Goal: Task Accomplishment & Management: Complete application form

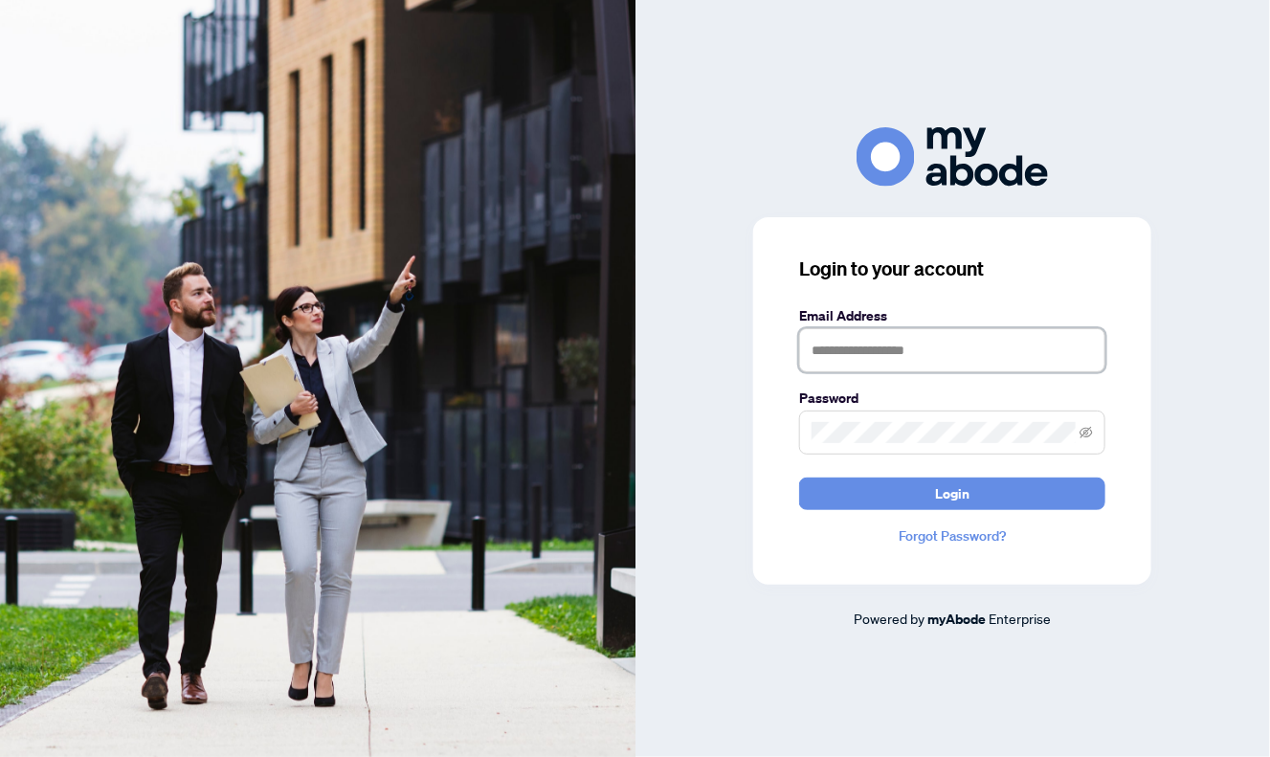
click at [823, 364] on input "text" at bounding box center [952, 350] width 306 height 44
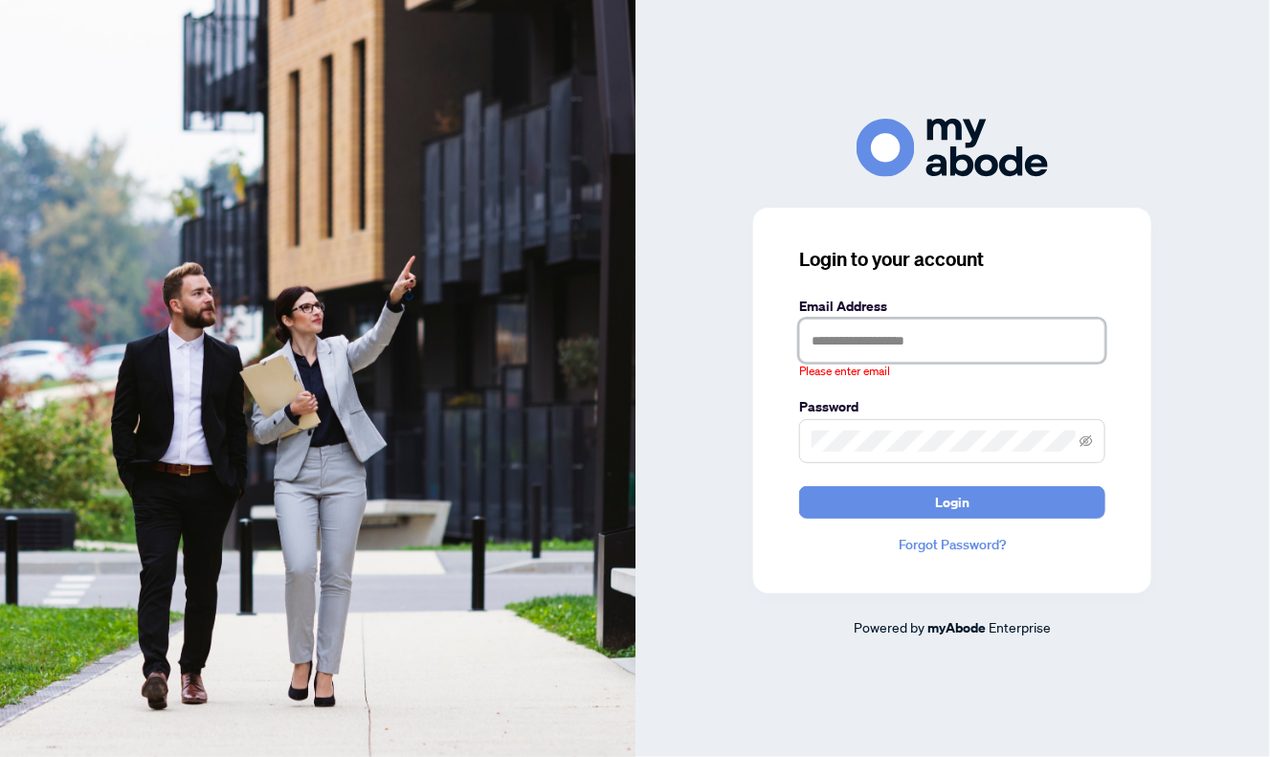
type input "**********"
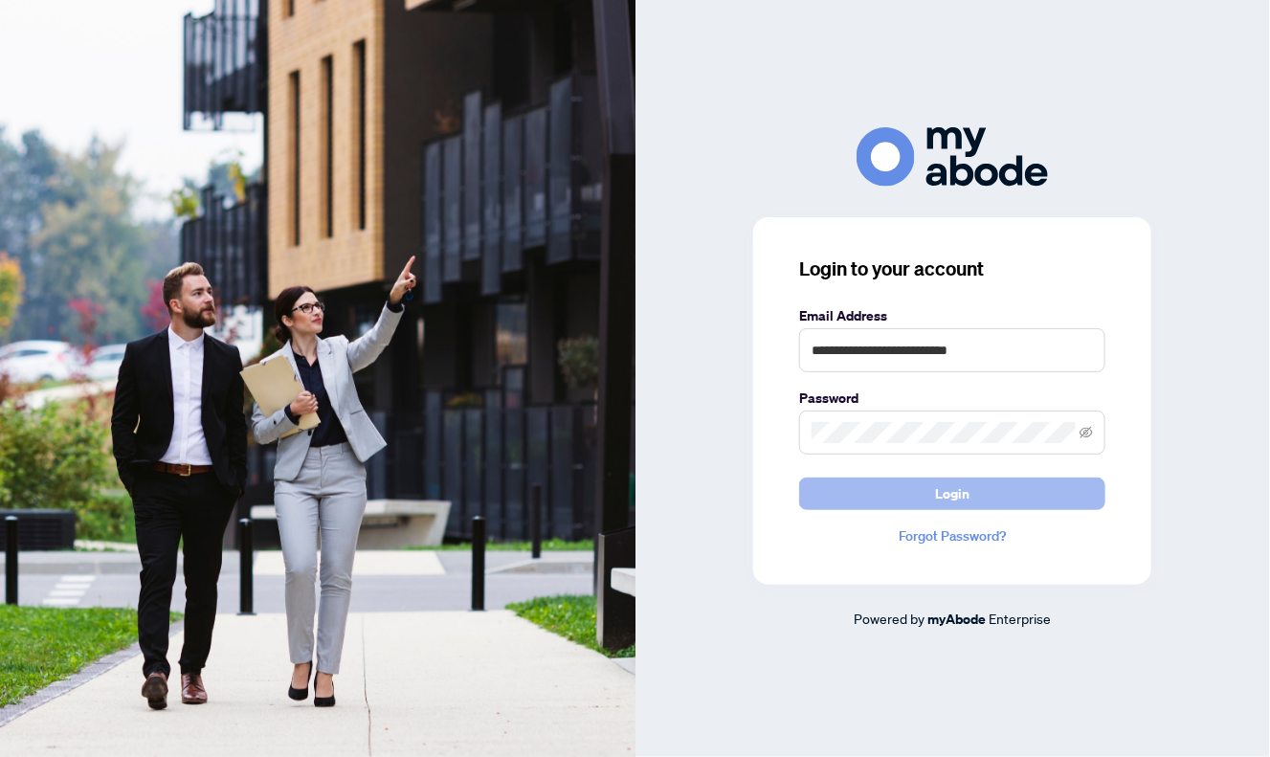
click at [949, 492] on span "Login" at bounding box center [952, 493] width 34 height 31
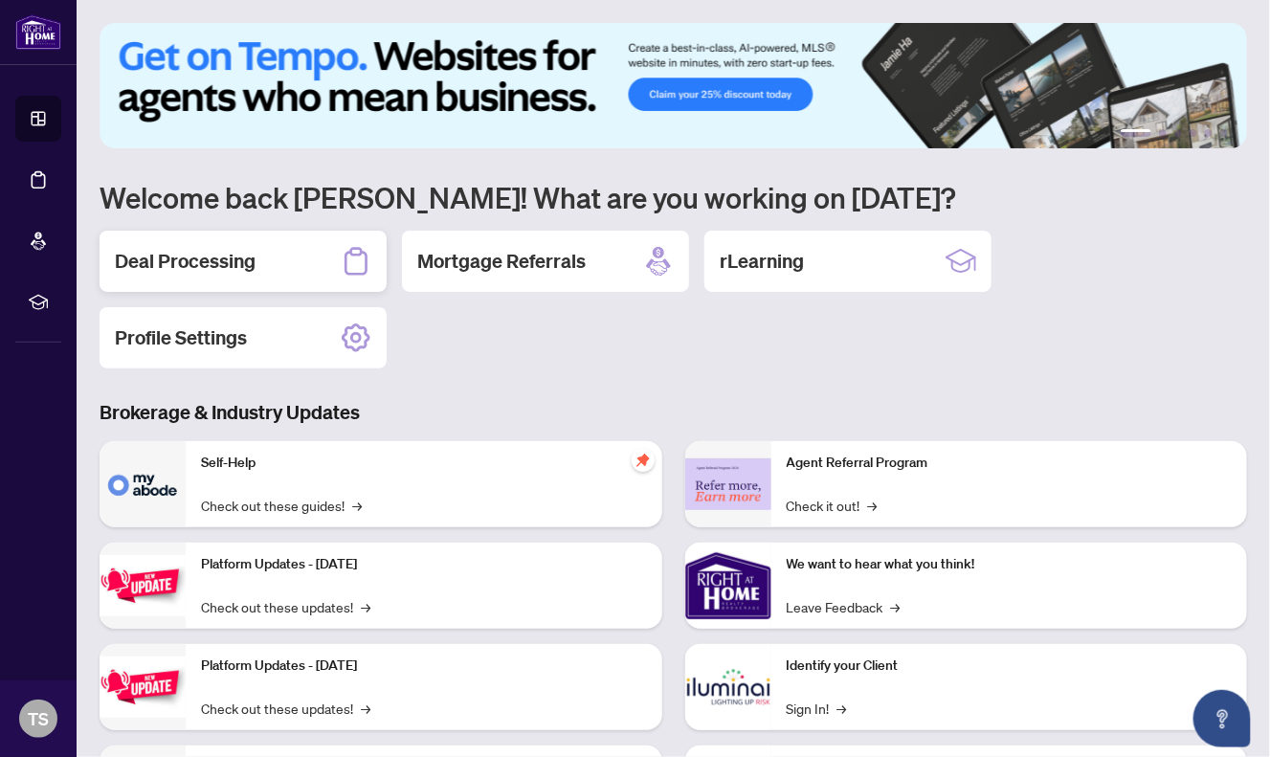
click at [167, 263] on h2 "Deal Processing" at bounding box center [185, 261] width 141 height 27
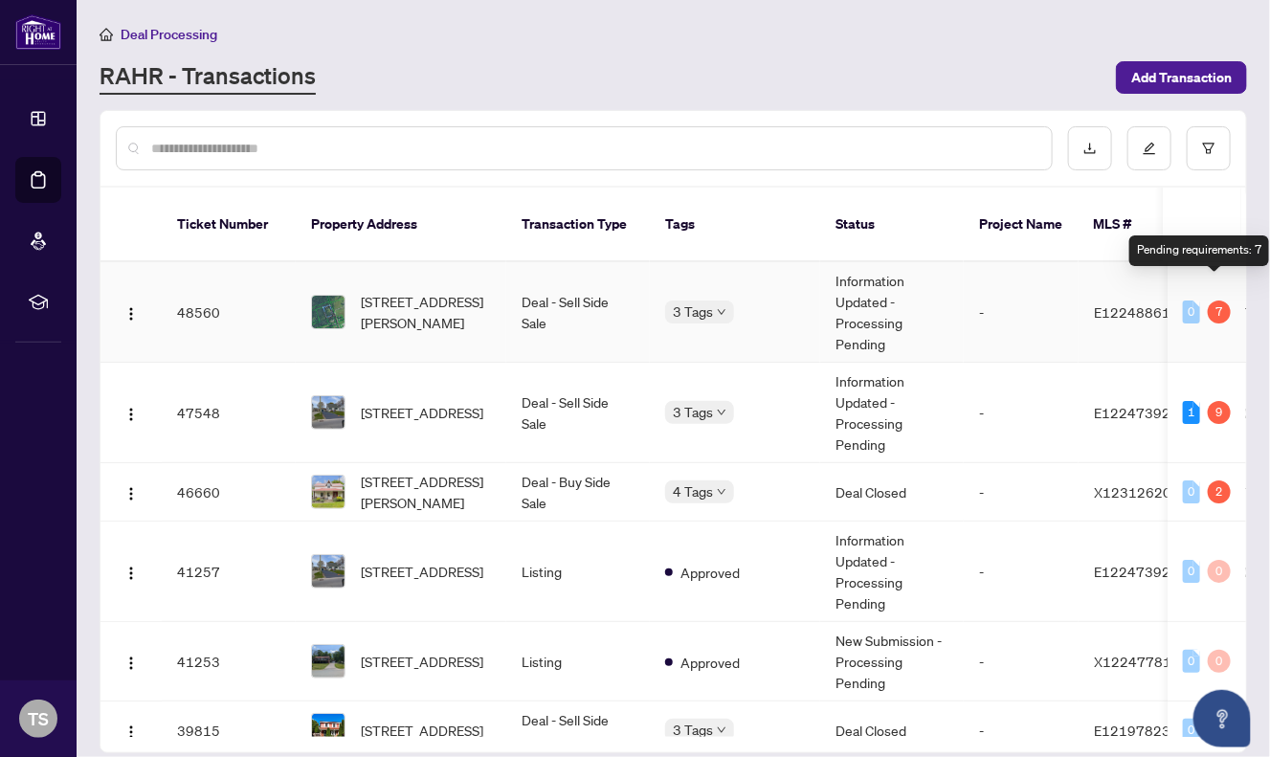
click at [1219, 300] on div "7" at bounding box center [1219, 311] width 23 height 23
click at [1212, 300] on div "7" at bounding box center [1219, 311] width 23 height 23
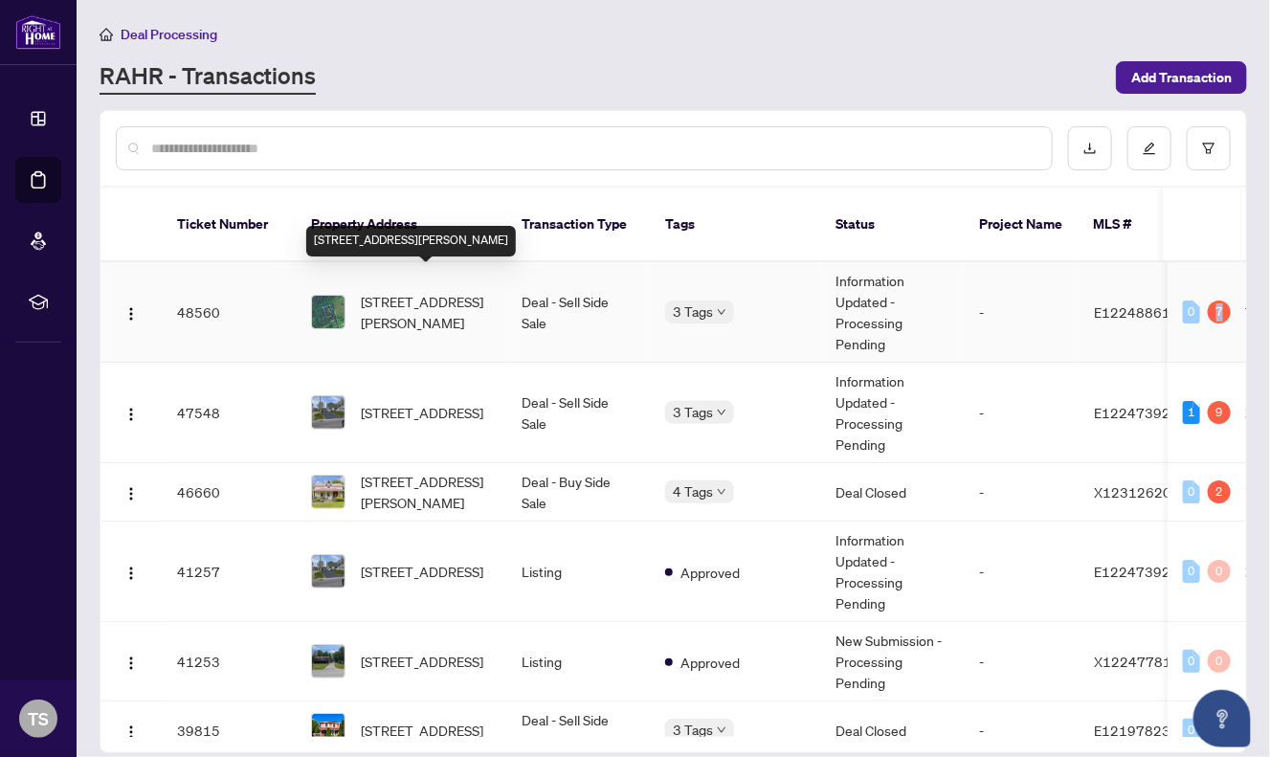
click at [467, 291] on span "[STREET_ADDRESS][PERSON_NAME]" at bounding box center [426, 312] width 130 height 42
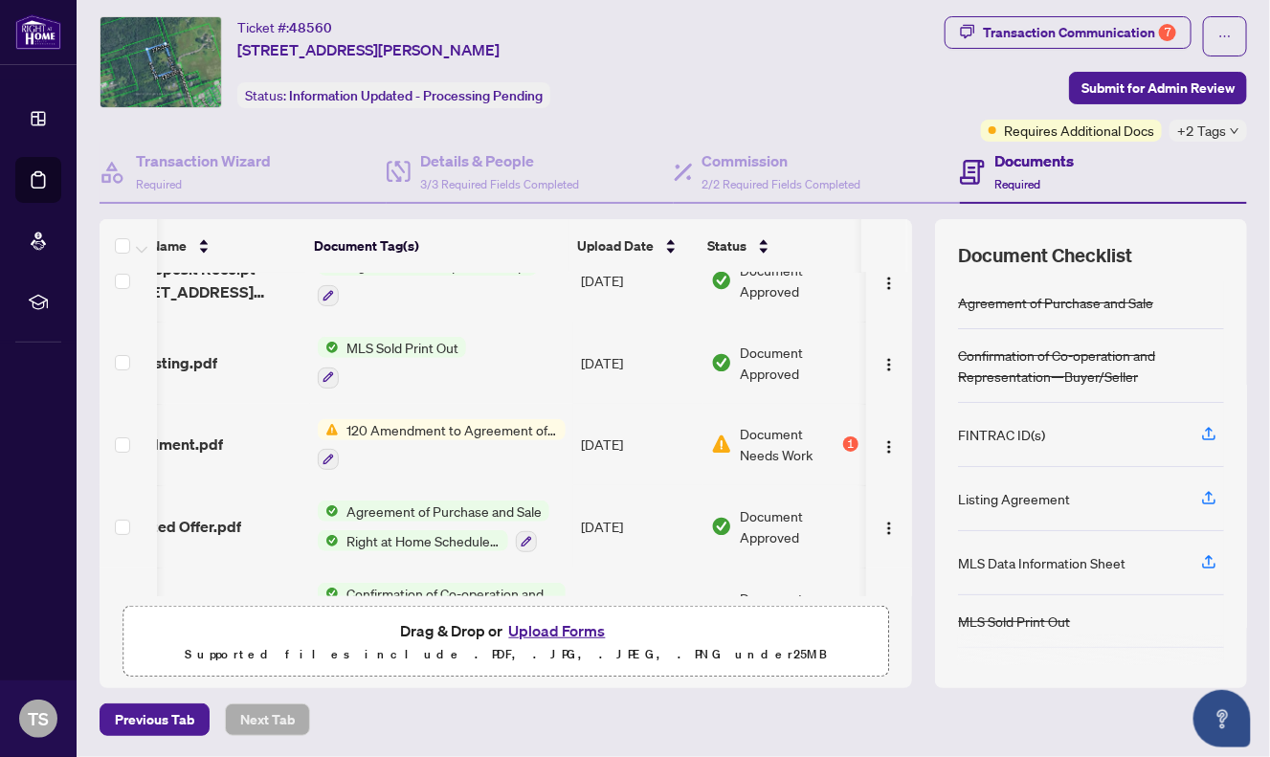
scroll to position [0, 61]
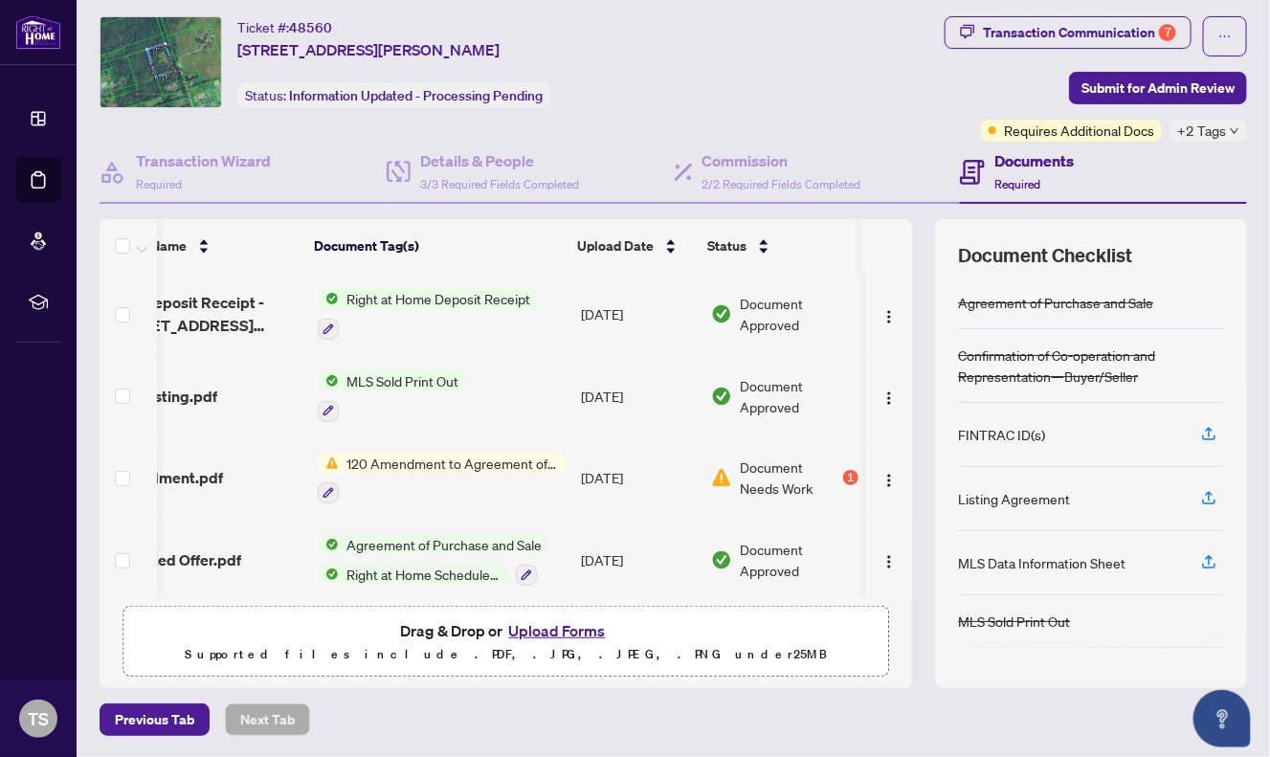
click at [814, 562] on span "Document Approved" at bounding box center [799, 560] width 119 height 42
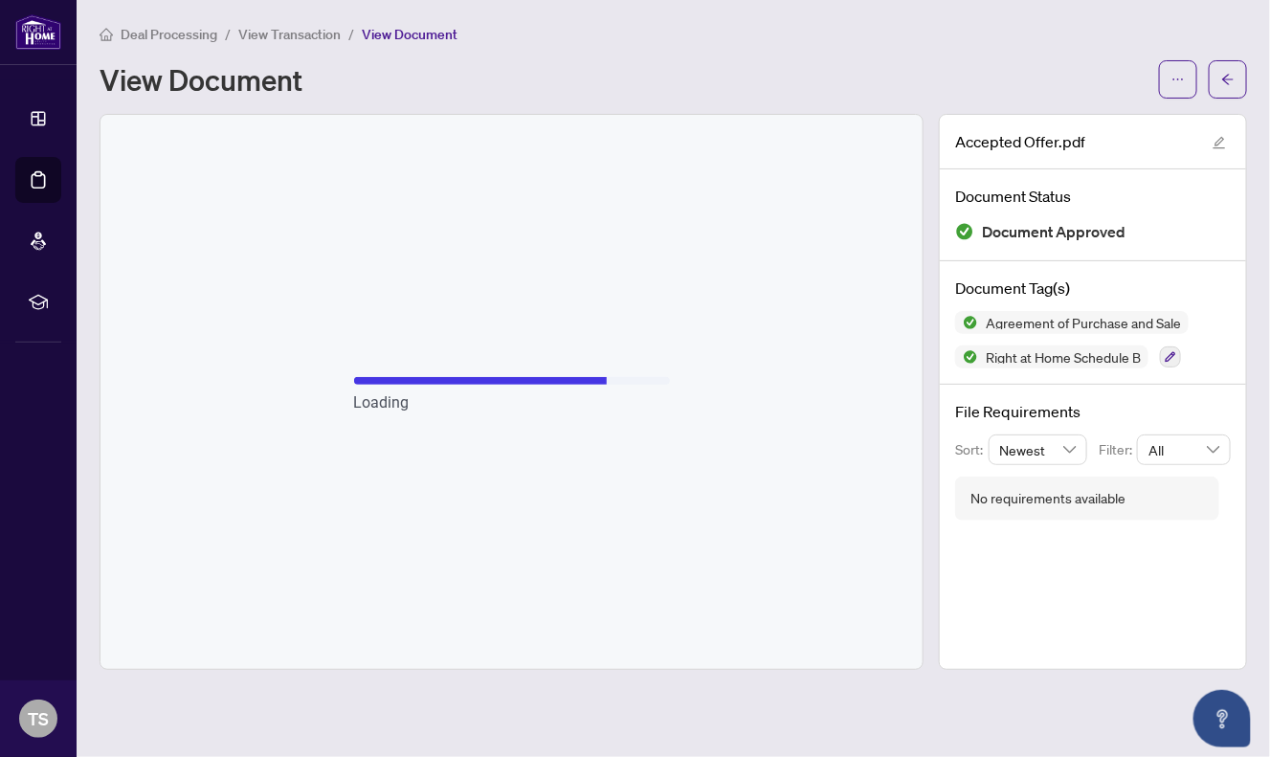
click at [882, 64] on div "View Document" at bounding box center [624, 79] width 1048 height 31
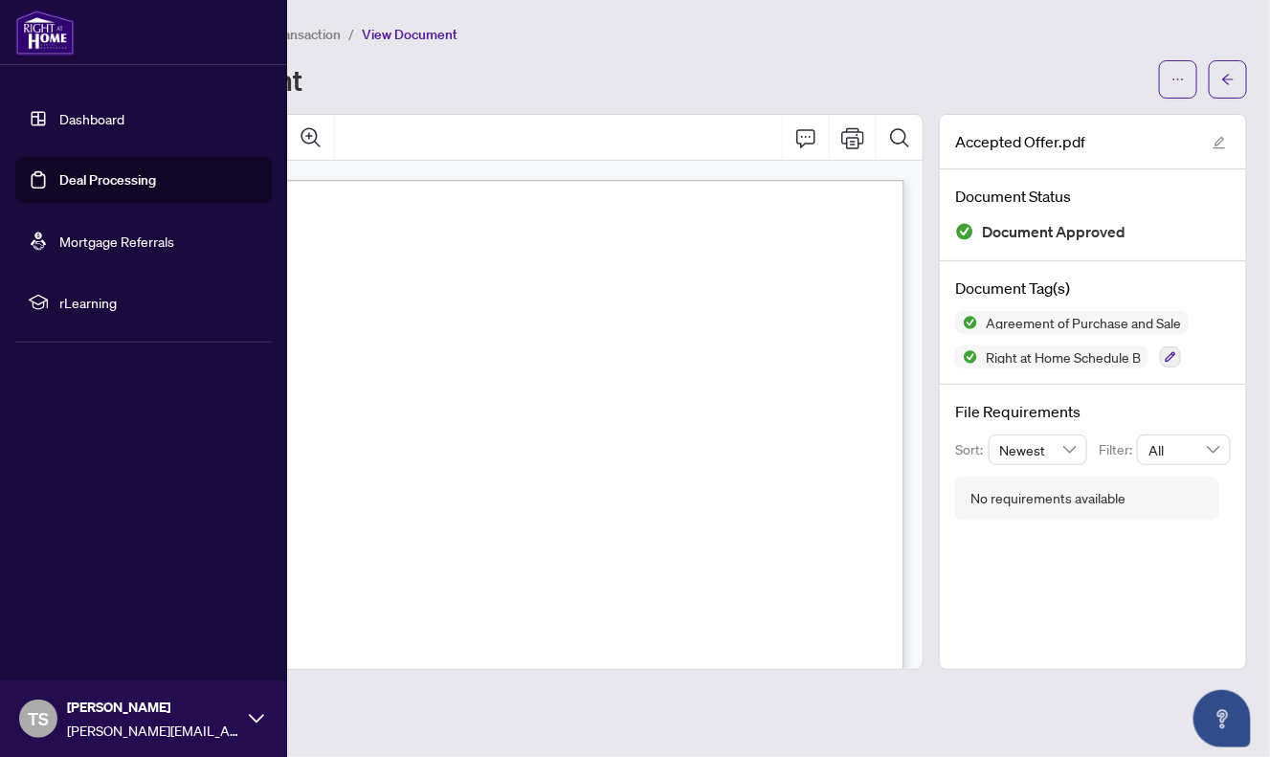
click at [59, 113] on link "Dashboard" at bounding box center [91, 118] width 65 height 17
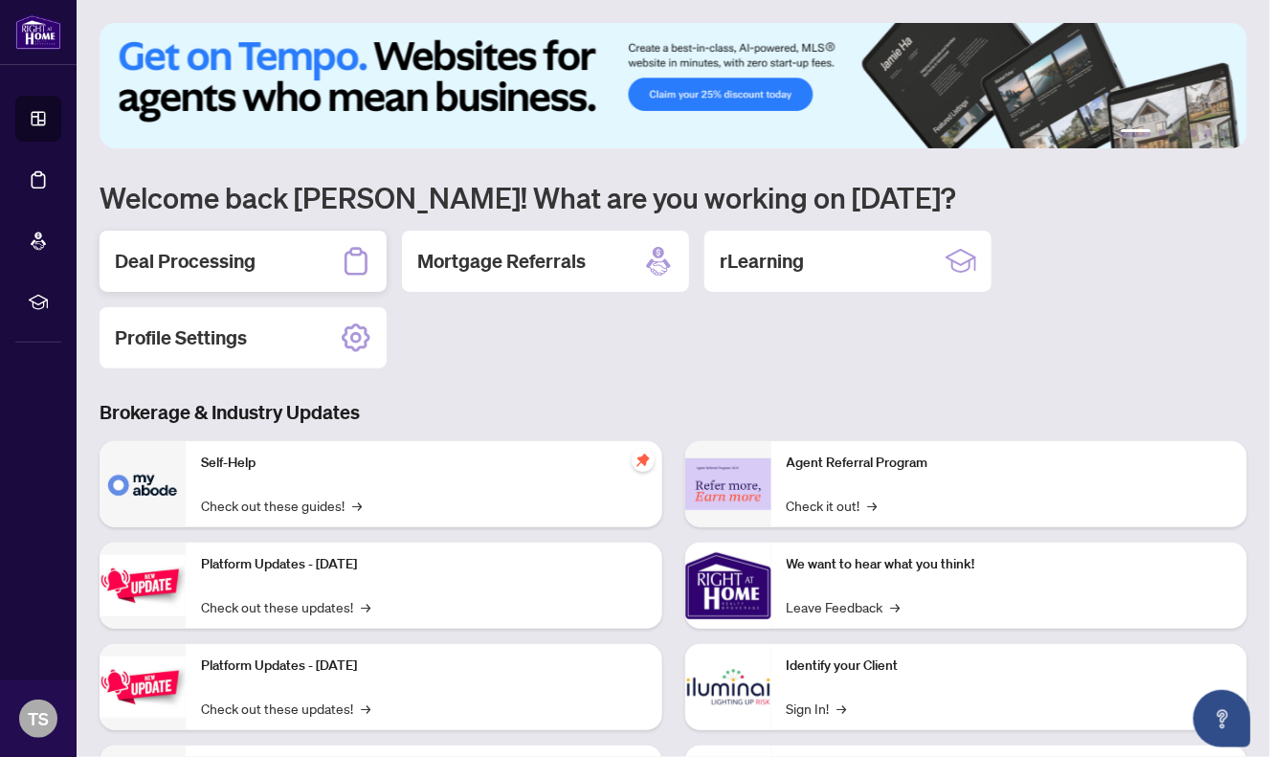
click at [233, 250] on h2 "Deal Processing" at bounding box center [185, 261] width 141 height 27
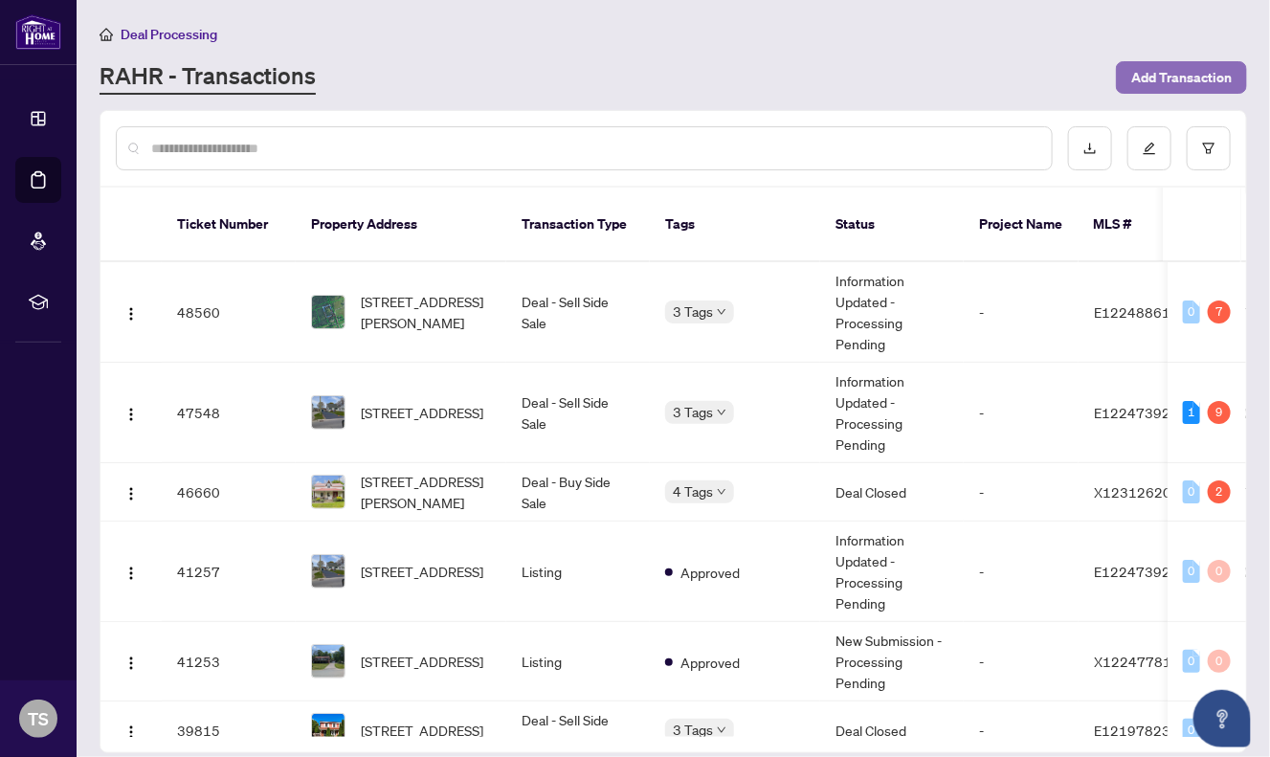
click at [1166, 78] on span "Add Transaction" at bounding box center [1181, 77] width 100 height 31
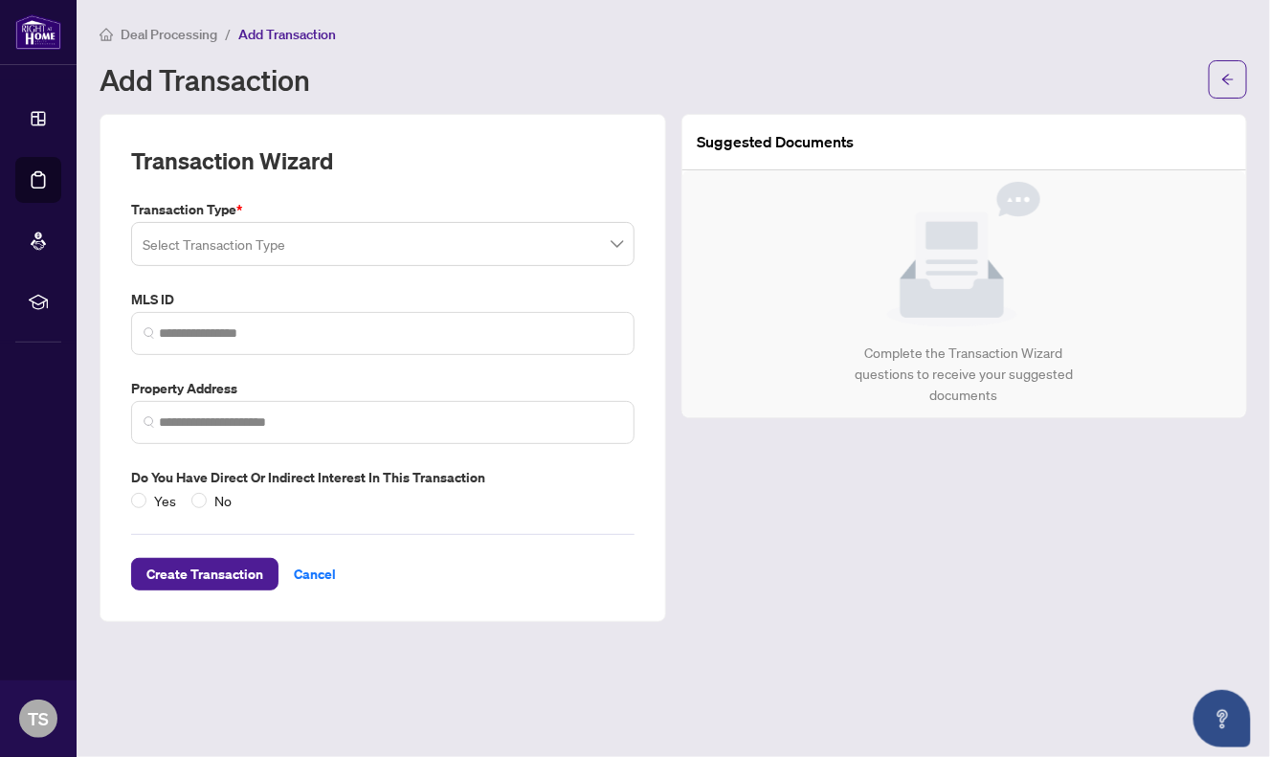
click at [344, 234] on input "search" at bounding box center [374, 247] width 463 height 42
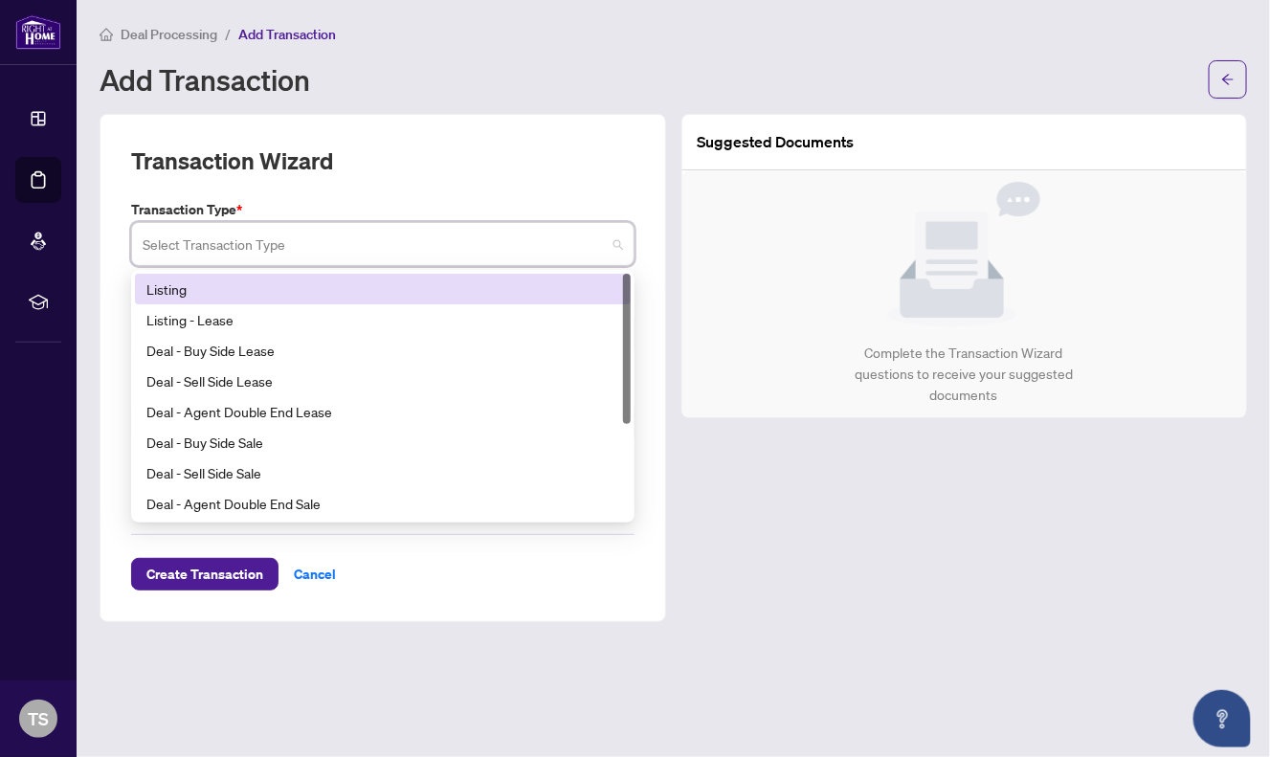
click at [295, 291] on div "Listing" at bounding box center [382, 288] width 473 height 21
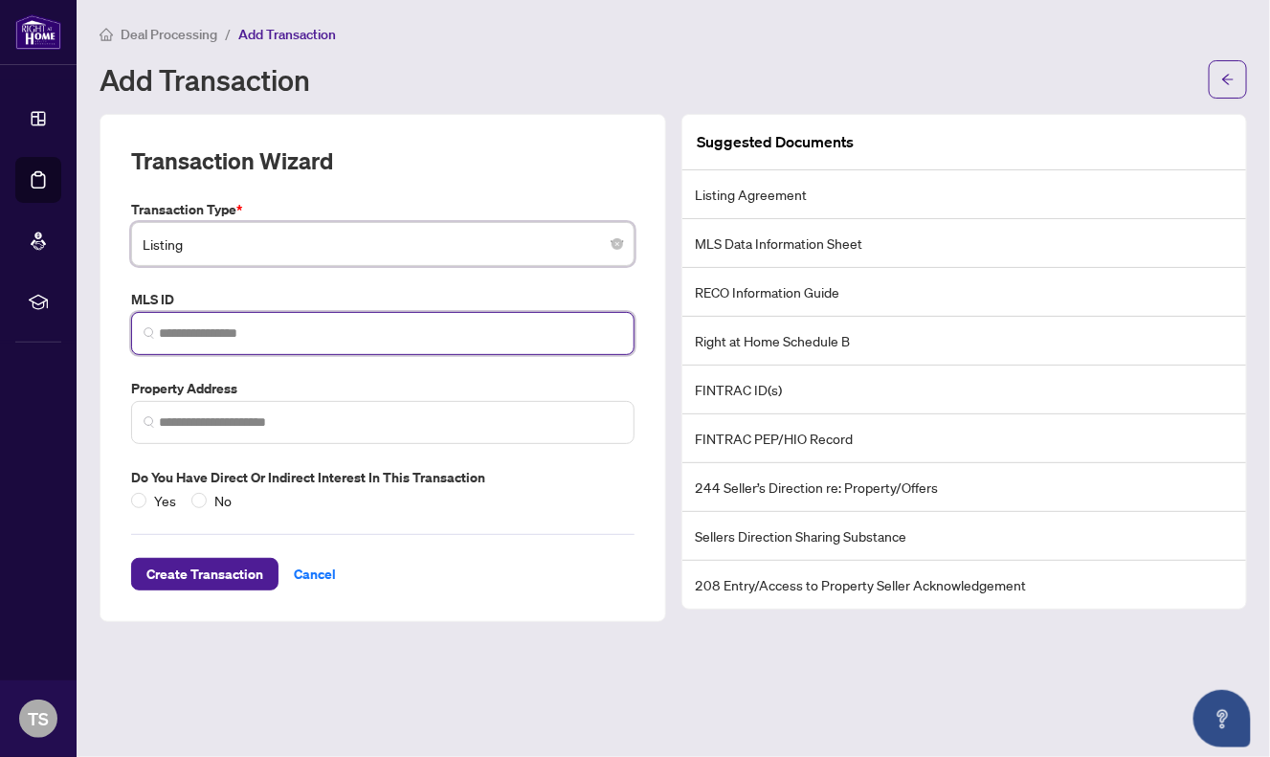
click at [215, 338] on input "search" at bounding box center [390, 333] width 463 height 20
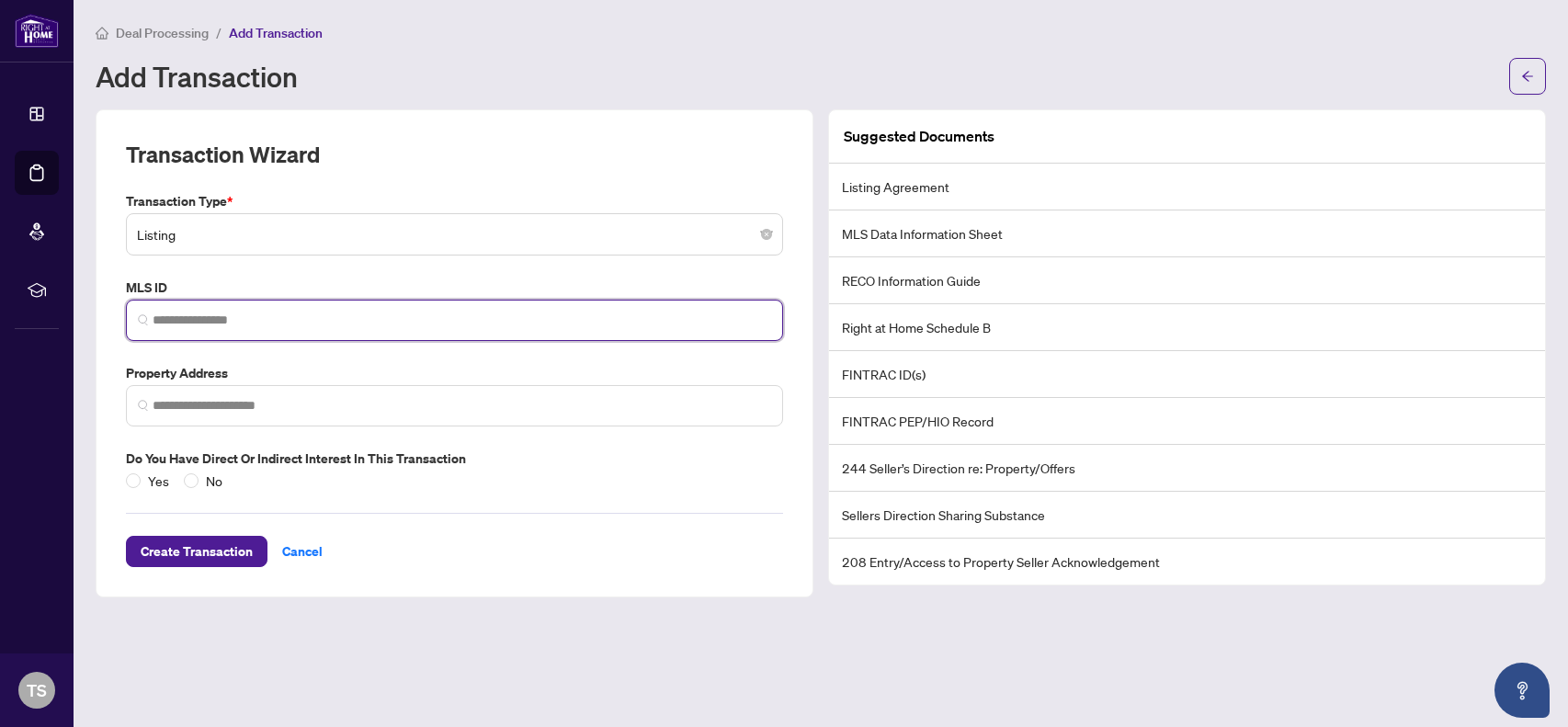
paste input "*********"
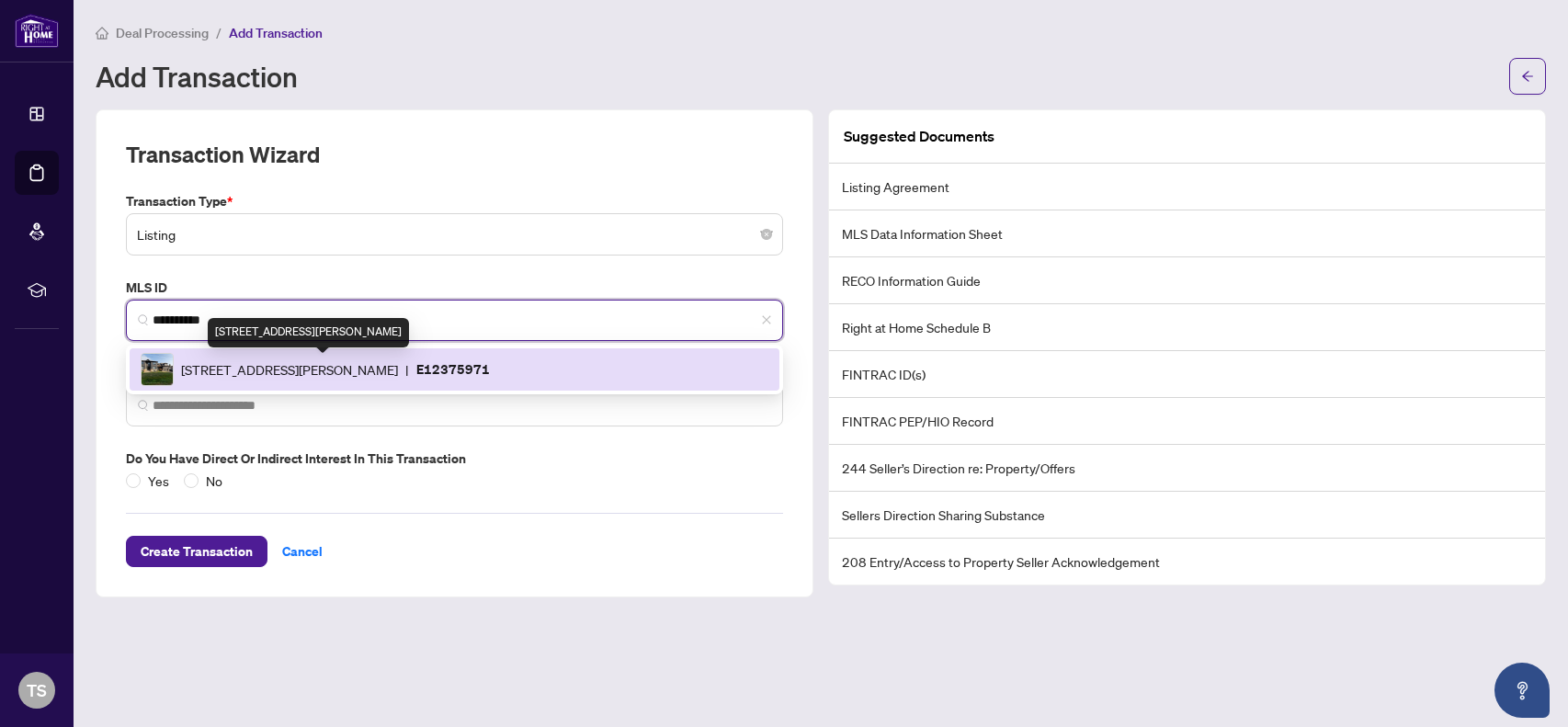
click at [189, 367] on span "[STREET_ADDRESS][PERSON_NAME]" at bounding box center [290, 369] width 217 height 20
type input "*********"
type input "**********"
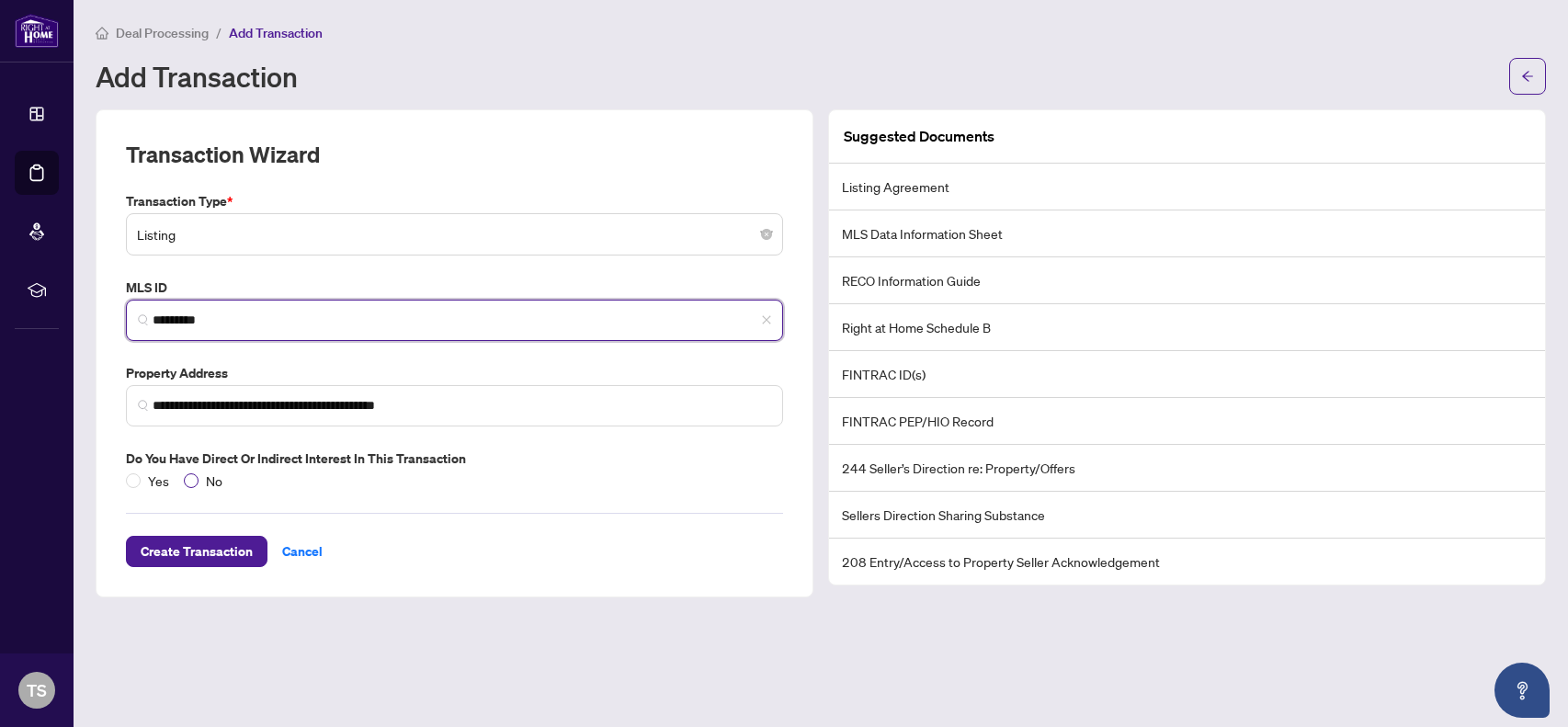
type input "*********"
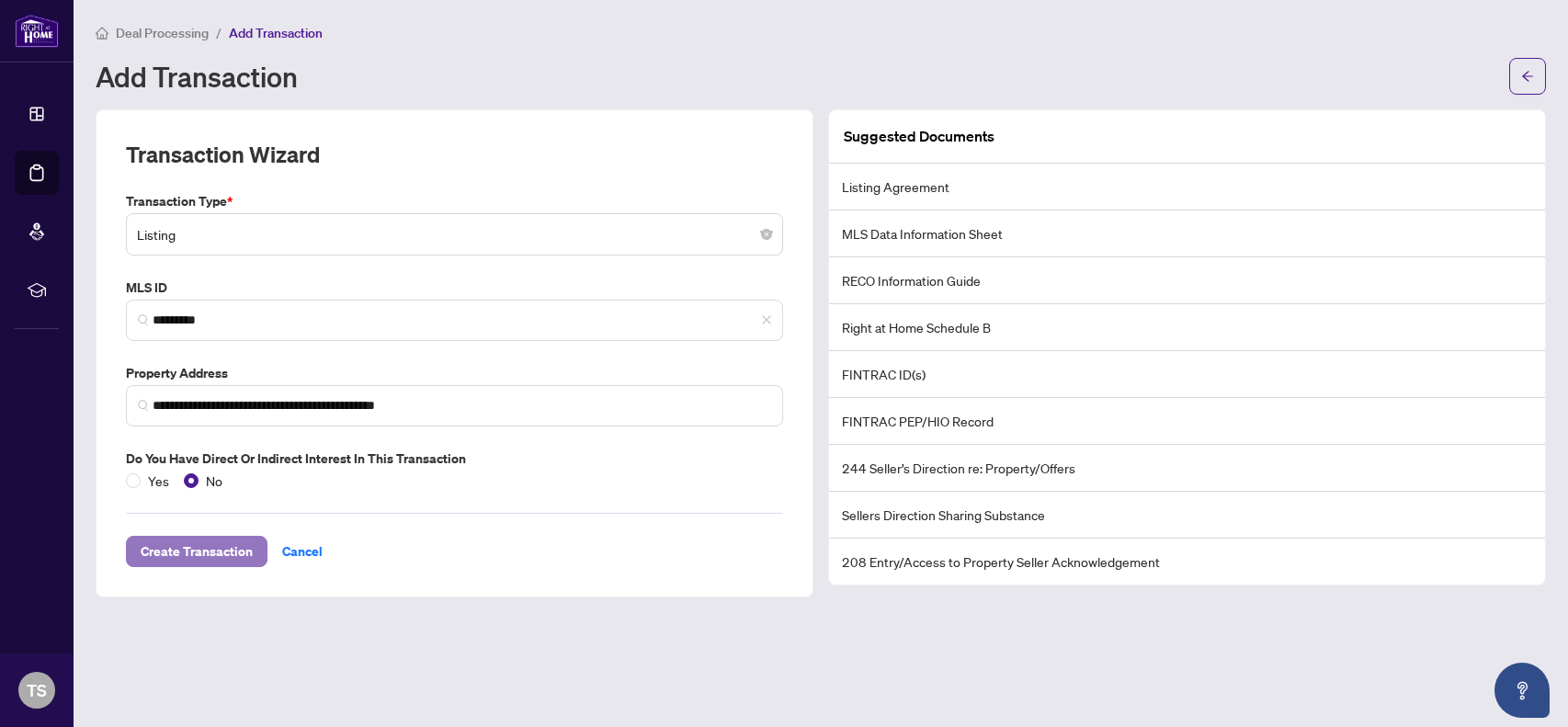
click at [183, 544] on span "Create Transaction" at bounding box center [196, 551] width 112 height 30
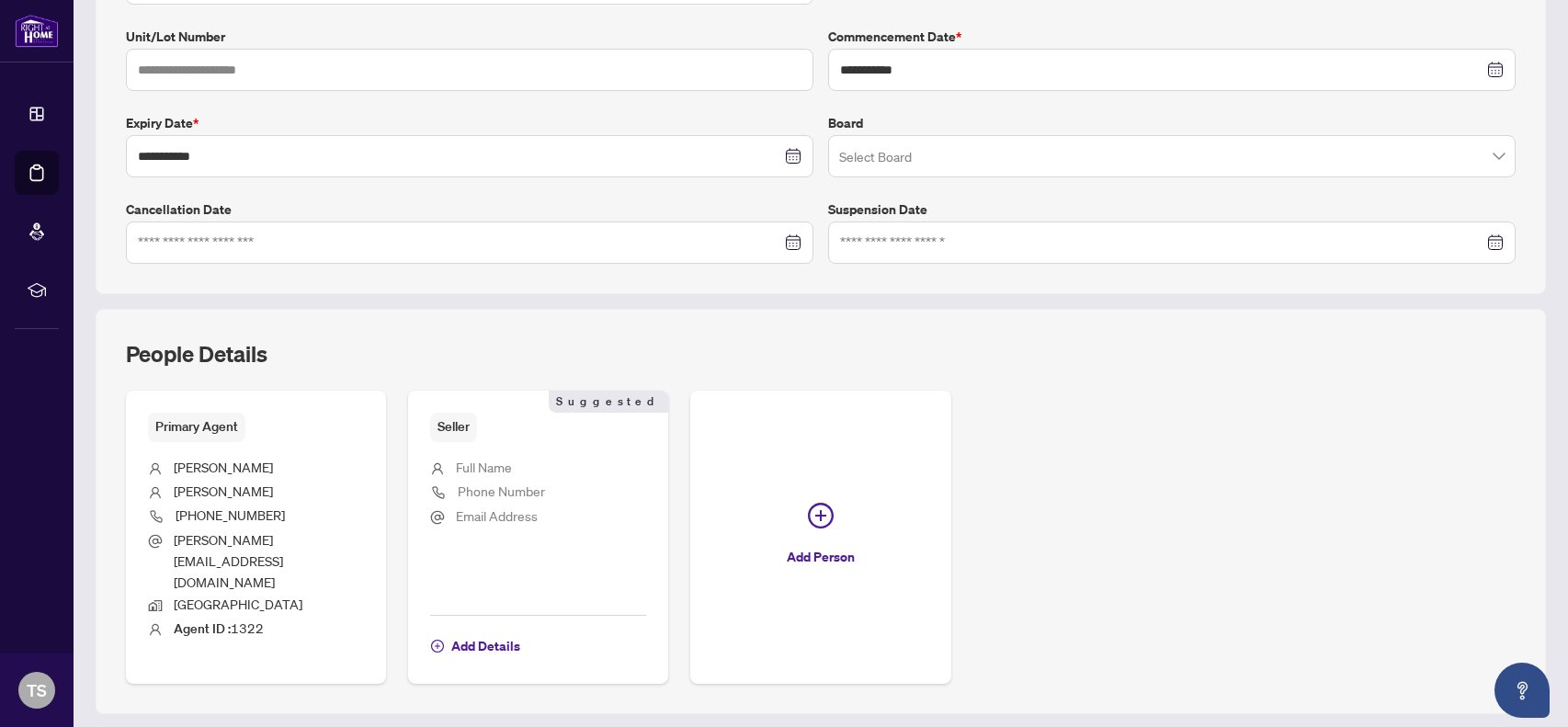
scroll to position [396, 0]
click at [881, 143] on input "search" at bounding box center [1164, 157] width 649 height 40
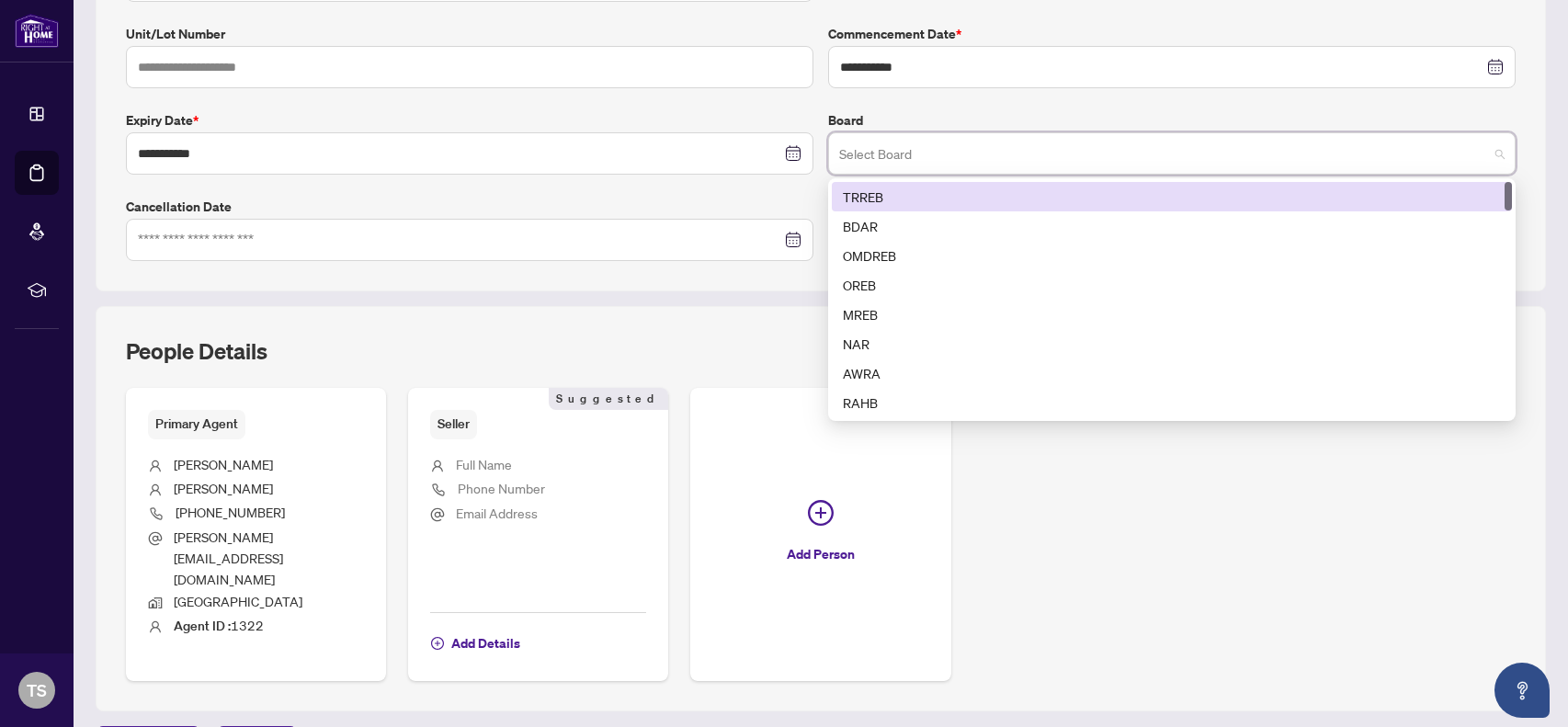
click at [876, 197] on div "TRREB" at bounding box center [1171, 196] width 658 height 20
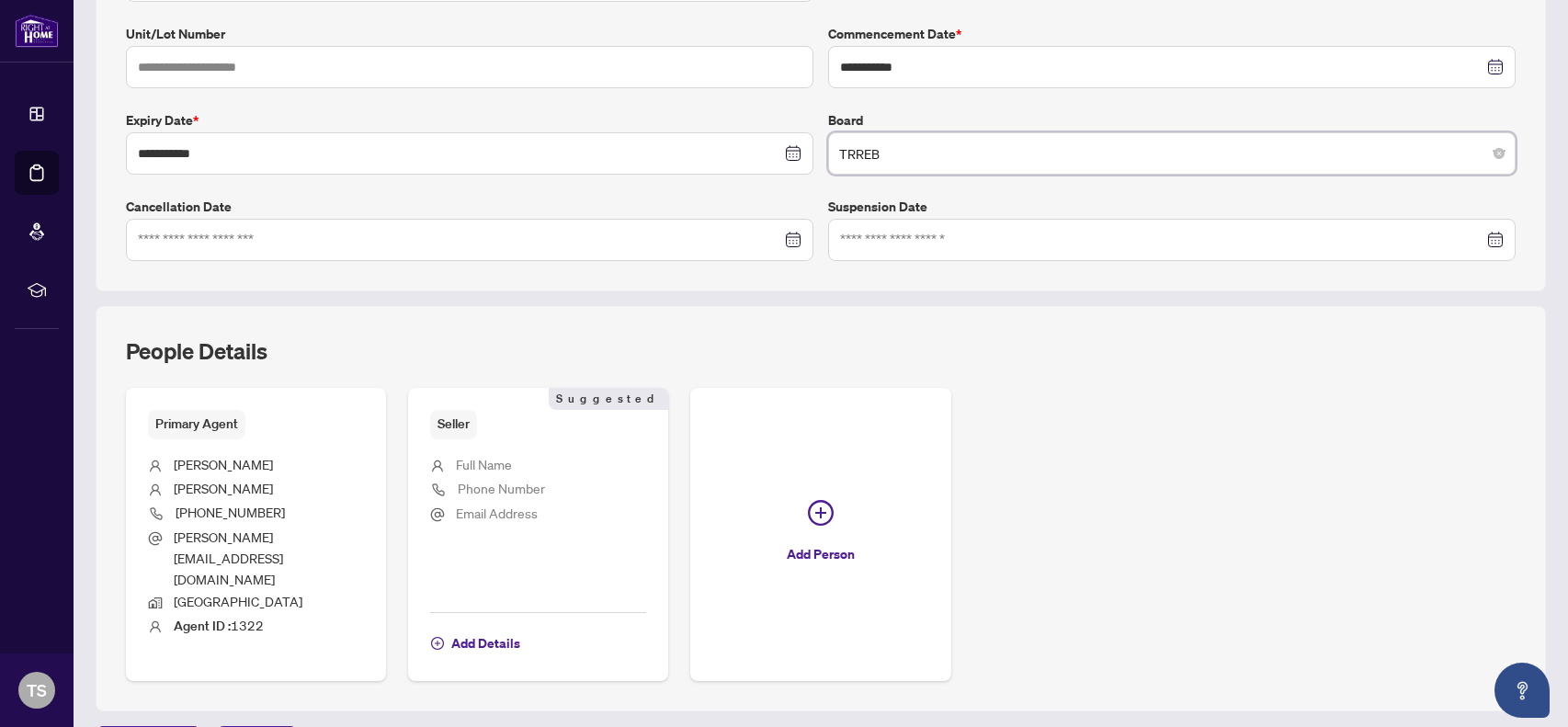
scroll to position [404, 0]
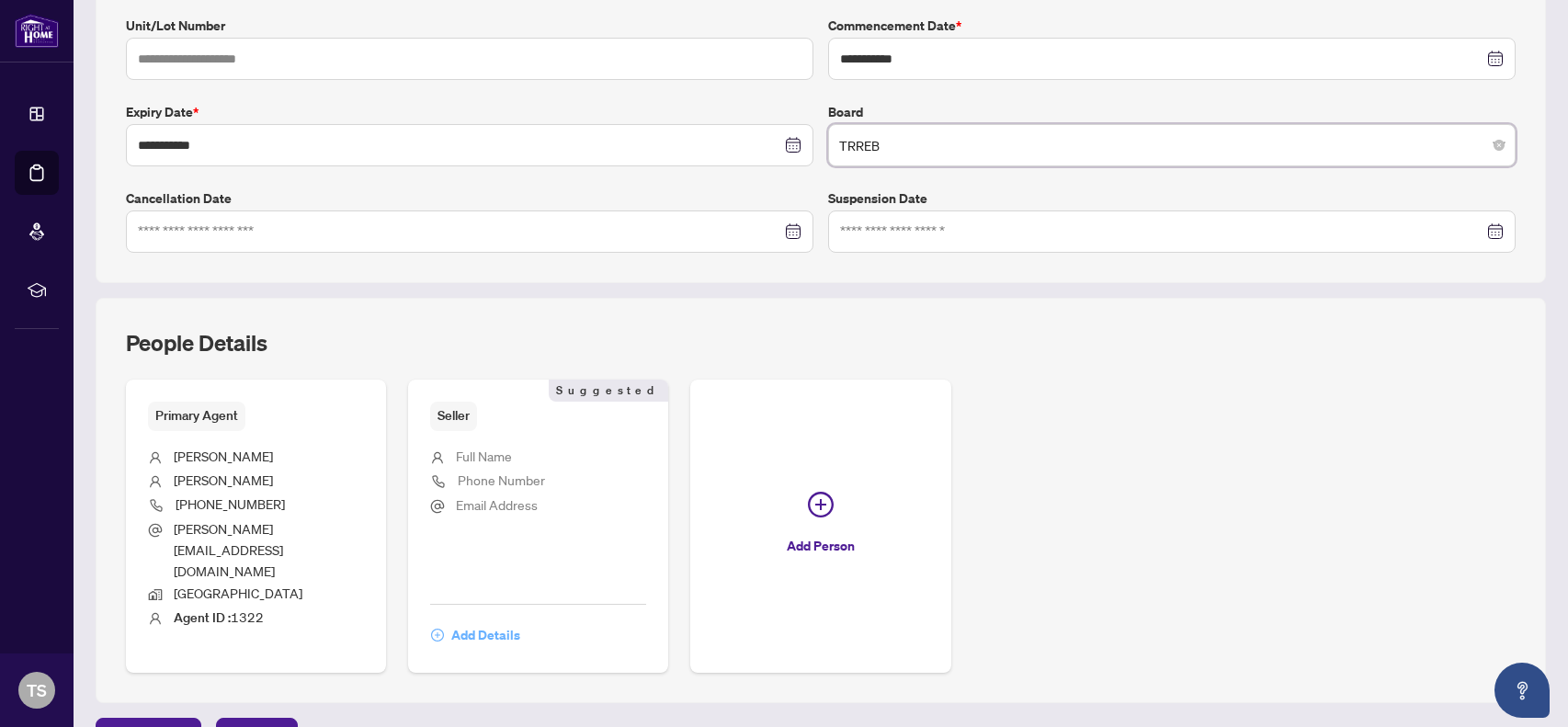
click at [502, 620] on span "Add Details" at bounding box center [486, 635] width 69 height 30
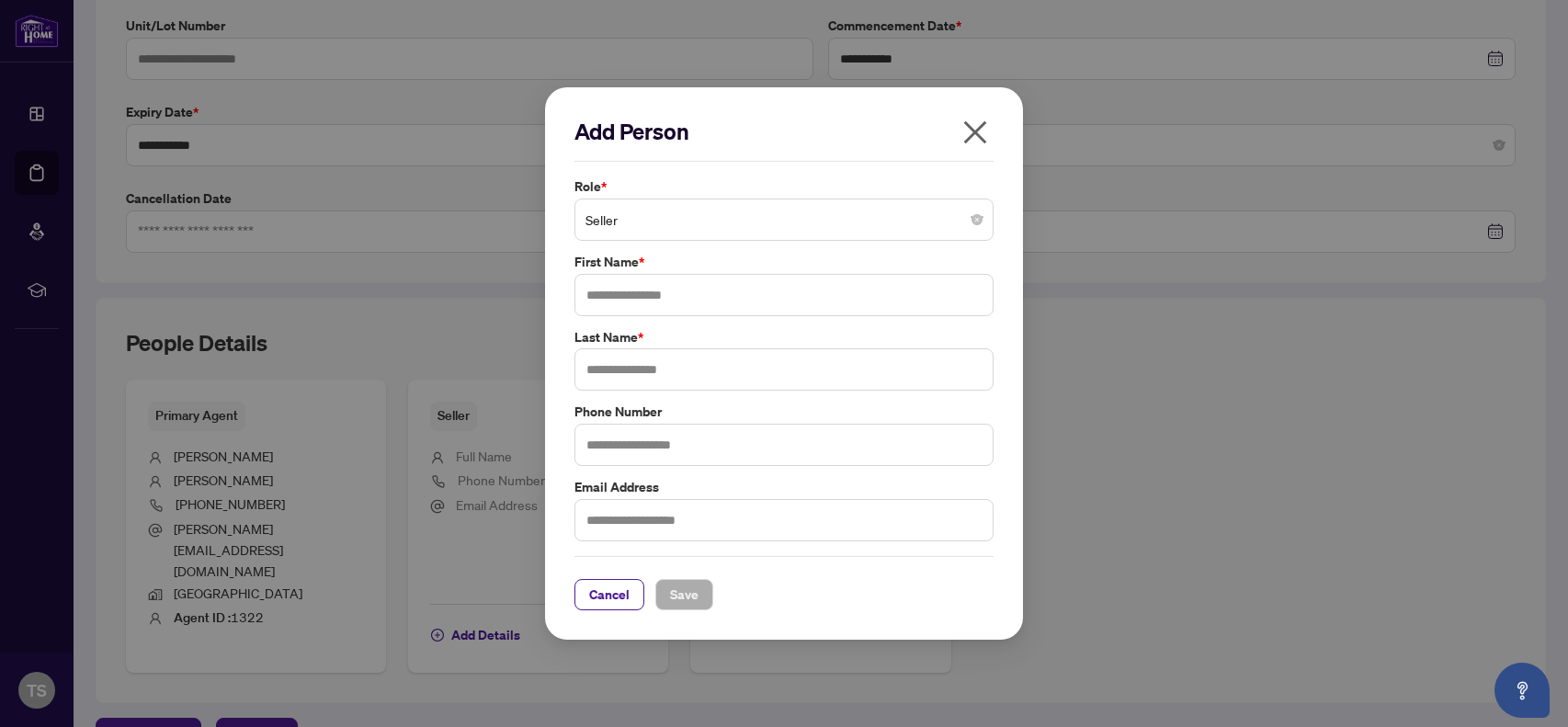
click at [898, 217] on span "Seller" at bounding box center [784, 220] width 397 height 35
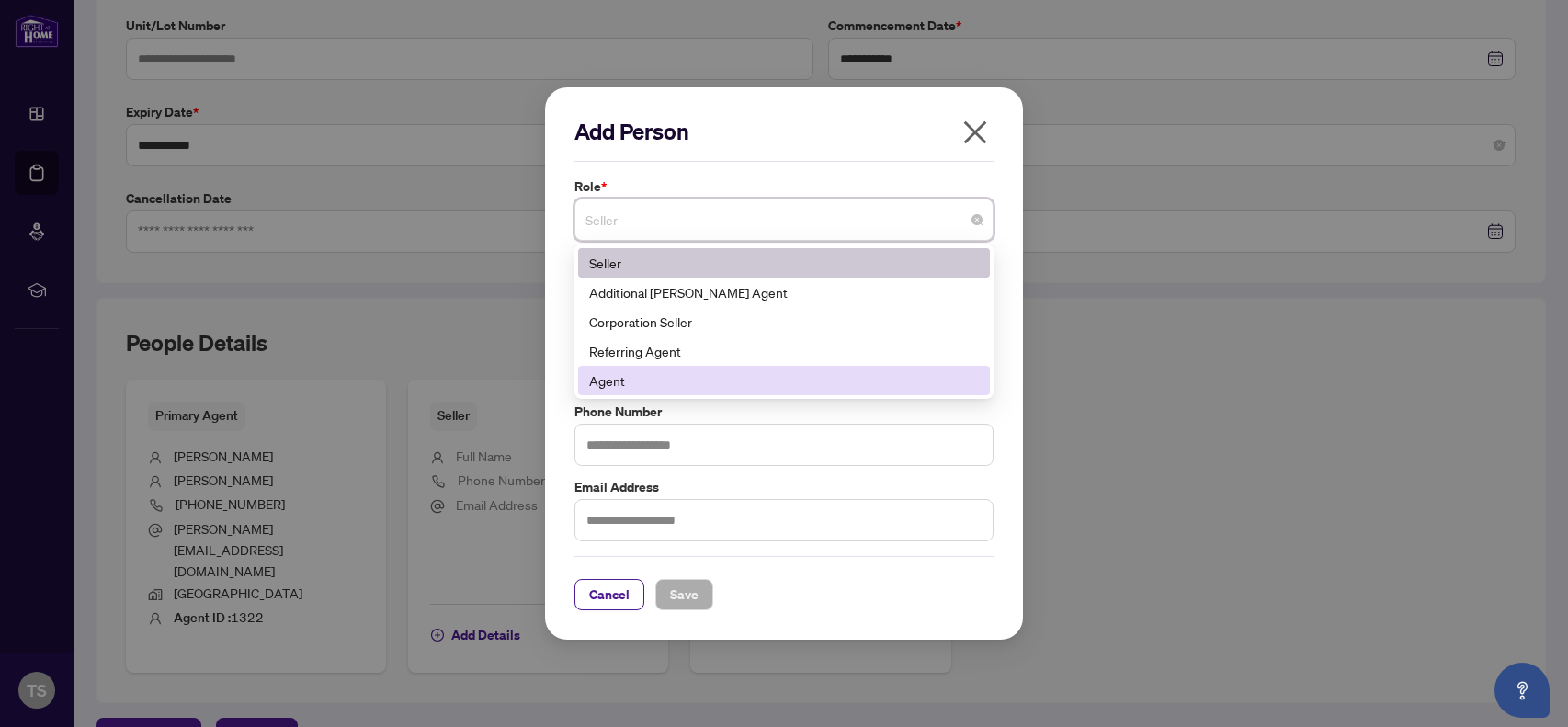
click at [786, 376] on div "Agent" at bounding box center [784, 380] width 390 height 20
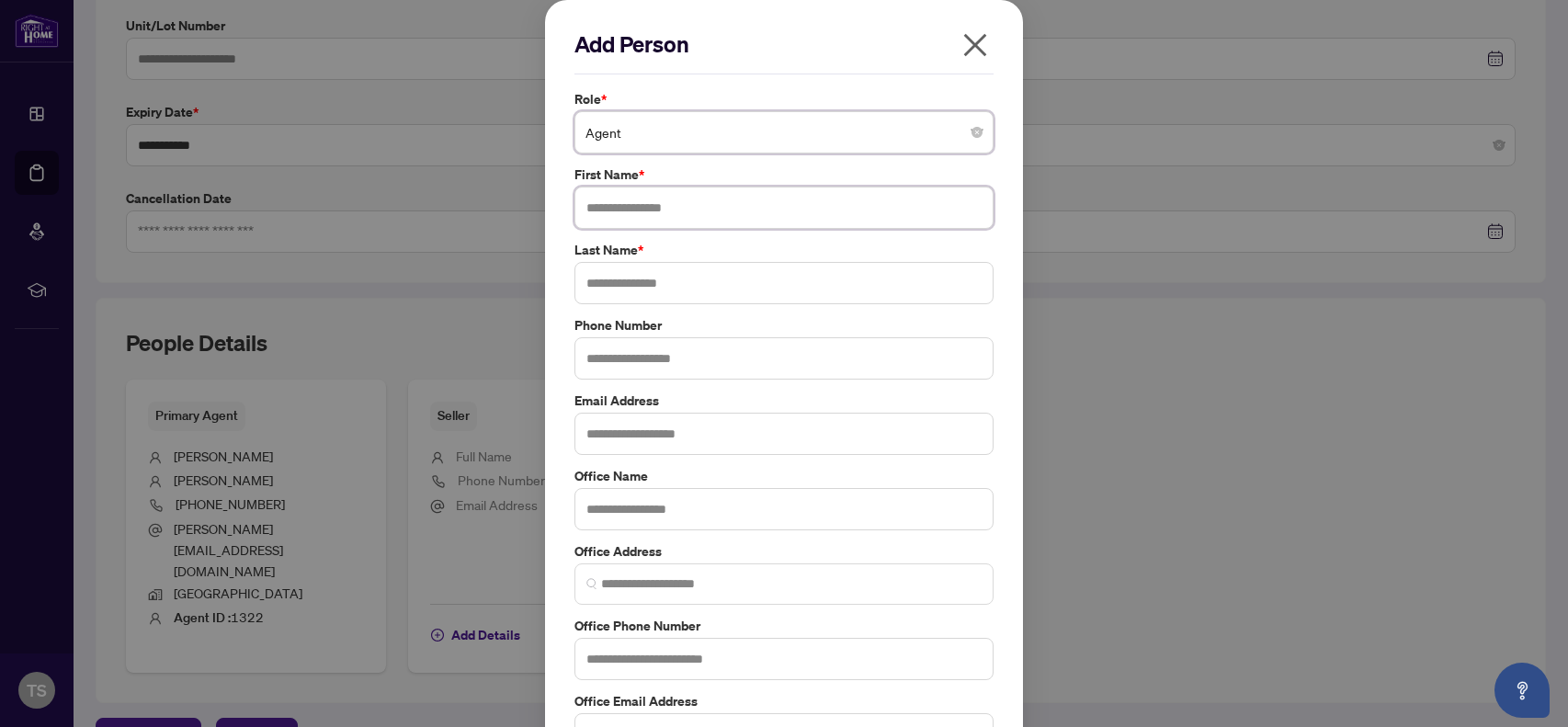
click at [633, 205] on input "text" at bounding box center [784, 207] width 419 height 42
type input "****"
click at [602, 297] on input "text" at bounding box center [784, 283] width 419 height 42
type input "******"
click at [624, 350] on input "text" at bounding box center [784, 358] width 419 height 42
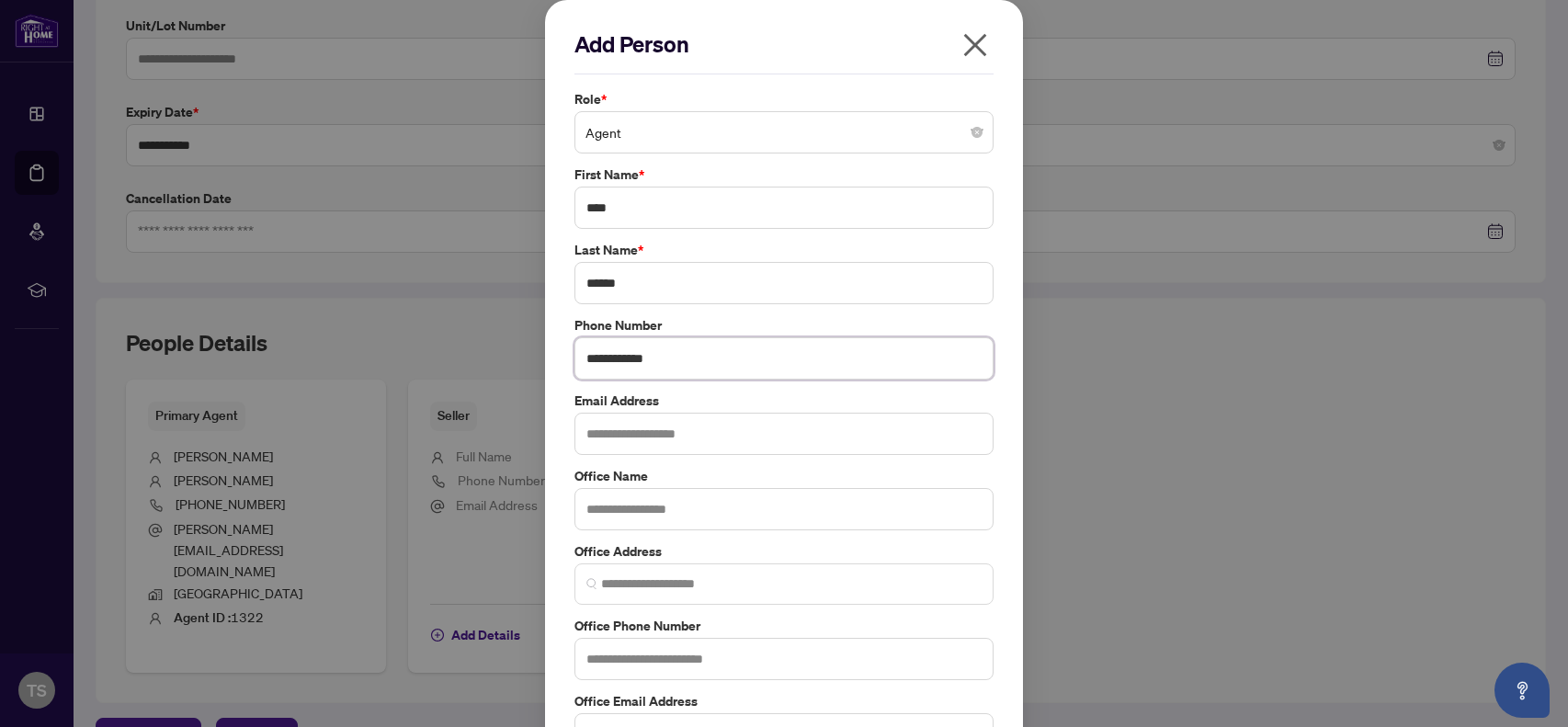
type input "**********"
click at [641, 440] on input "text" at bounding box center [784, 434] width 419 height 42
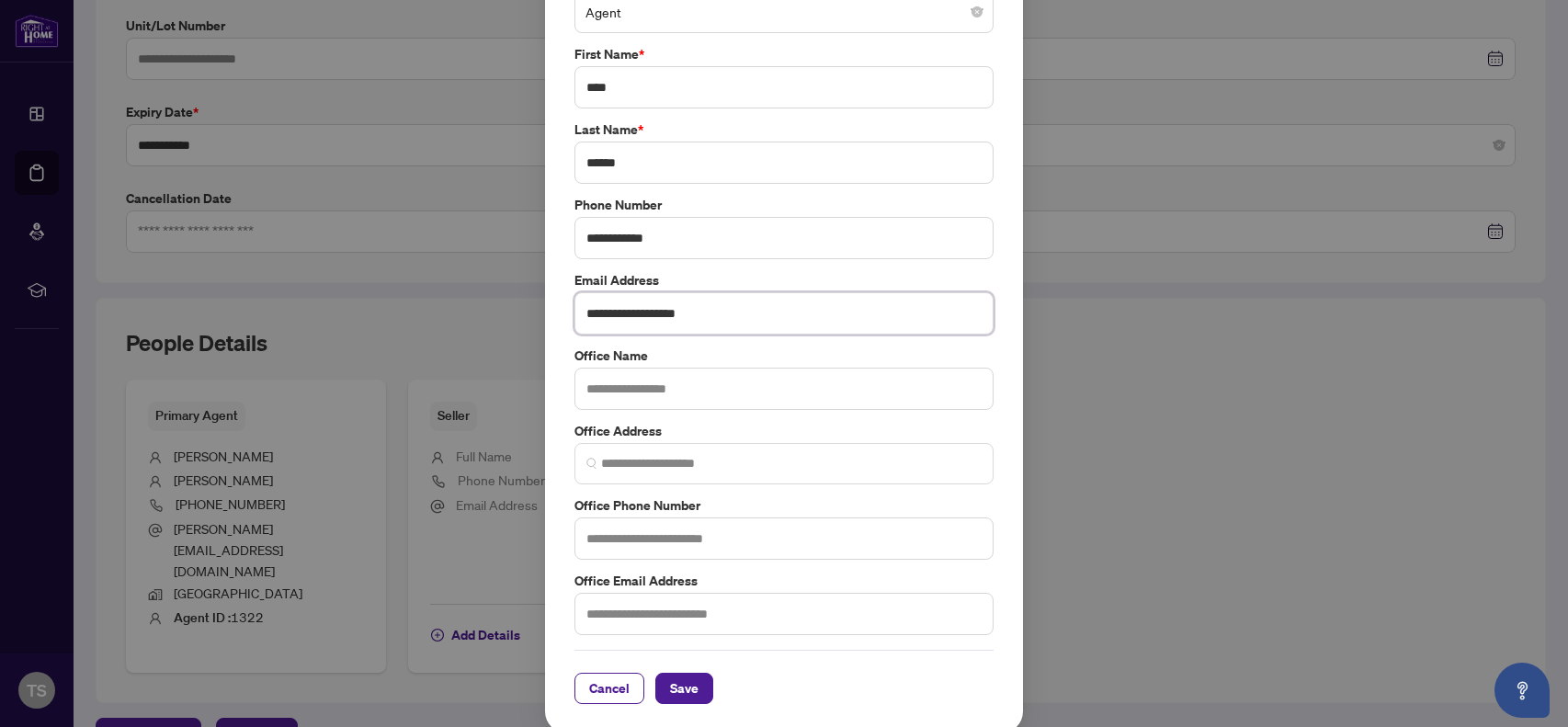
scroll to position [124, 0]
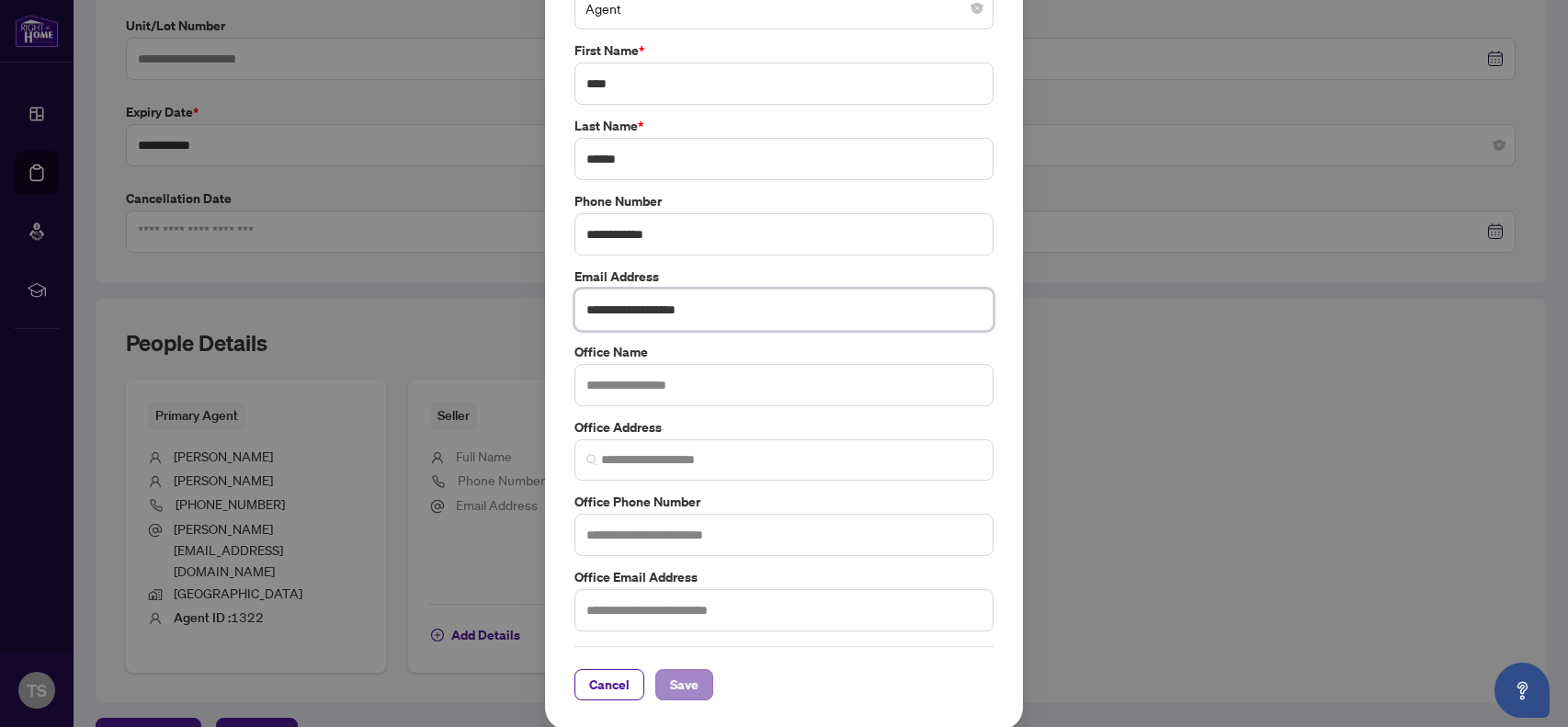
type input "**********"
click at [677, 675] on span "Save" at bounding box center [685, 685] width 29 height 30
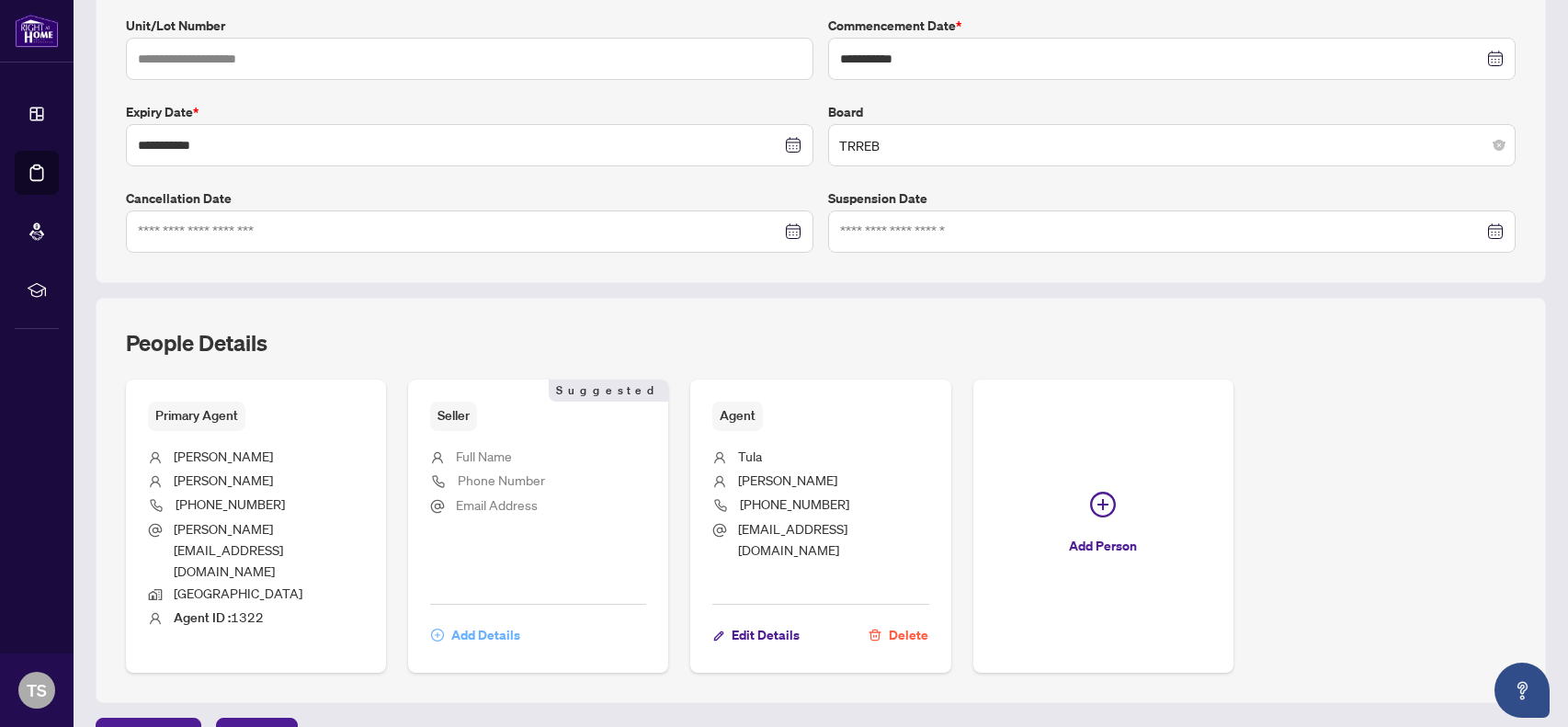
click at [481, 620] on span "Add Details" at bounding box center [486, 635] width 69 height 30
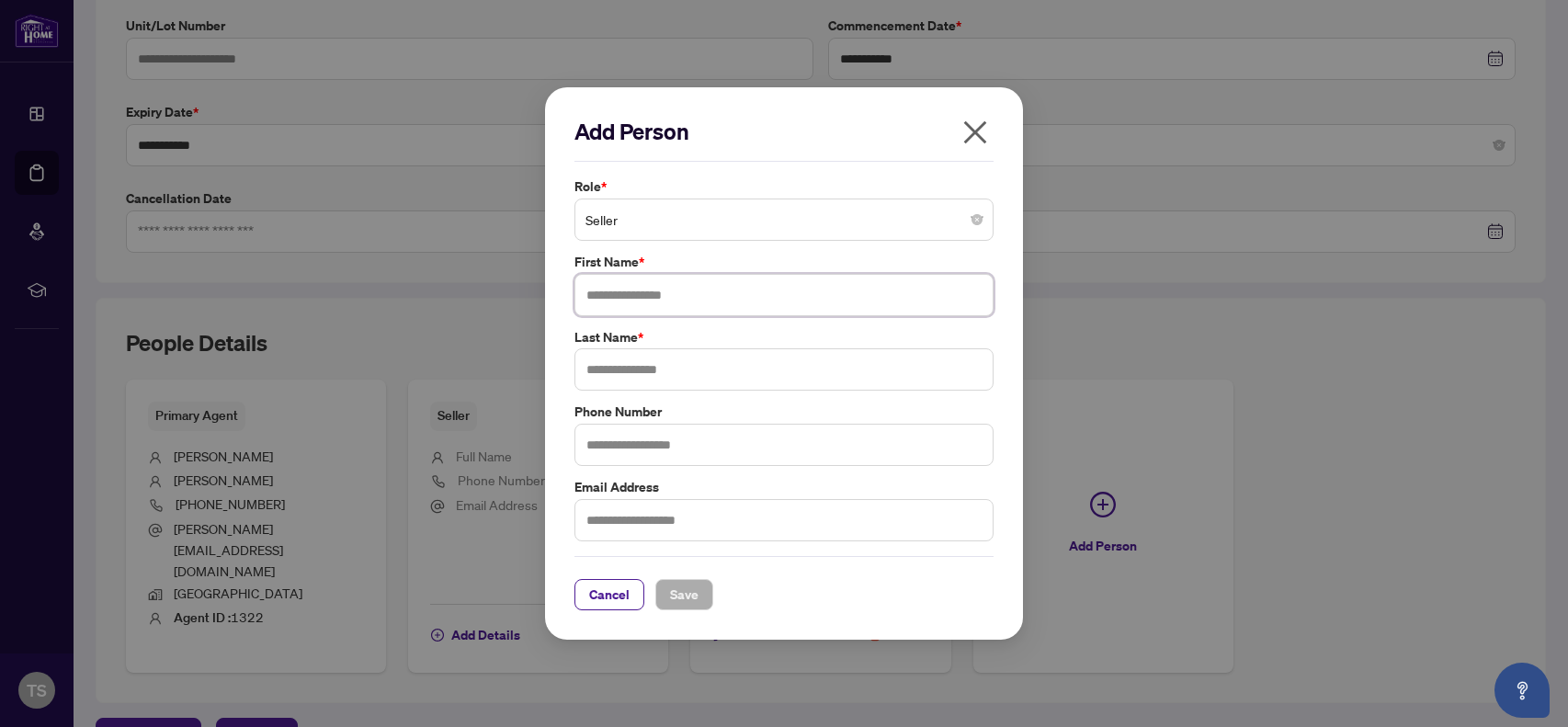
click at [630, 297] on input "text" at bounding box center [784, 295] width 419 height 42
type input "******"
click at [603, 367] on input "text" at bounding box center [784, 370] width 419 height 42
type input "******"
click at [631, 403] on label "Phone Number" at bounding box center [784, 411] width 419 height 20
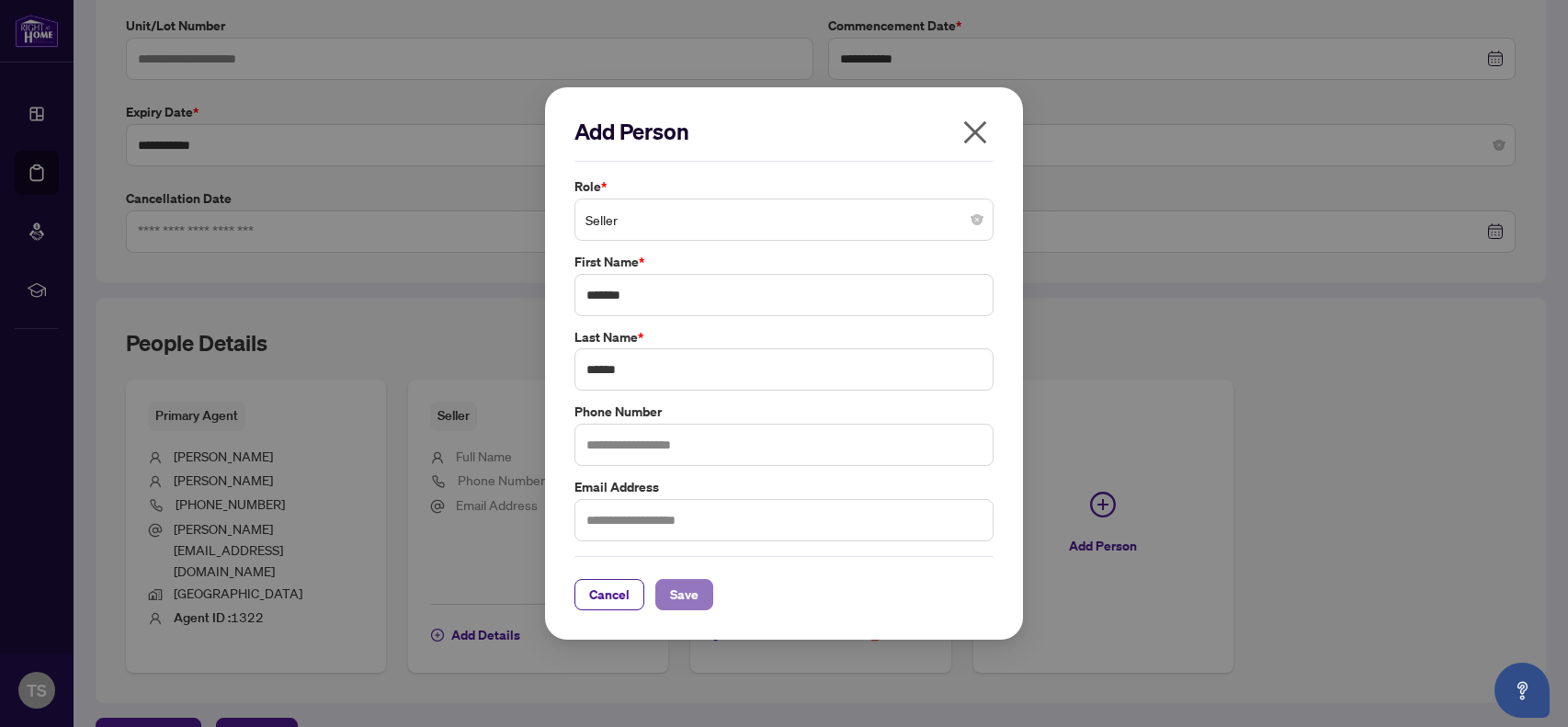
click at [685, 590] on span "Save" at bounding box center [685, 594] width 29 height 30
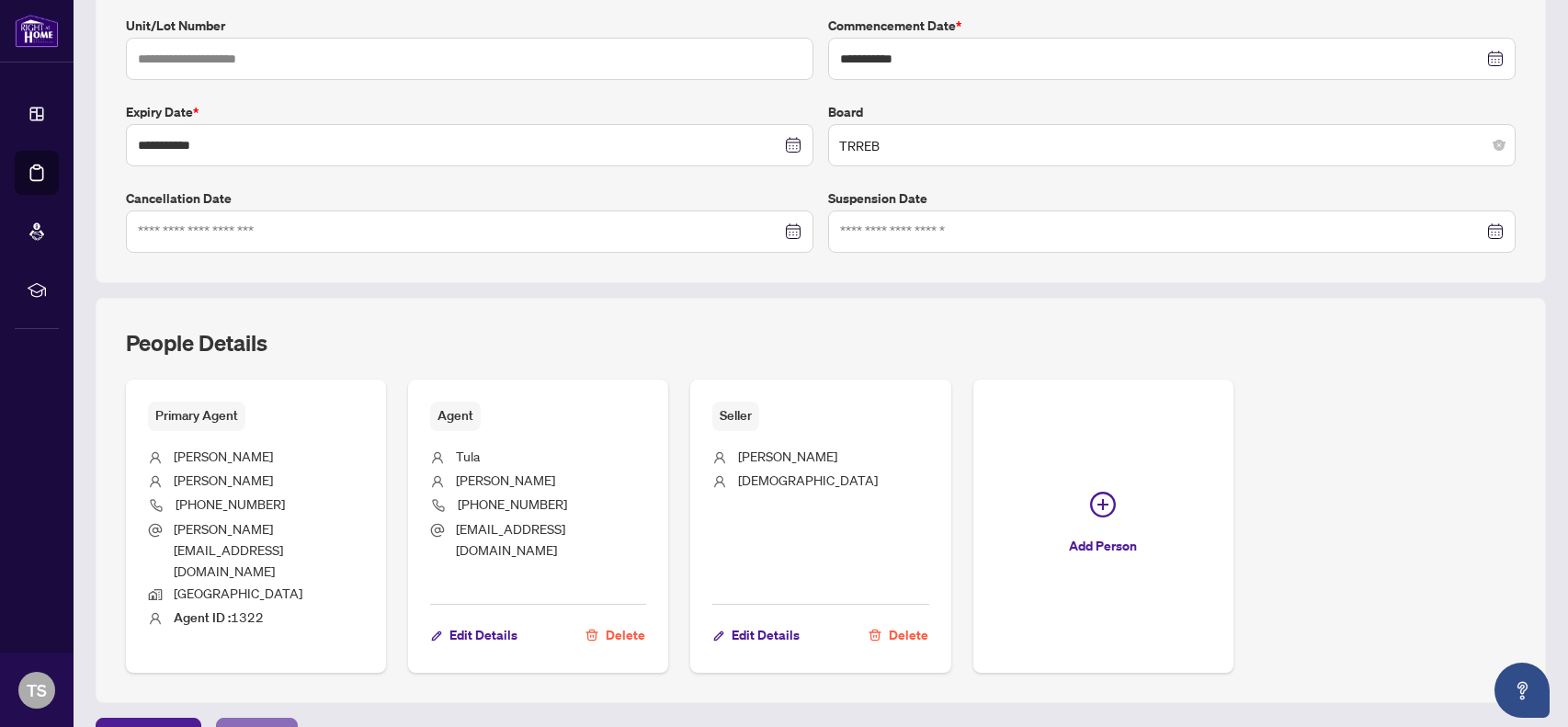
click at [245, 718] on span "Next Tab" at bounding box center [256, 733] width 53 height 30
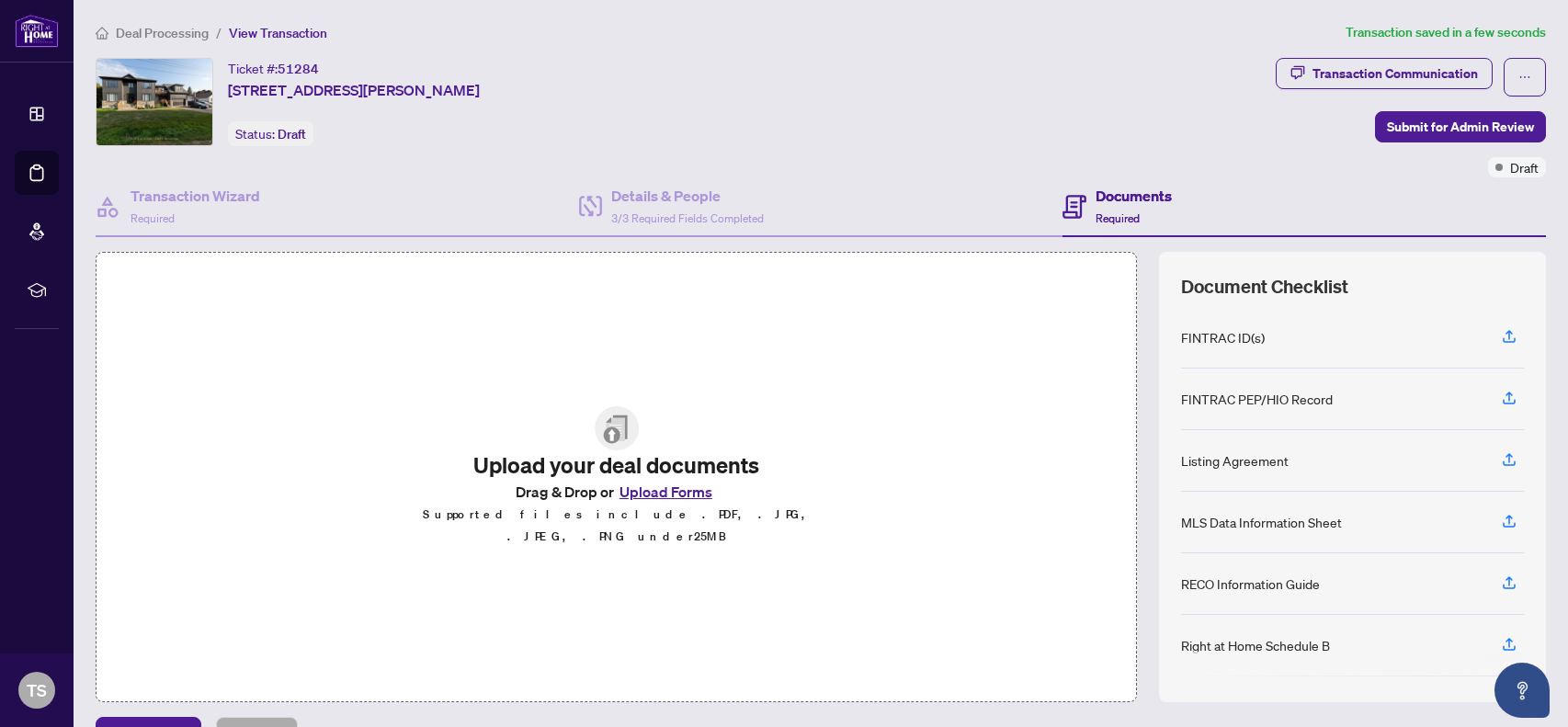
click at [648, 502] on button "Upload Forms" at bounding box center [665, 492] width 104 height 24
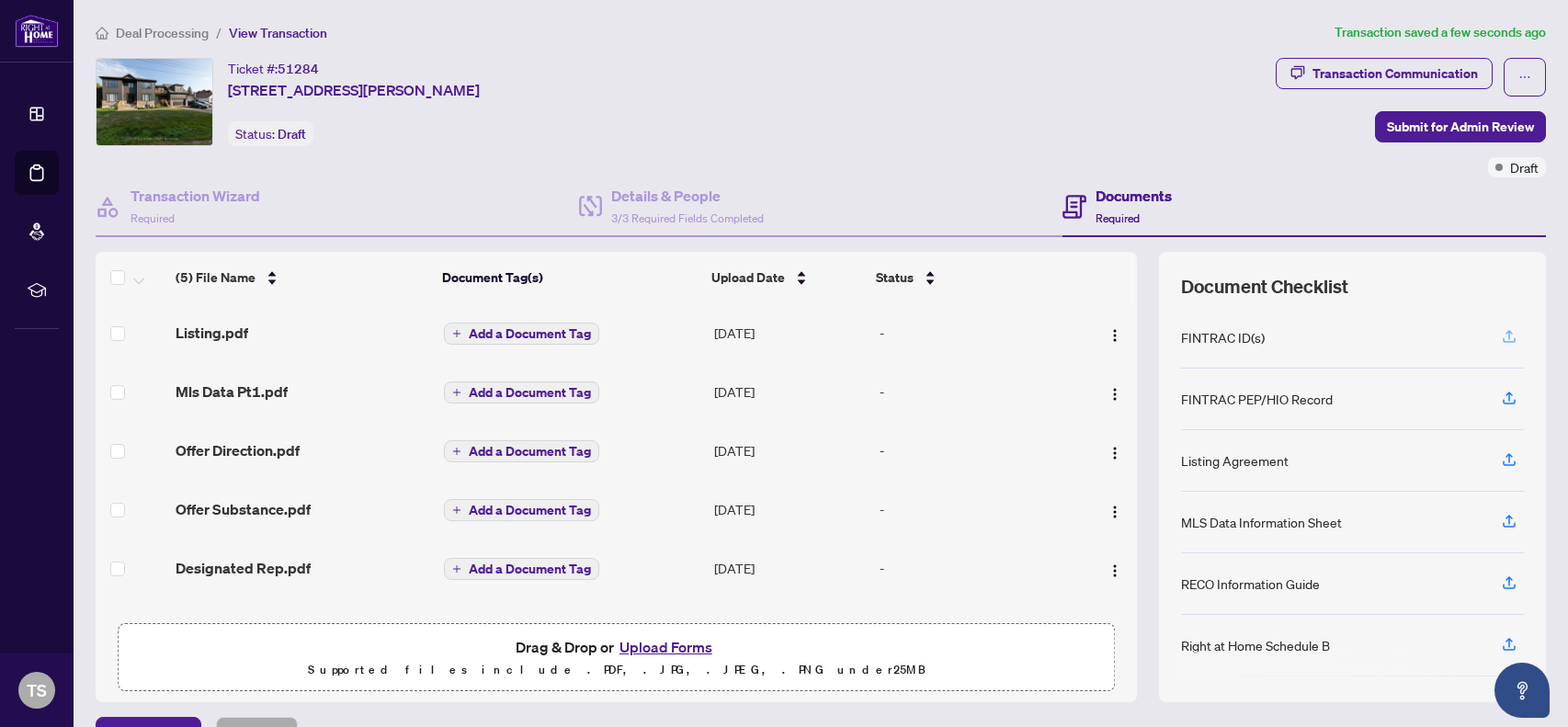
click at [1218, 336] on icon "button" at bounding box center [1509, 335] width 8 height 10
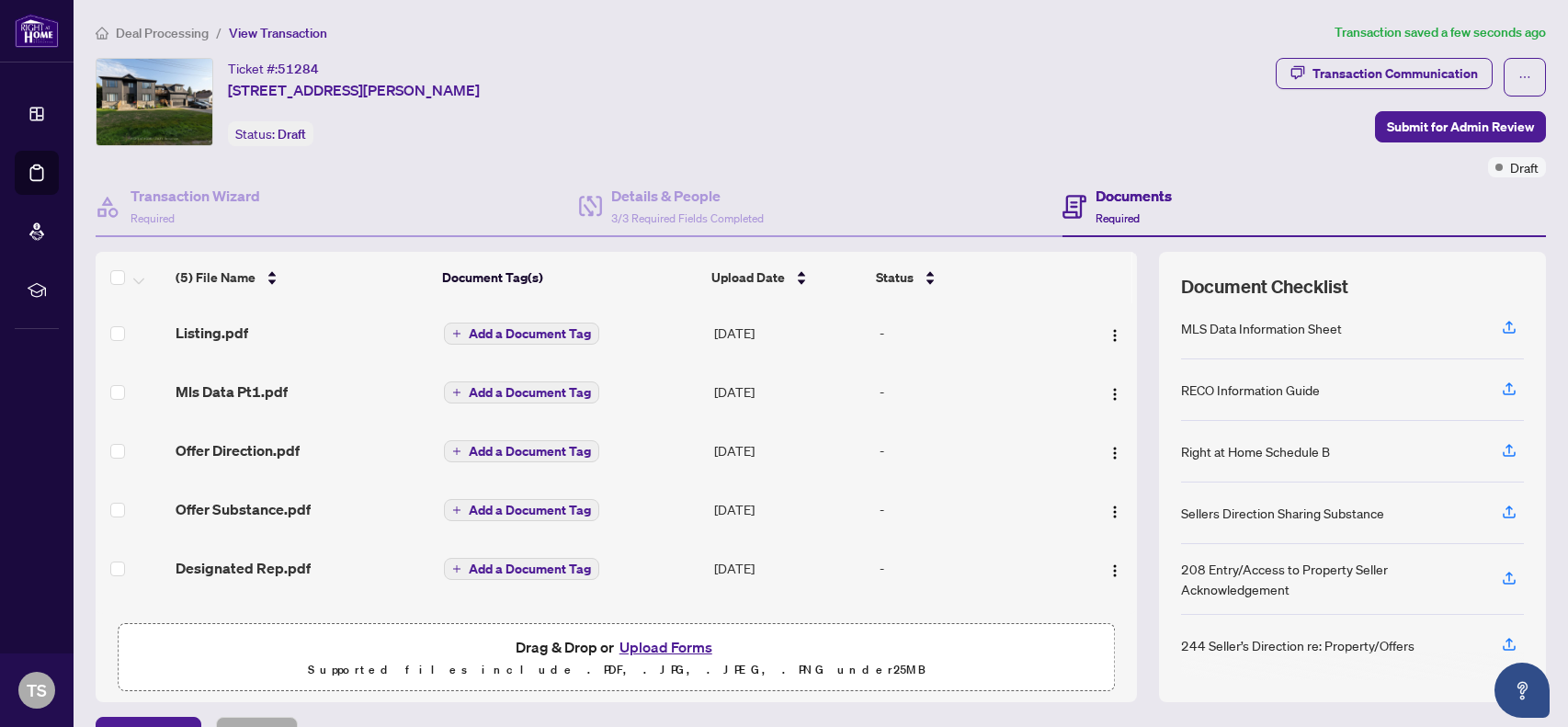
scroll to position [41, 0]
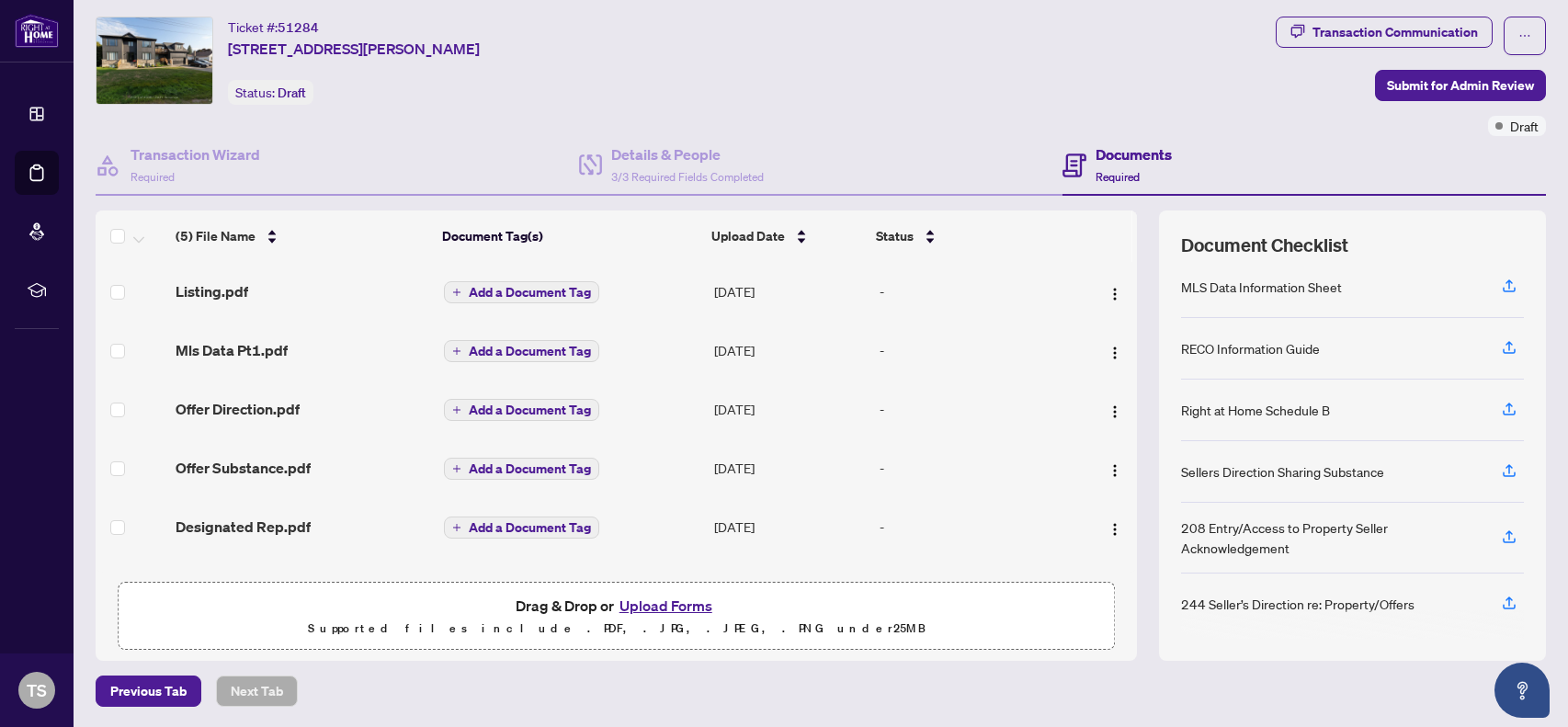
click at [510, 525] on span "Add a Document Tag" at bounding box center [529, 527] width 122 height 12
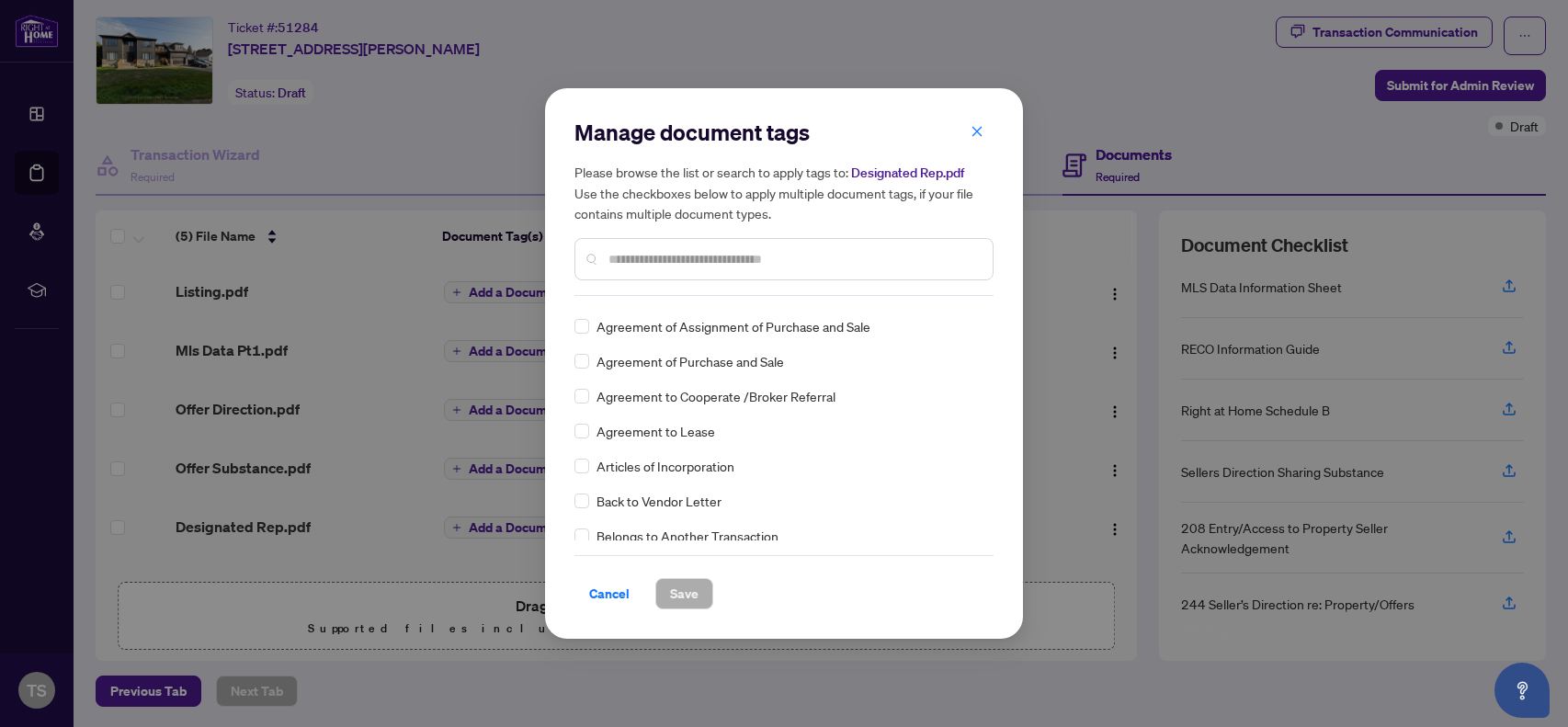
scroll to position [420, 0]
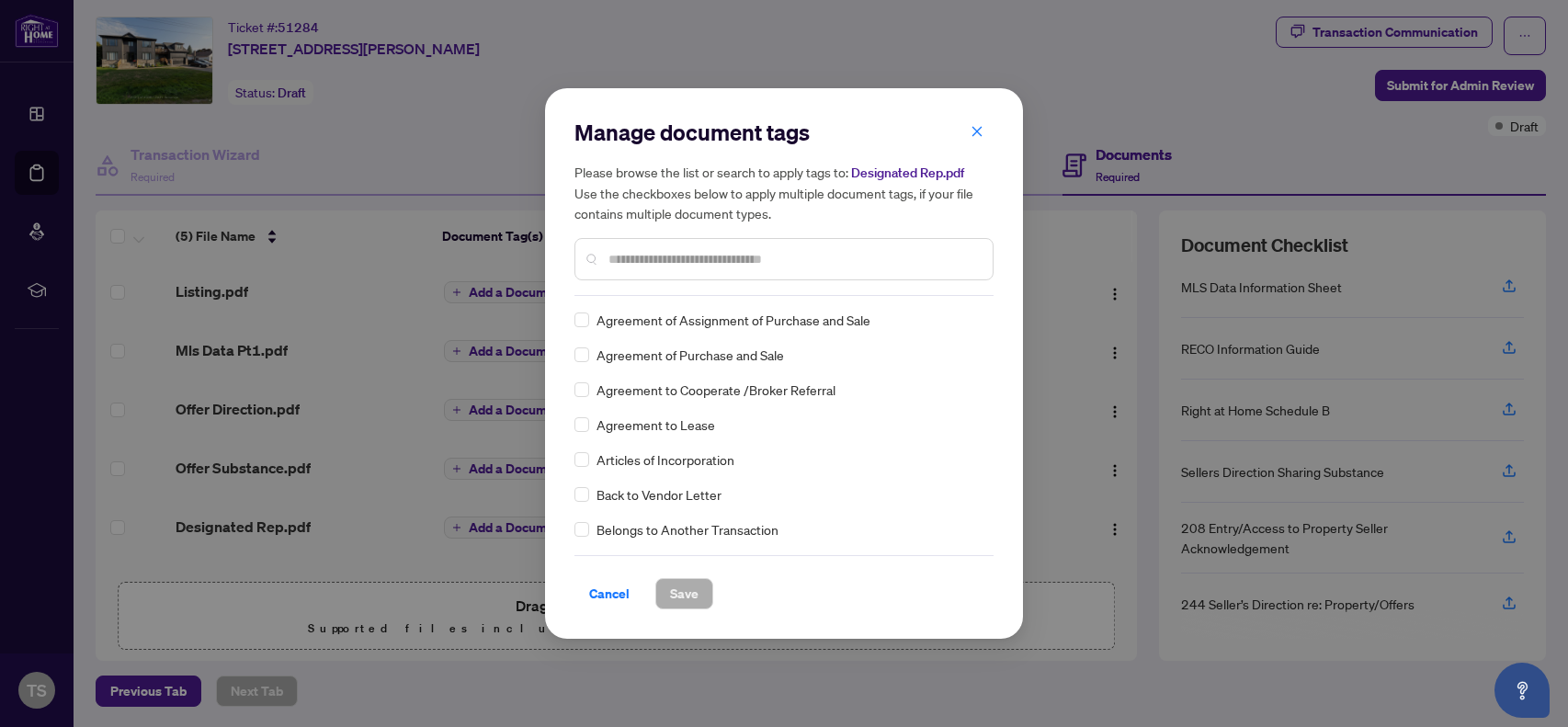
click at [618, 267] on input "text" at bounding box center [793, 258] width 370 height 20
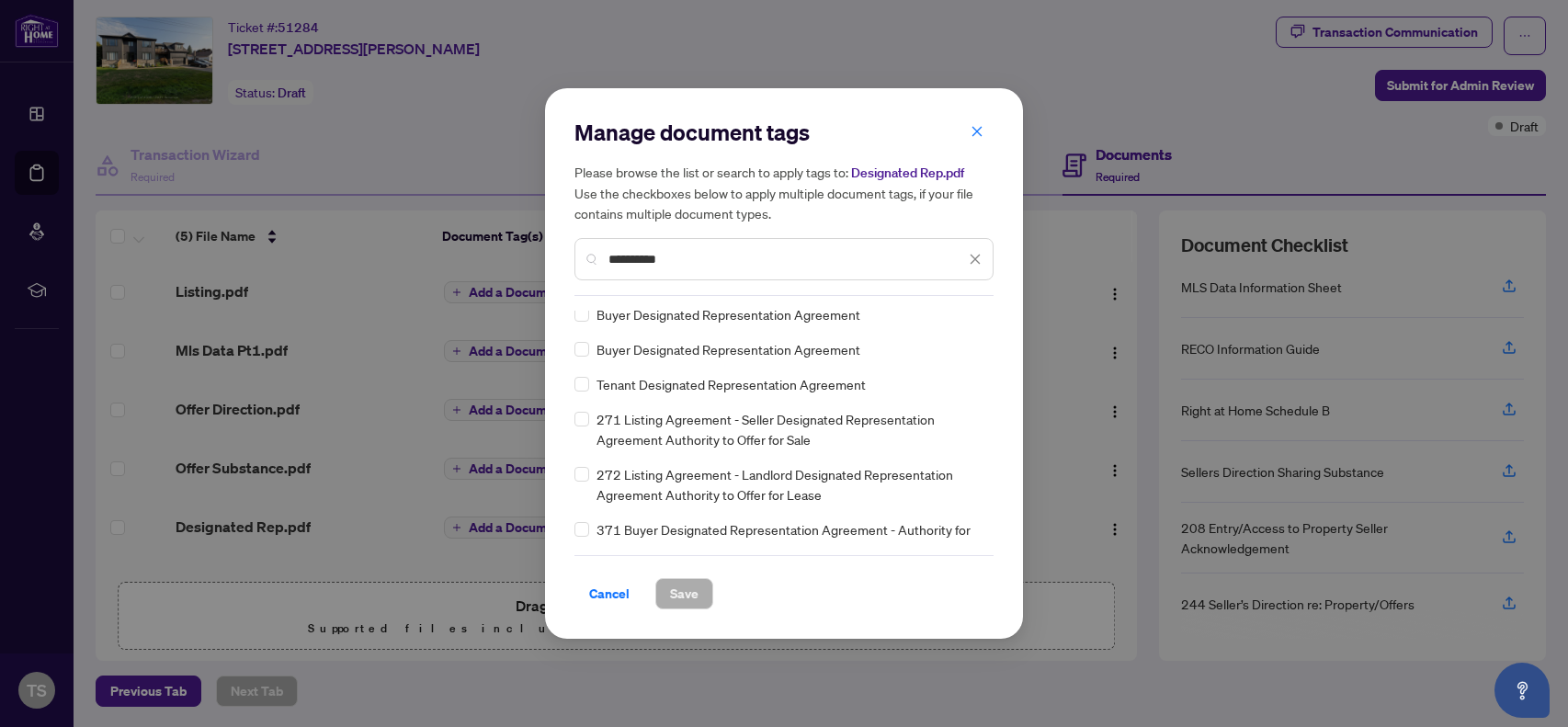
scroll to position [0, 0]
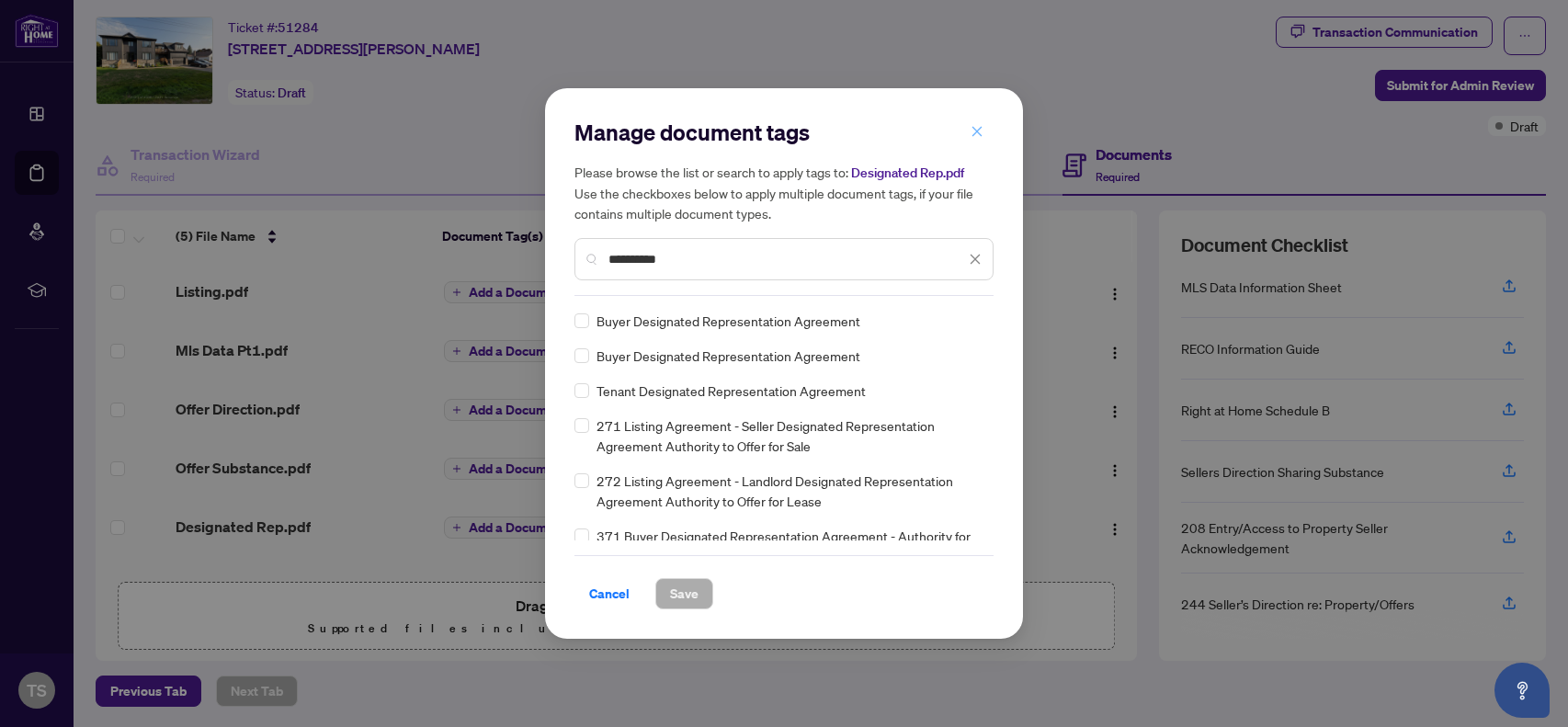
type input "**********"
click at [968, 130] on button "button" at bounding box center [977, 132] width 36 height 32
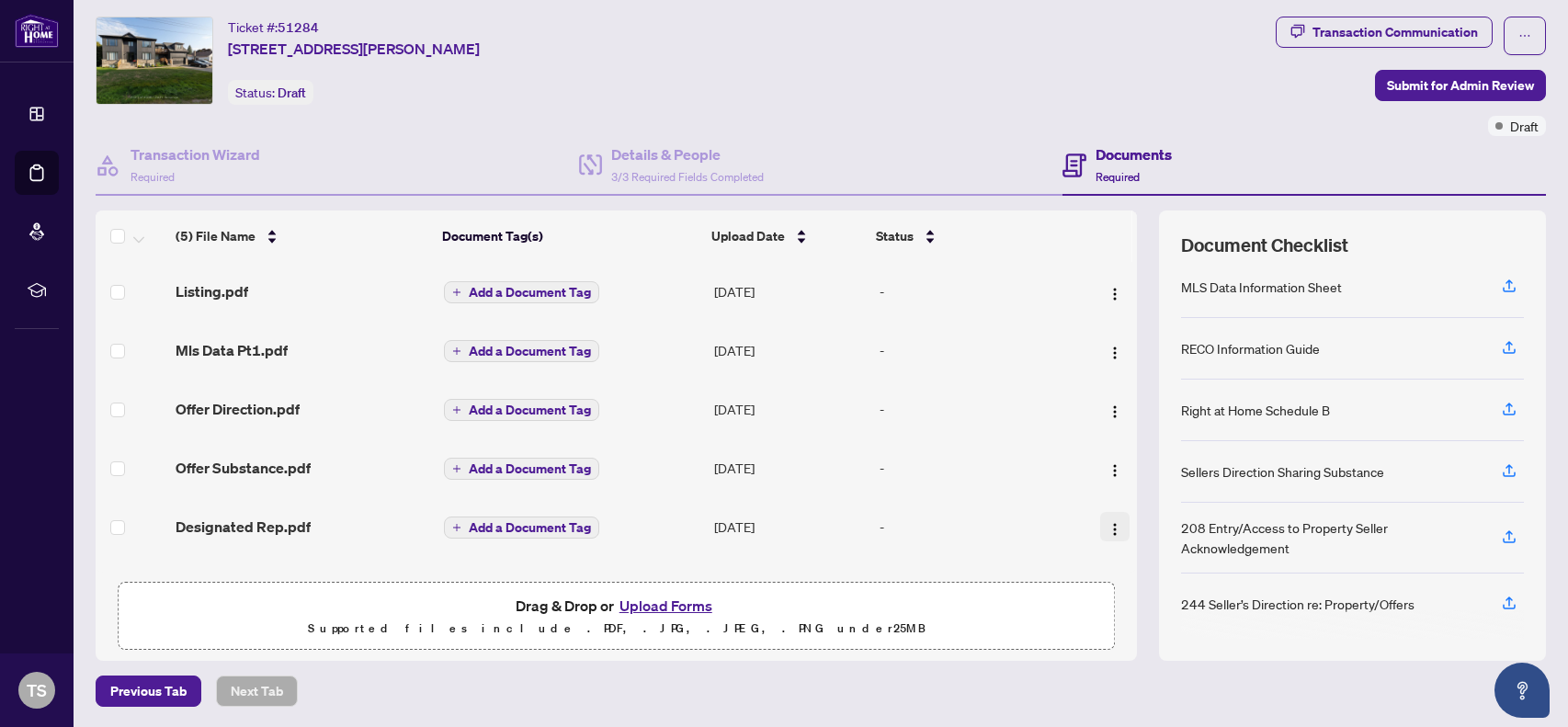
click at [1114, 526] on img "button" at bounding box center [1114, 529] width 14 height 14
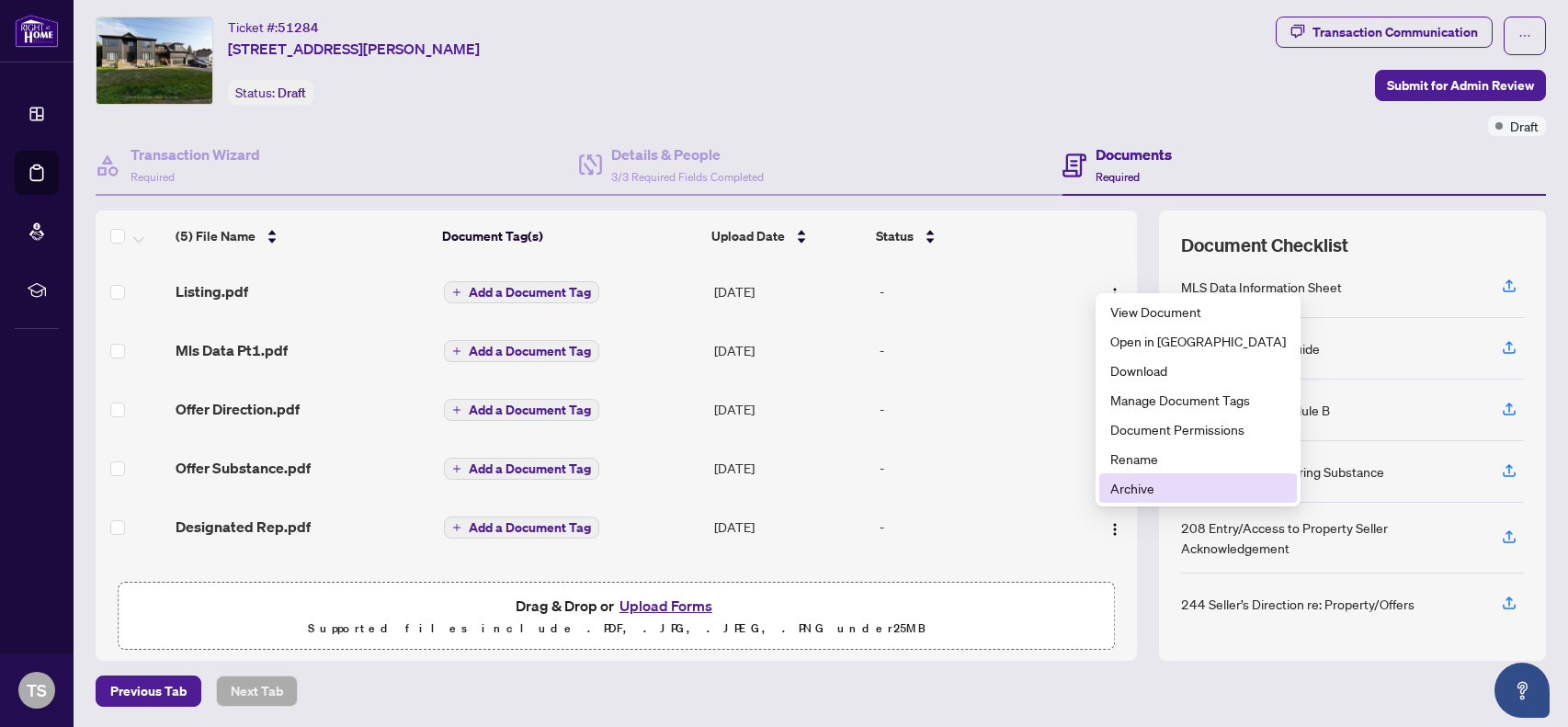
click at [1121, 486] on span "Archive" at bounding box center [1197, 488] width 176 height 20
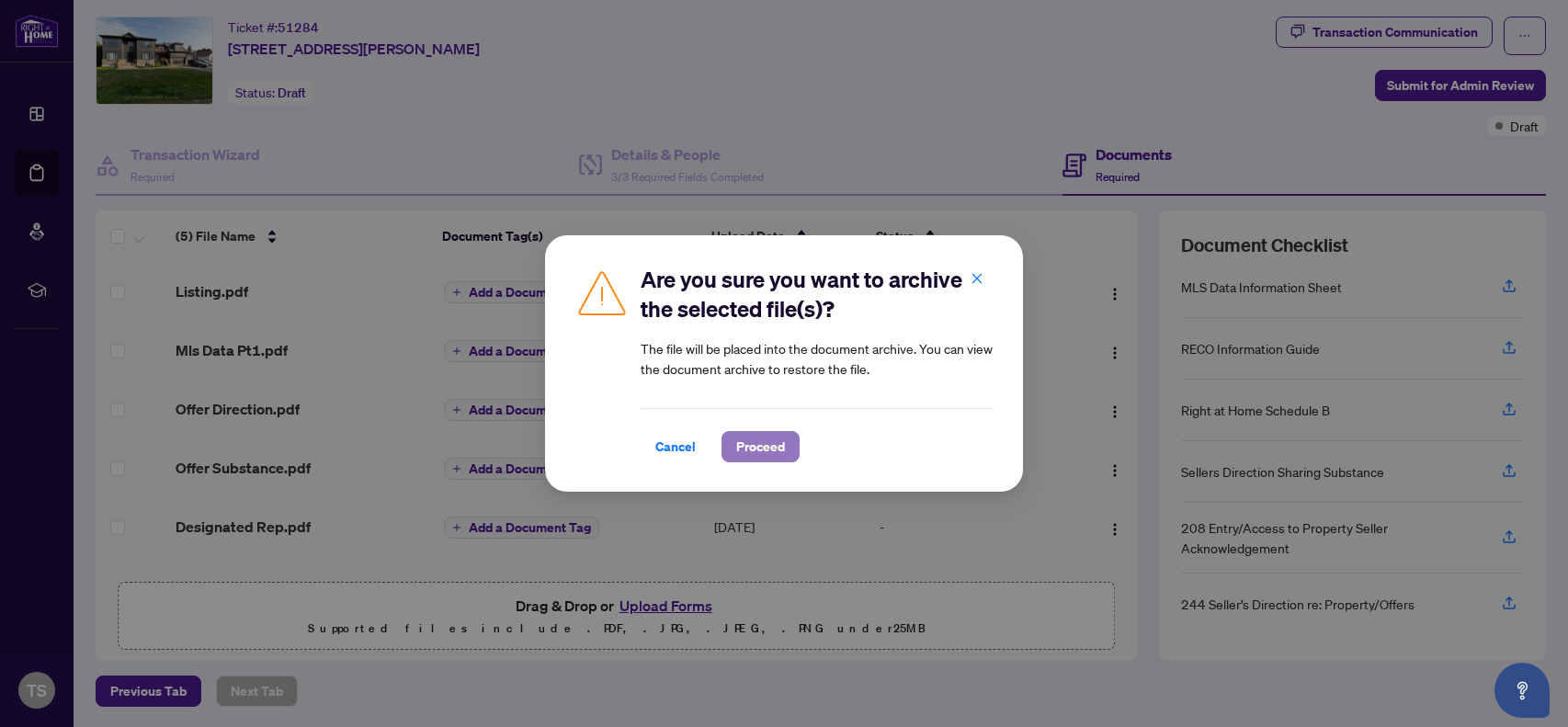
click at [762, 455] on span "Proceed" at bounding box center [760, 447] width 49 height 30
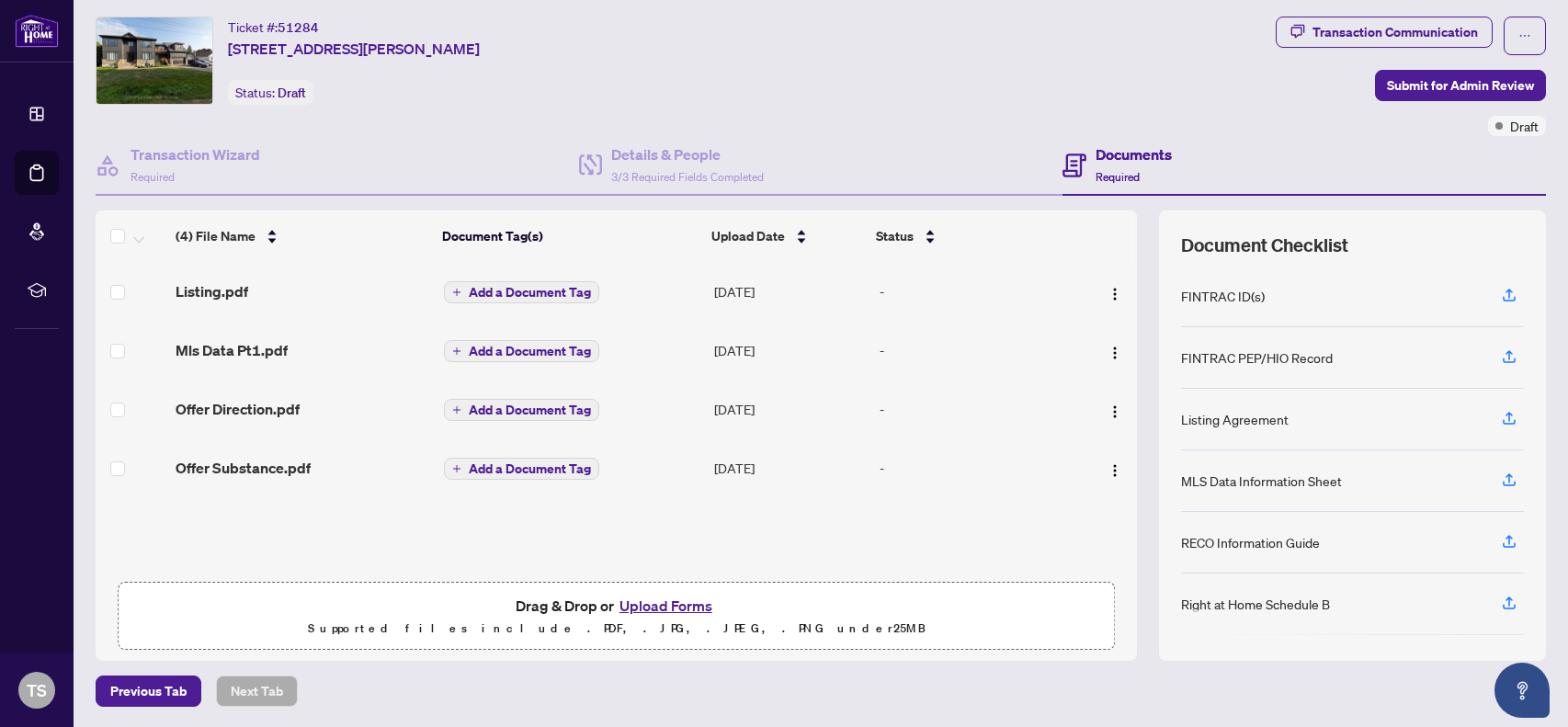
click at [564, 469] on span "Add a Document Tag" at bounding box center [529, 468] width 122 height 12
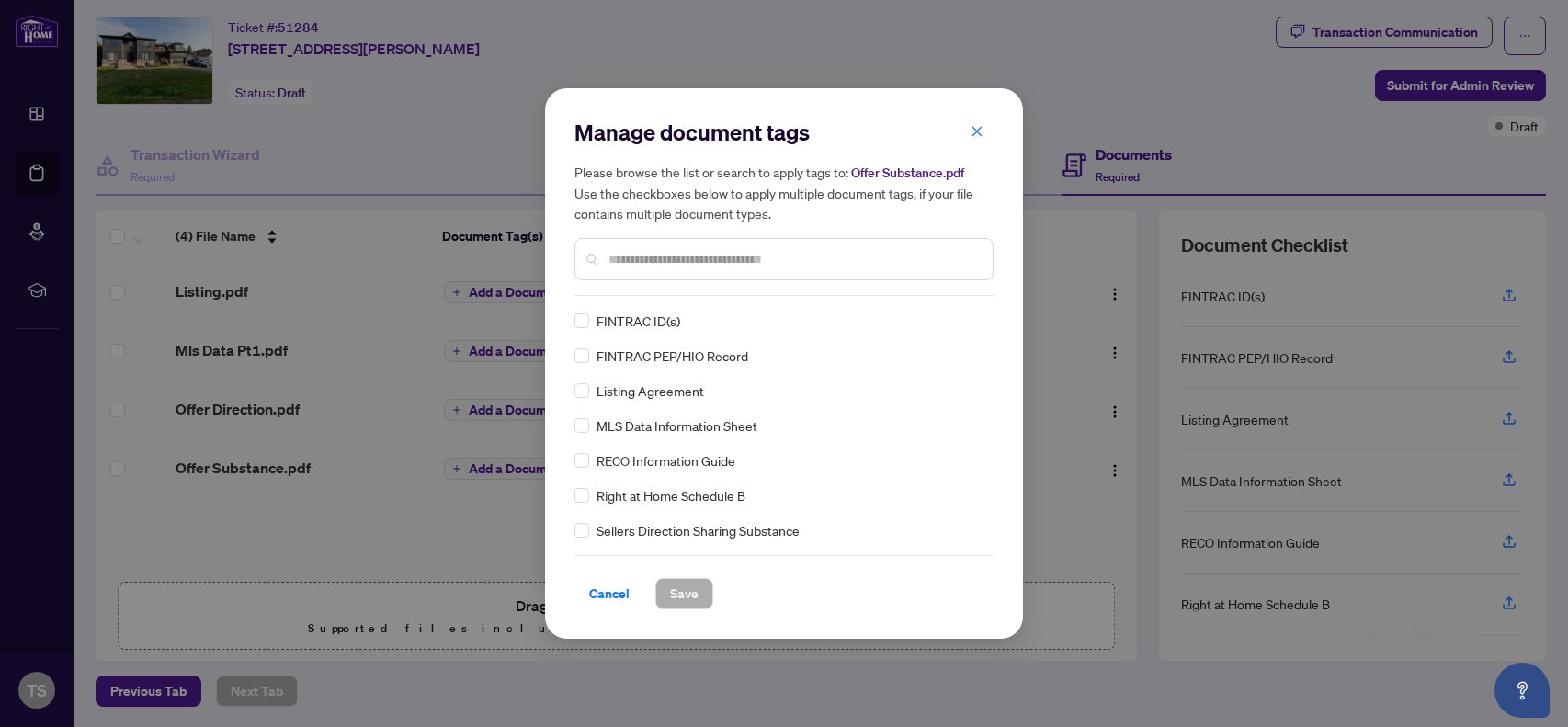
click at [564, 469] on div "Manage document tags Please browse the list or search to apply tags to: Offer S…" at bounding box center [784, 363] width 478 height 550
click at [670, 263] on input "text" at bounding box center [793, 258] width 370 height 20
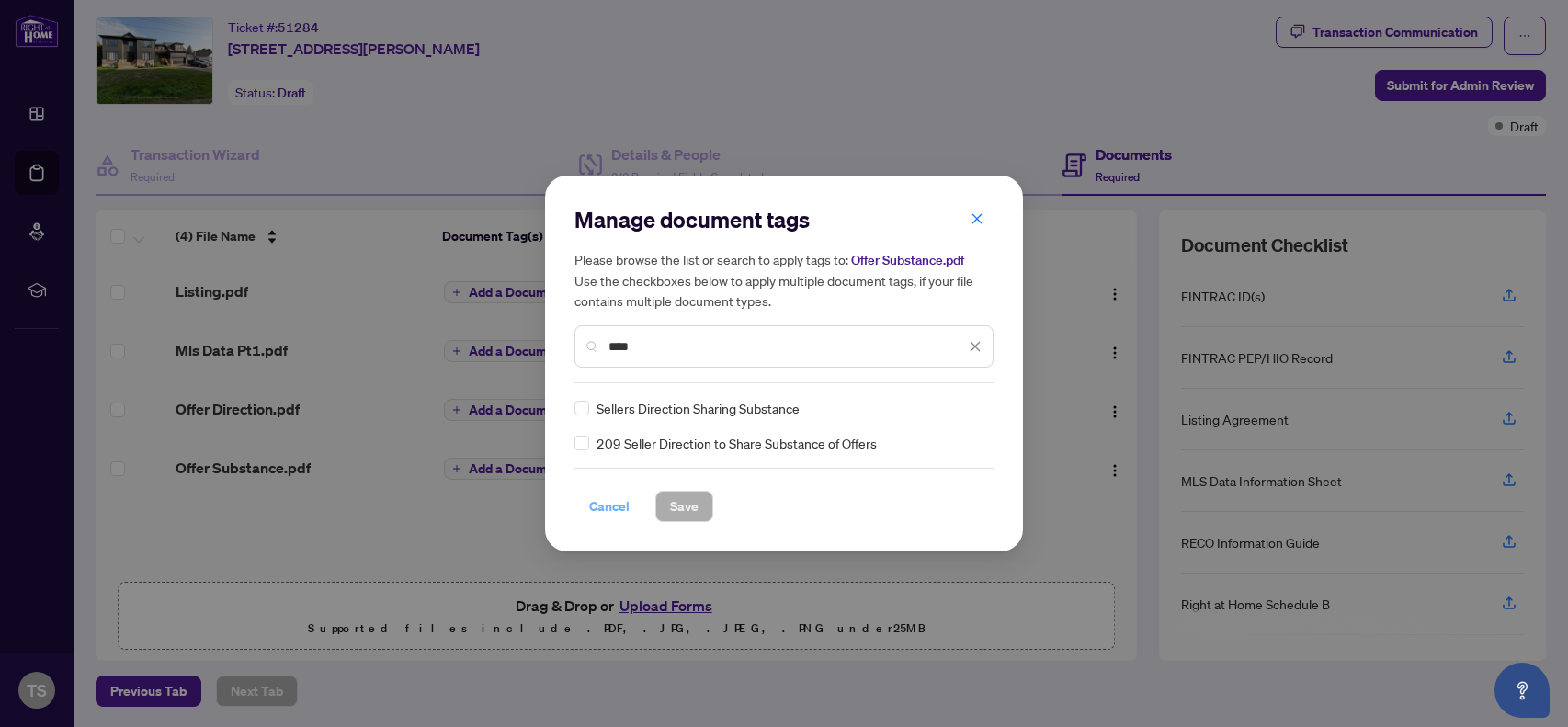
type input "****"
click at [607, 504] on span "Cancel" at bounding box center [609, 506] width 40 height 30
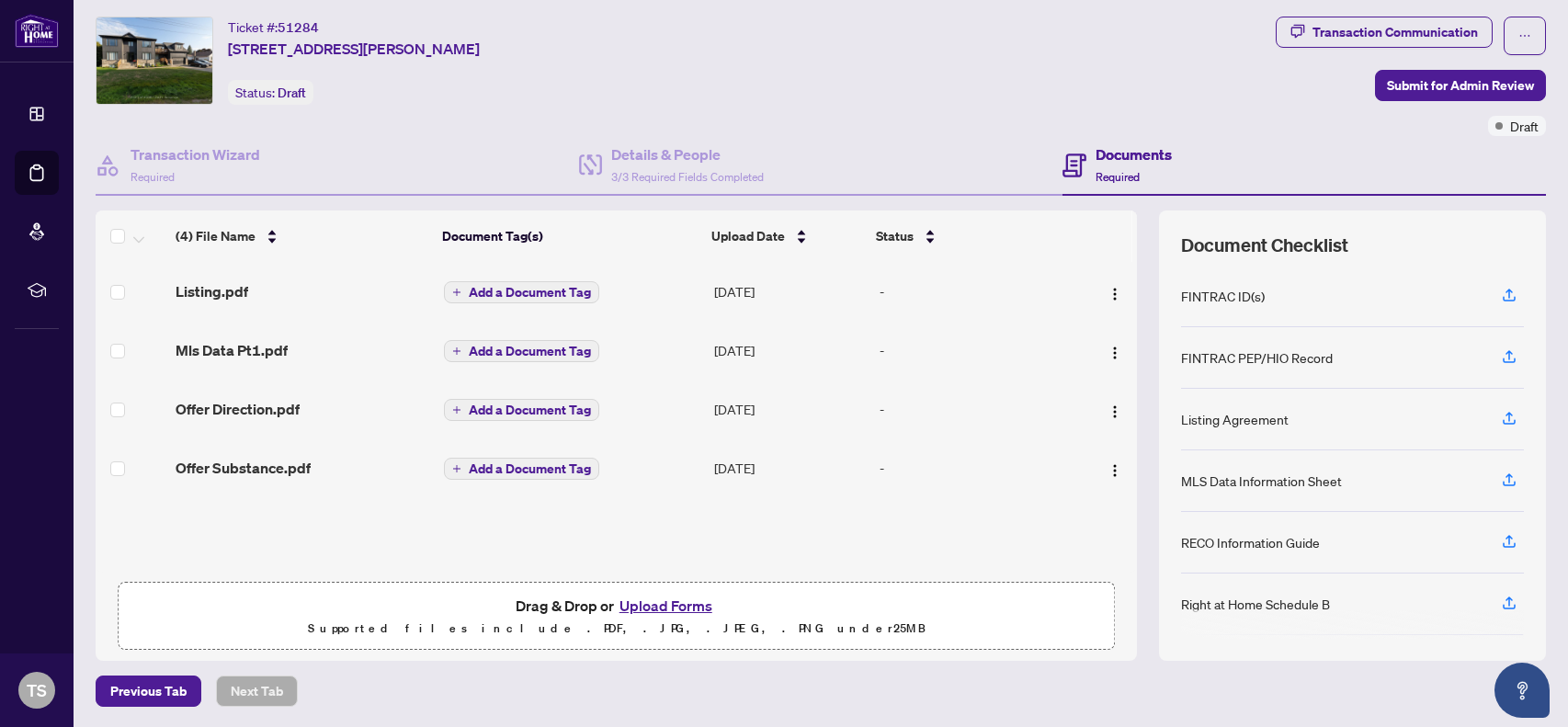
click at [550, 462] on span "Add a Document Tag" at bounding box center [529, 468] width 122 height 12
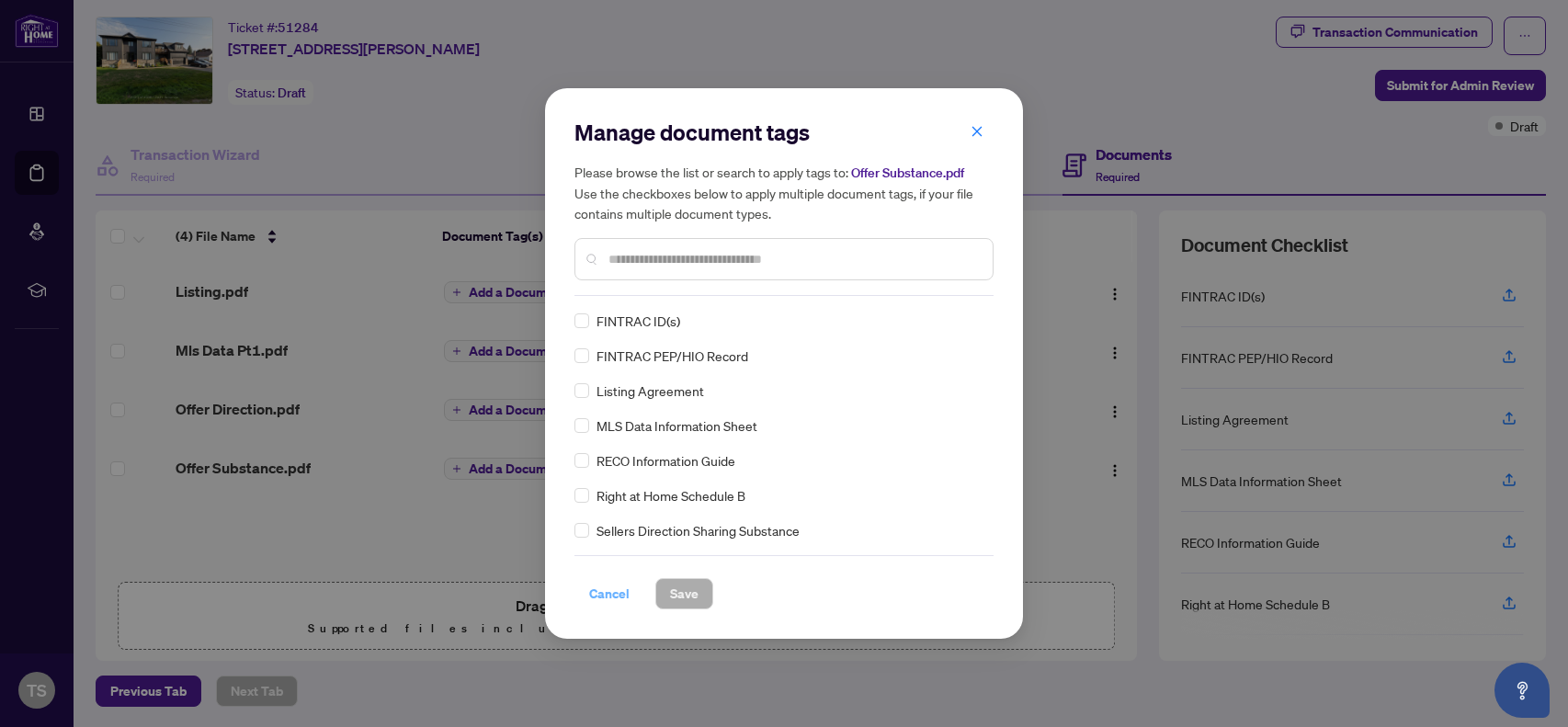
click at [615, 597] on span "Cancel" at bounding box center [609, 594] width 40 height 30
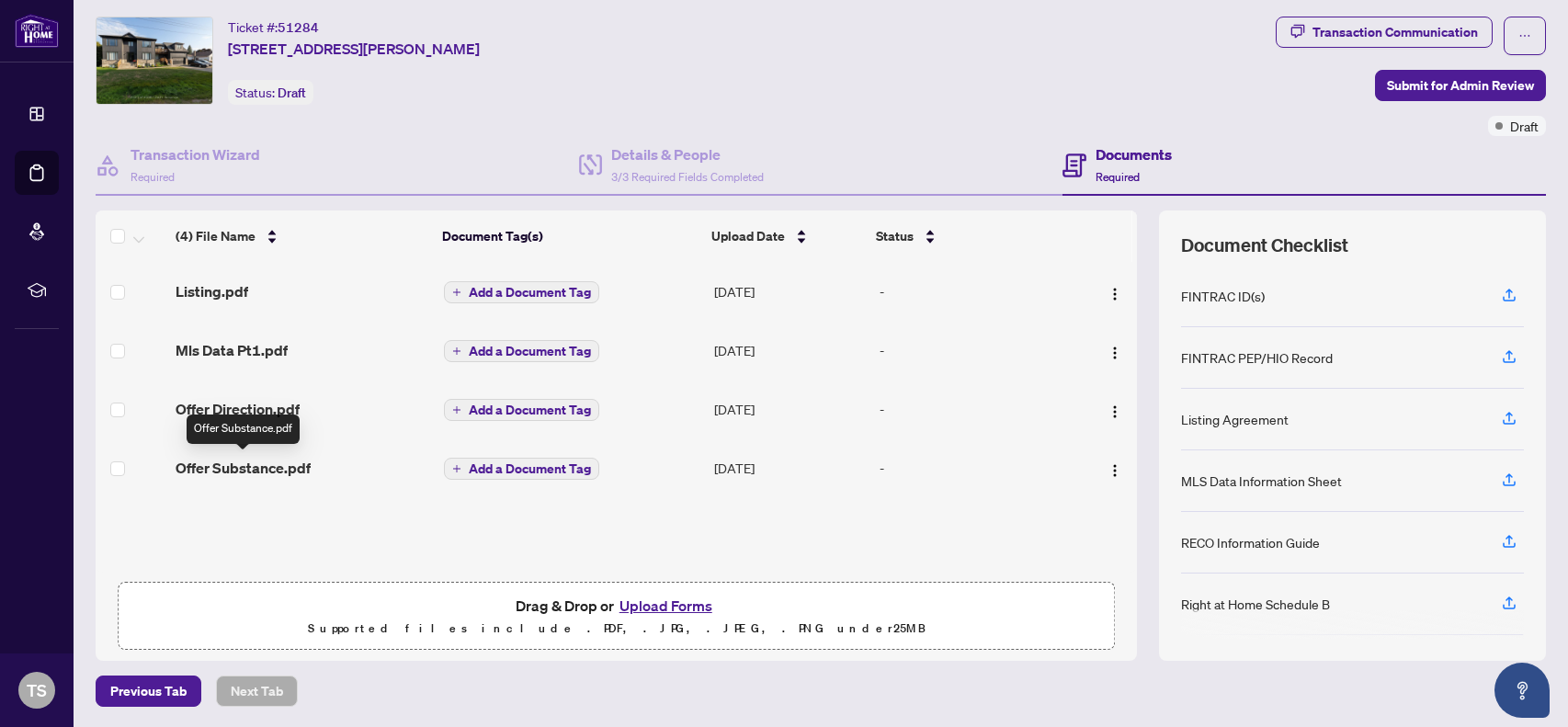
click at [239, 474] on span "Offer Substance.pdf" at bounding box center [243, 468] width 135 height 22
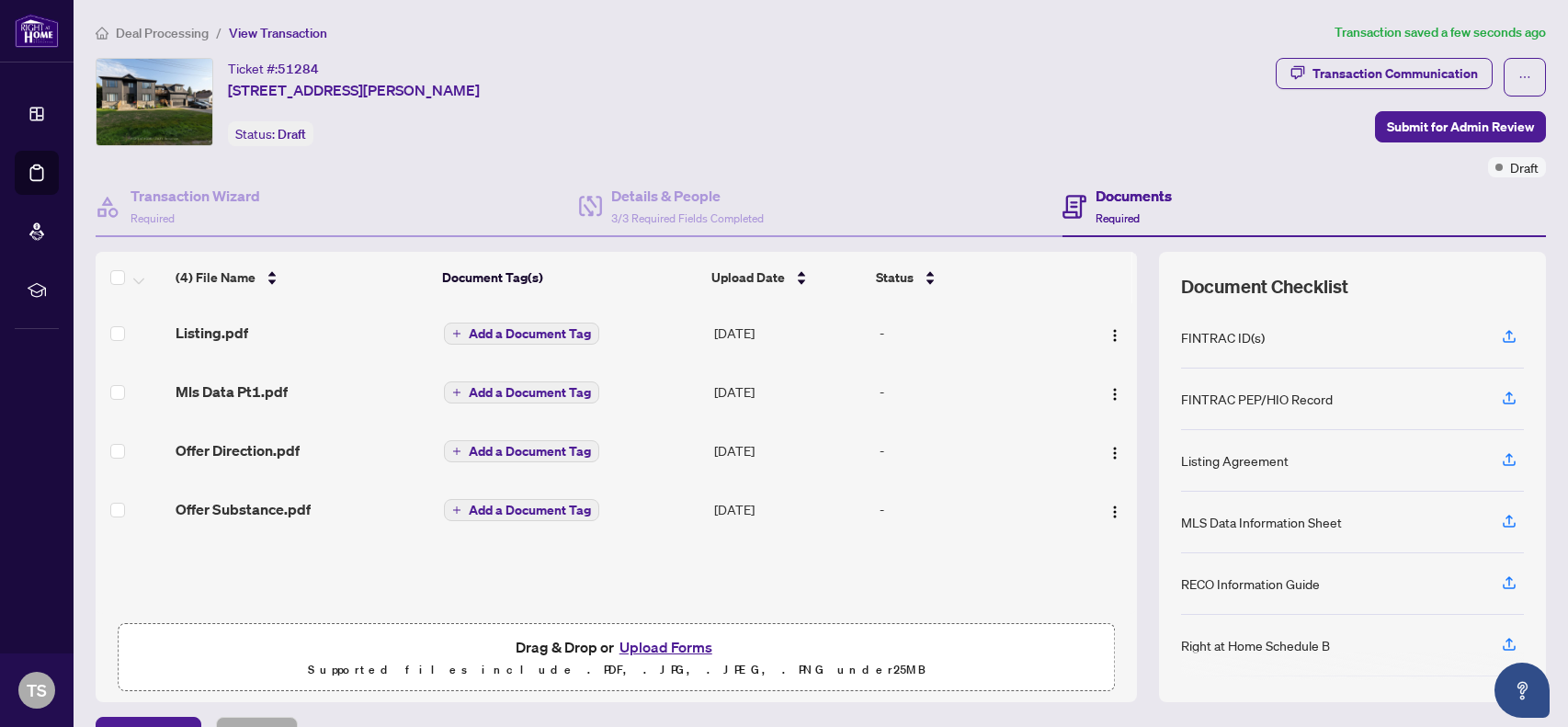
click at [548, 511] on span "Add a Document Tag" at bounding box center [529, 509] width 122 height 12
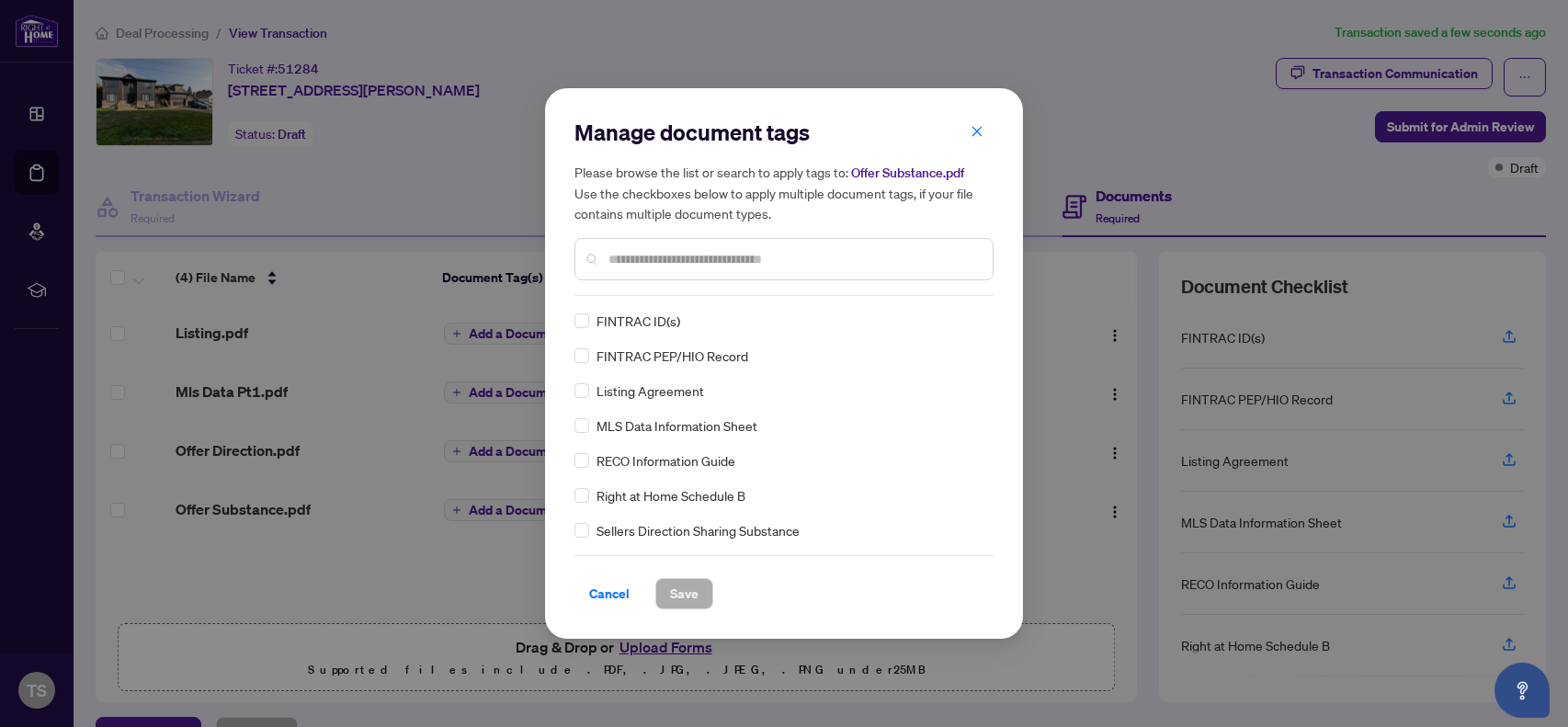
click at [653, 255] on input "text" at bounding box center [793, 258] width 370 height 20
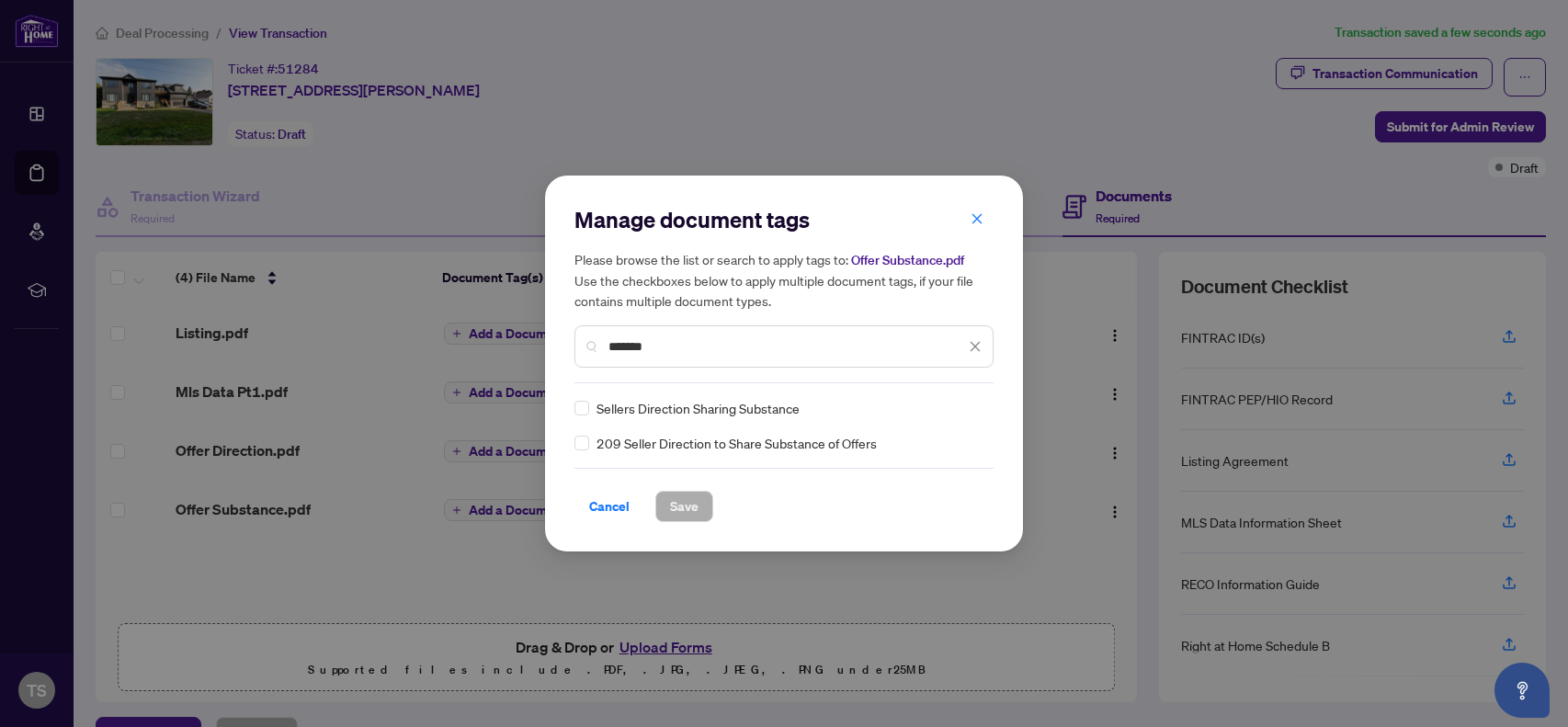
type input "*******"
click at [675, 503] on span "Save" at bounding box center [685, 506] width 29 height 30
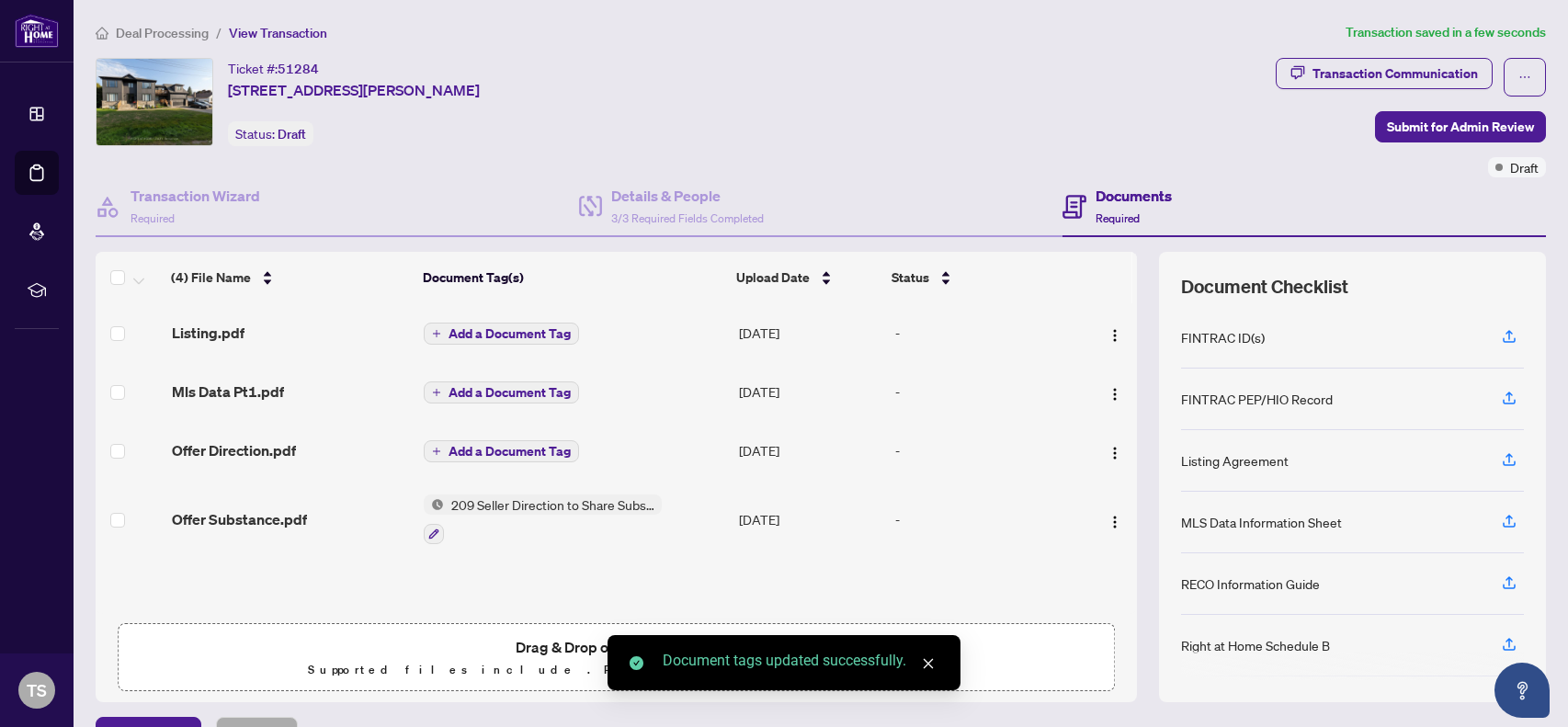
click at [521, 450] on span "Add a Document Tag" at bounding box center [509, 450] width 122 height 12
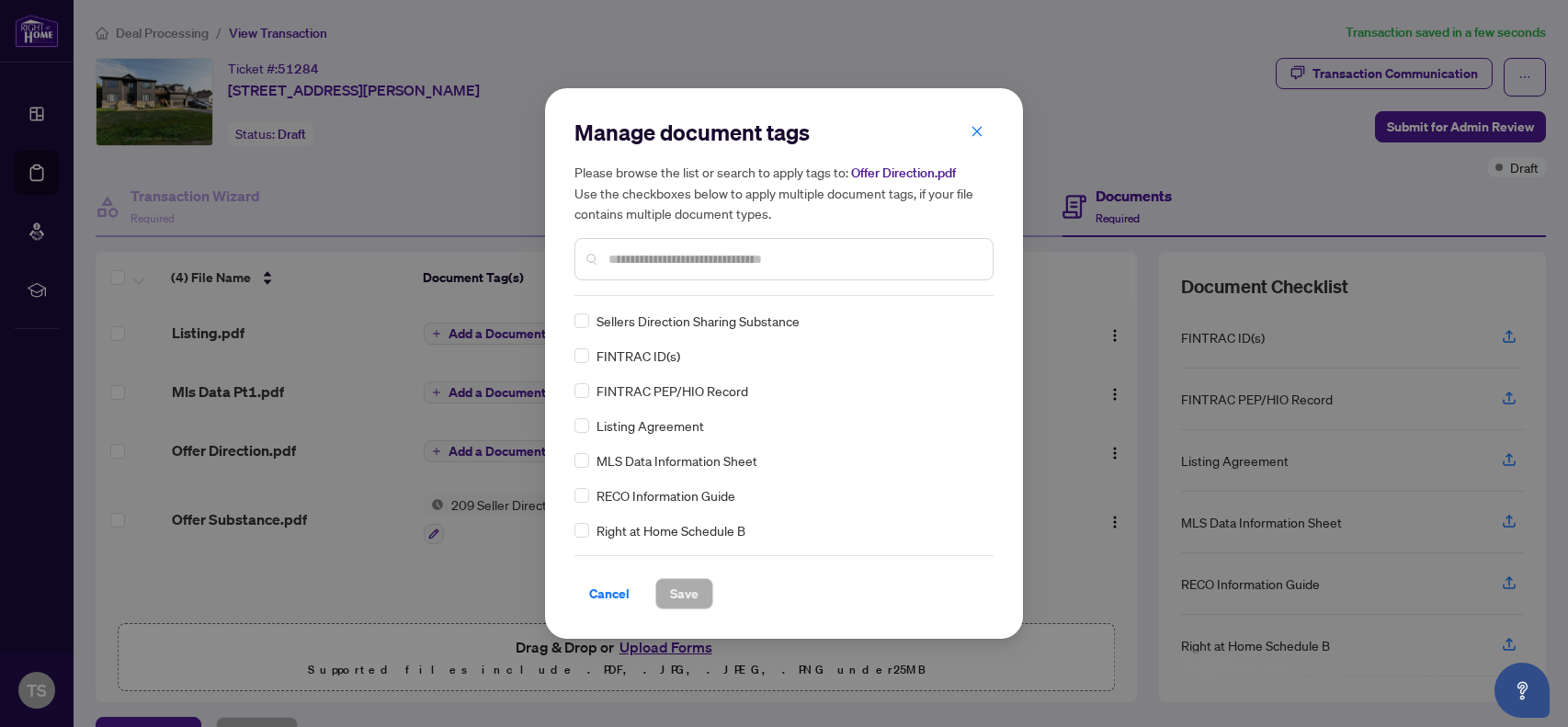
click at [615, 261] on input "text" at bounding box center [793, 258] width 370 height 20
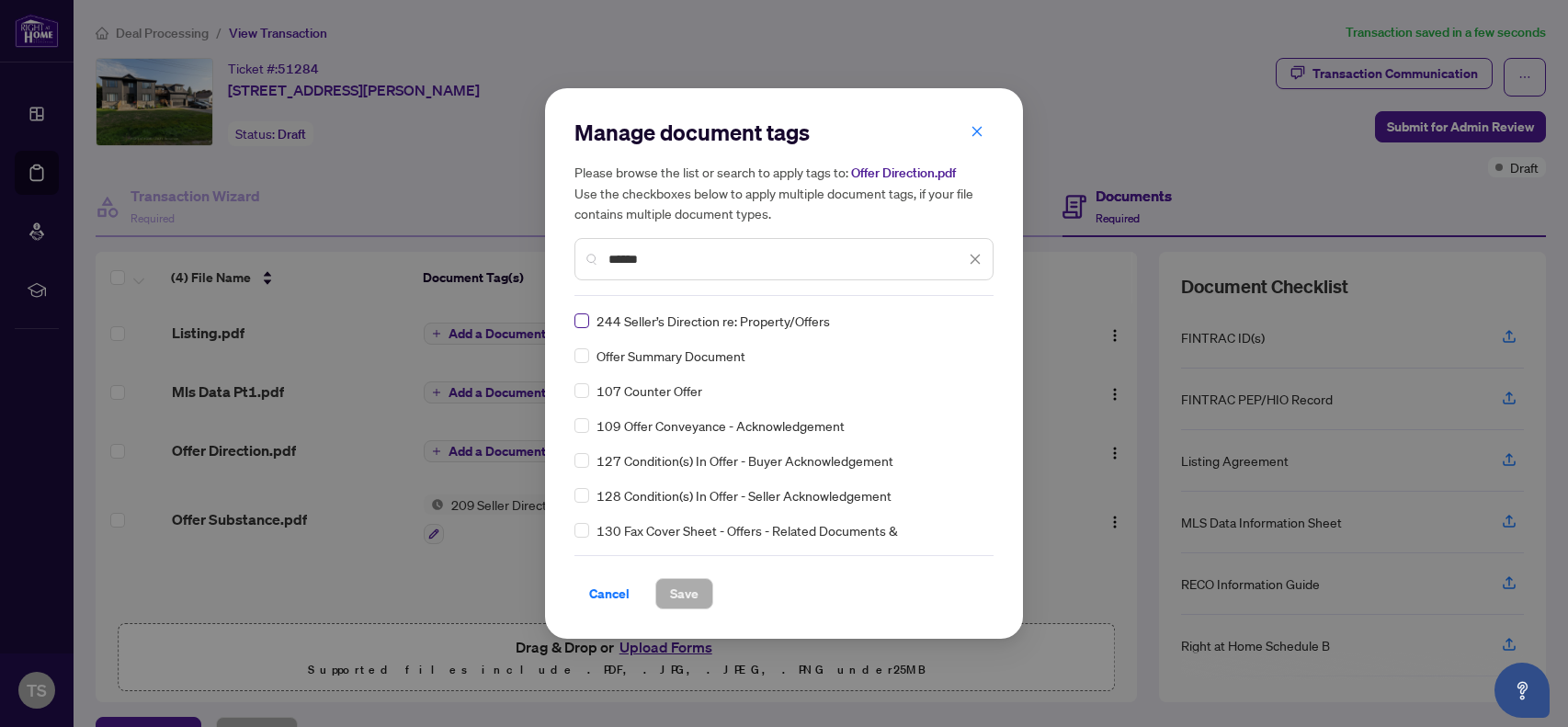
type input "*****"
click at [685, 587] on span "Save" at bounding box center [685, 594] width 29 height 30
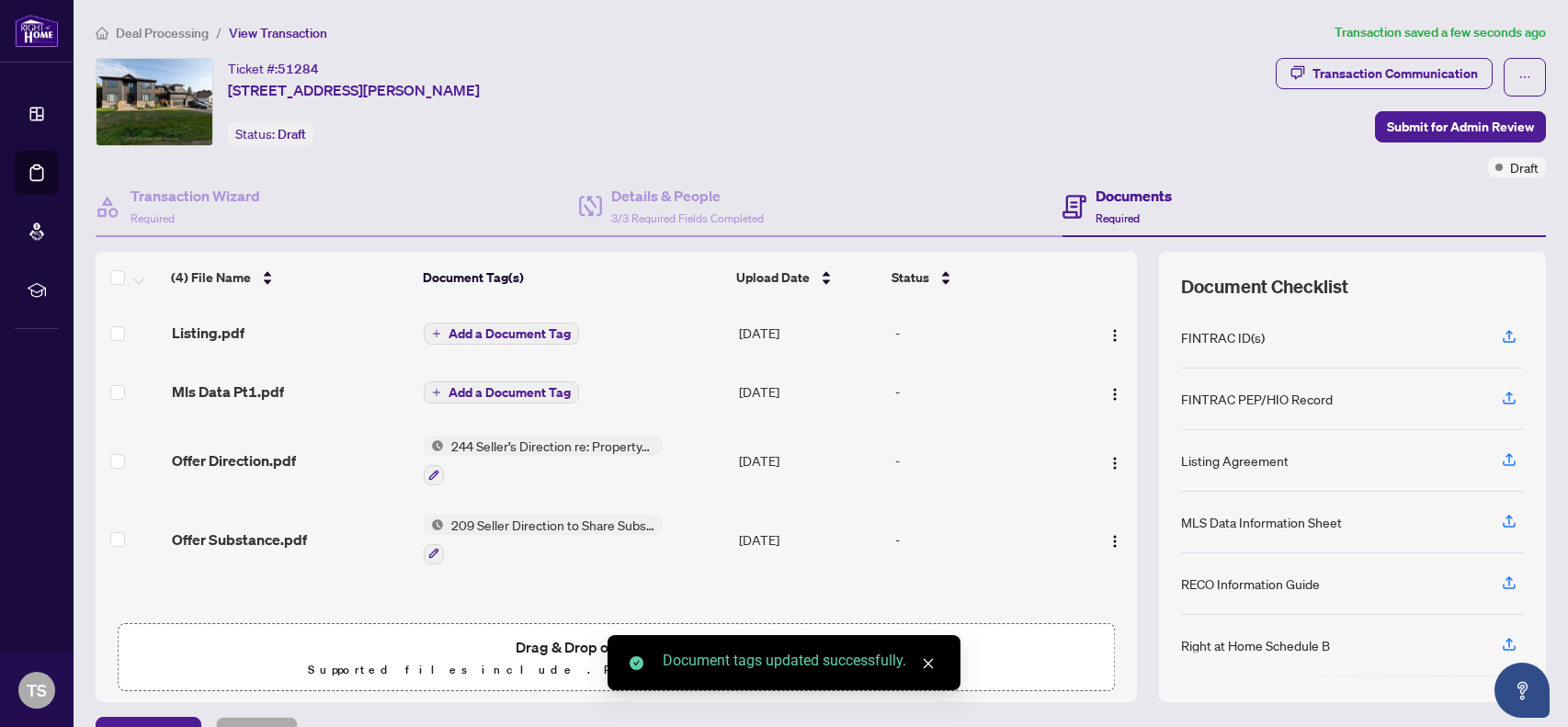
click at [509, 386] on span "Add a Document Tag" at bounding box center [509, 392] width 122 height 12
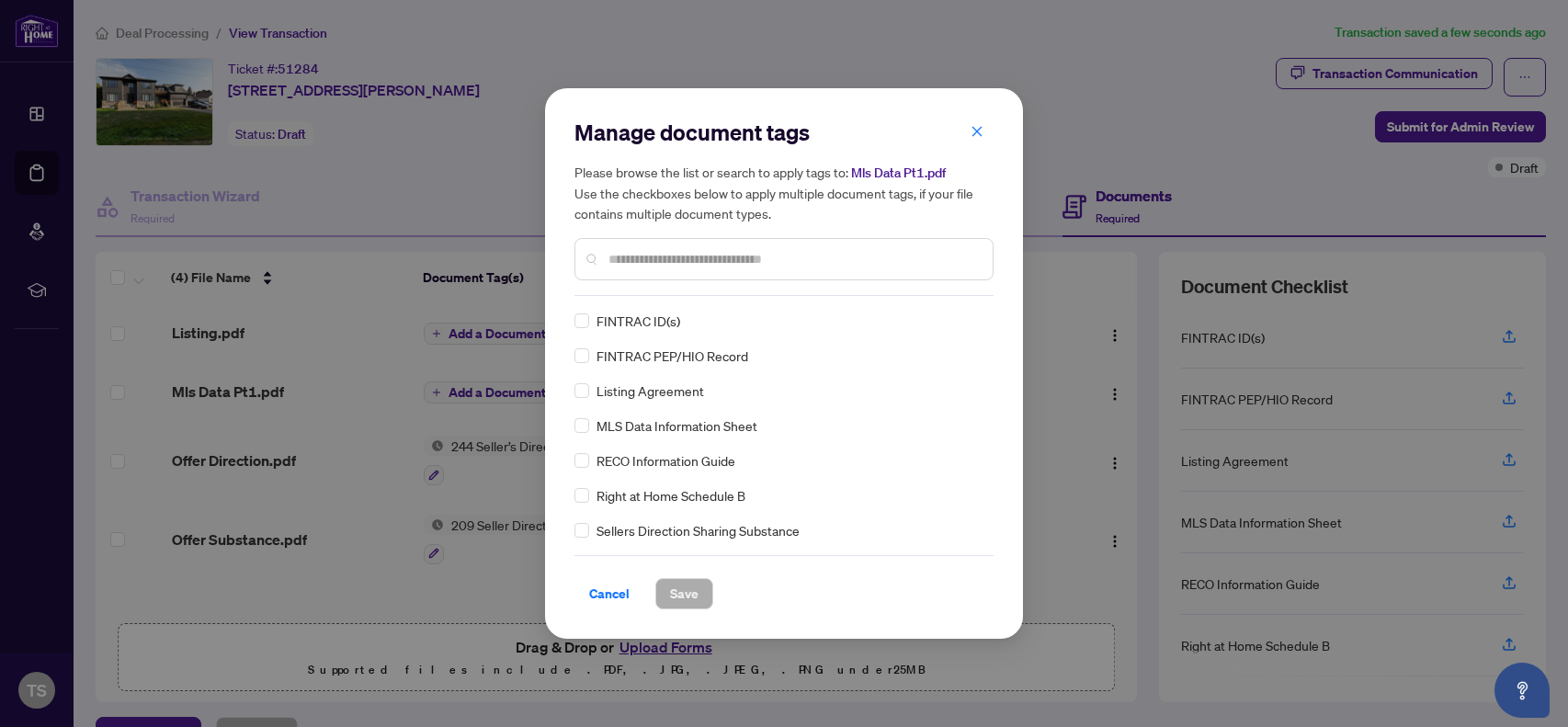
click at [630, 265] on input "text" at bounding box center [793, 258] width 370 height 20
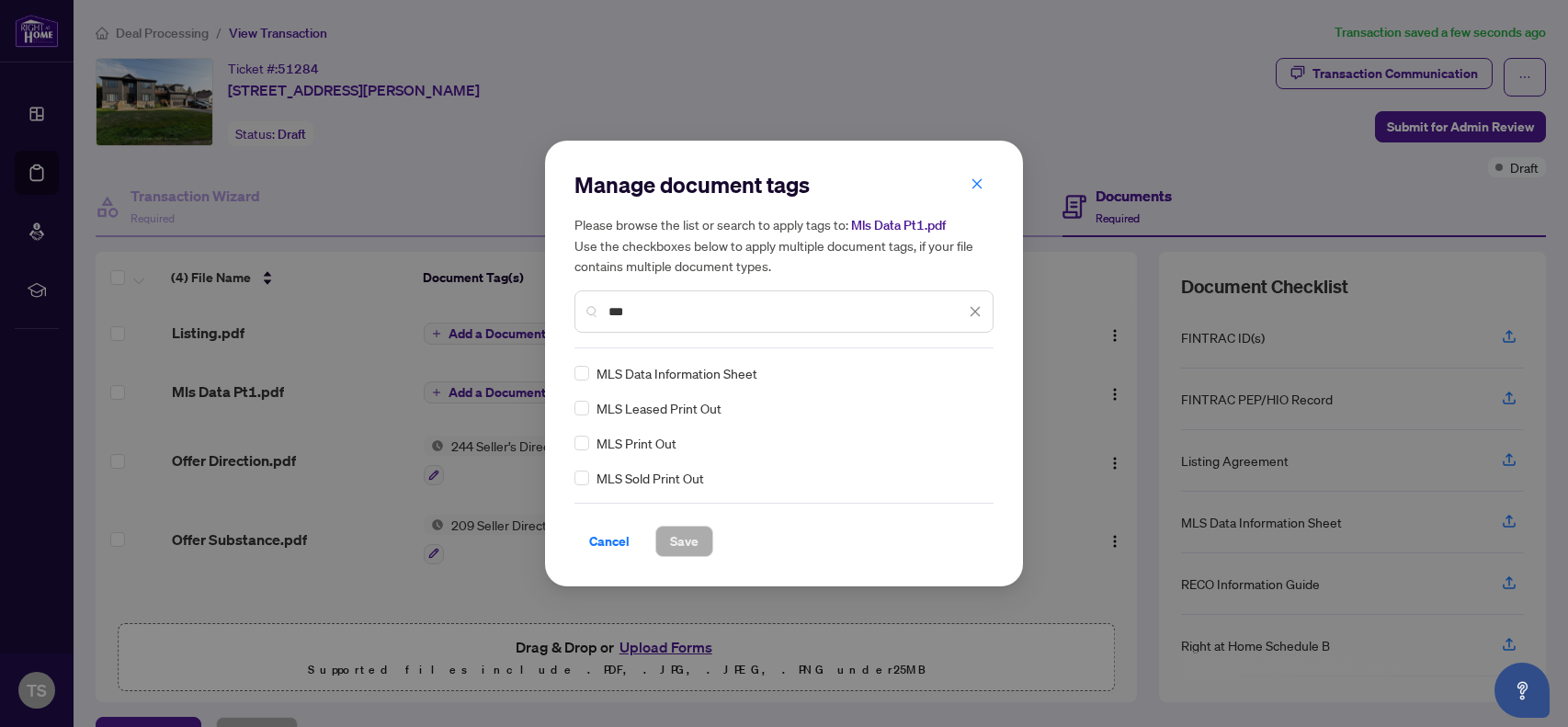
type input "***"
click at [688, 544] on span "Save" at bounding box center [685, 541] width 29 height 30
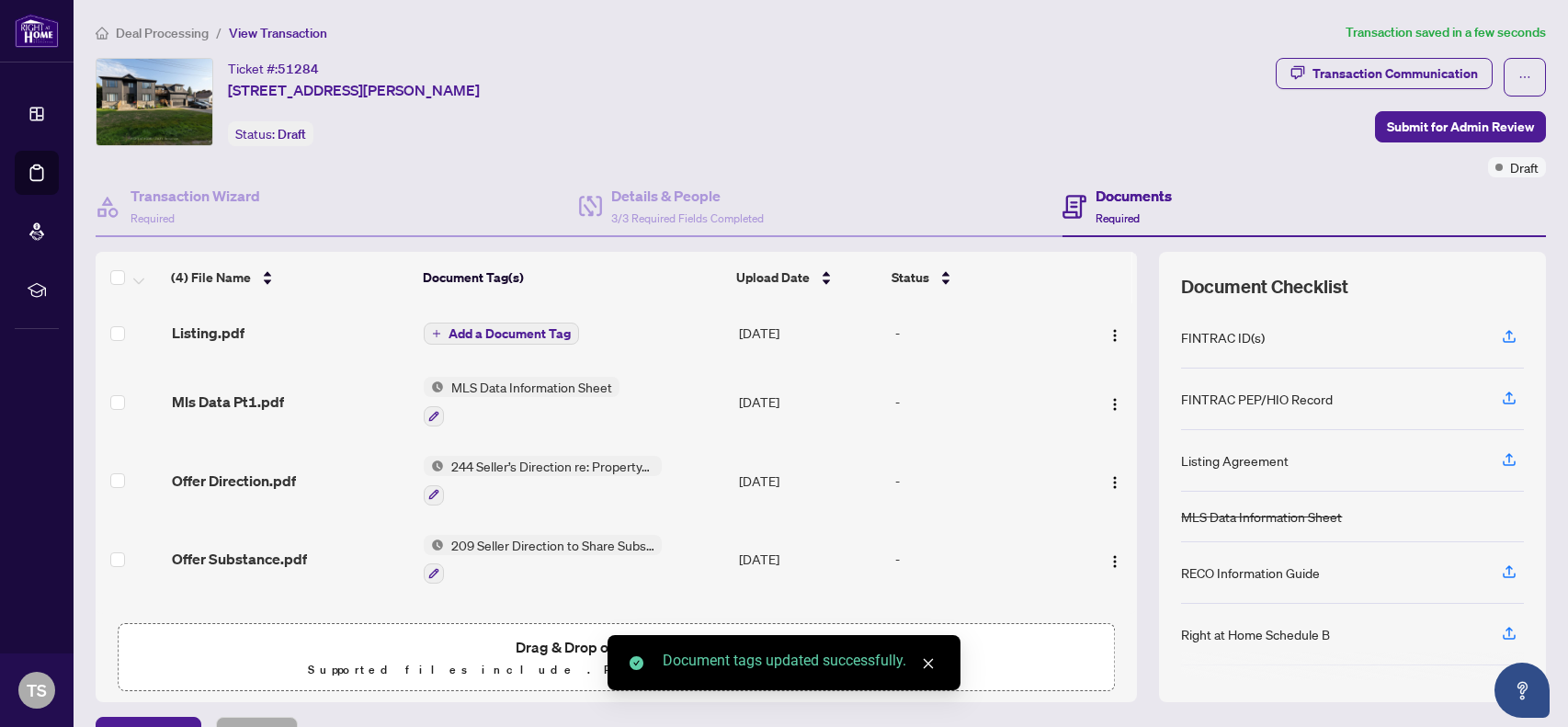
click at [522, 328] on span "Add a Document Tag" at bounding box center [509, 333] width 122 height 12
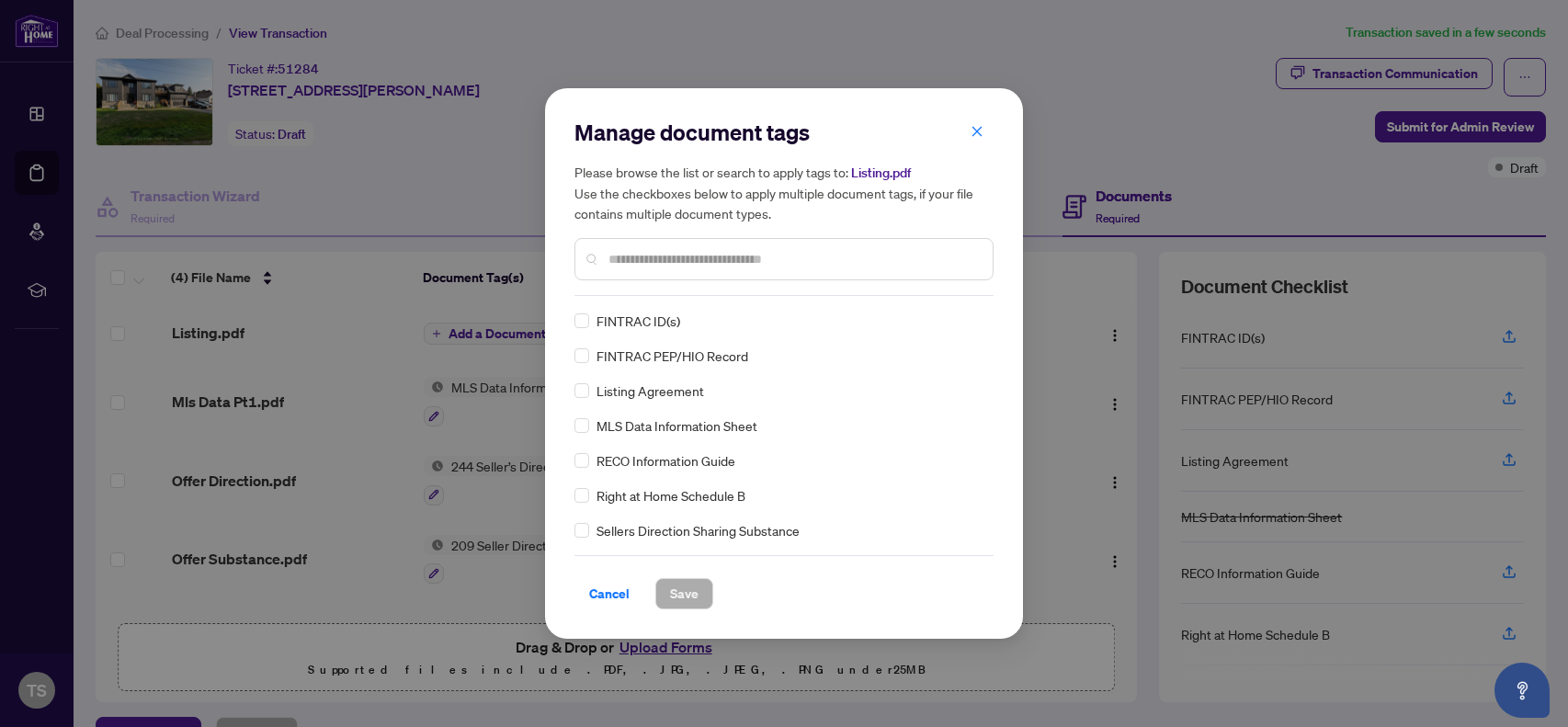
click at [623, 258] on input "text" at bounding box center [793, 258] width 370 height 20
click at [644, 273] on div at bounding box center [784, 259] width 419 height 42
click at [639, 269] on div at bounding box center [784, 259] width 419 height 42
click at [610, 590] on span "Cancel" at bounding box center [609, 594] width 40 height 30
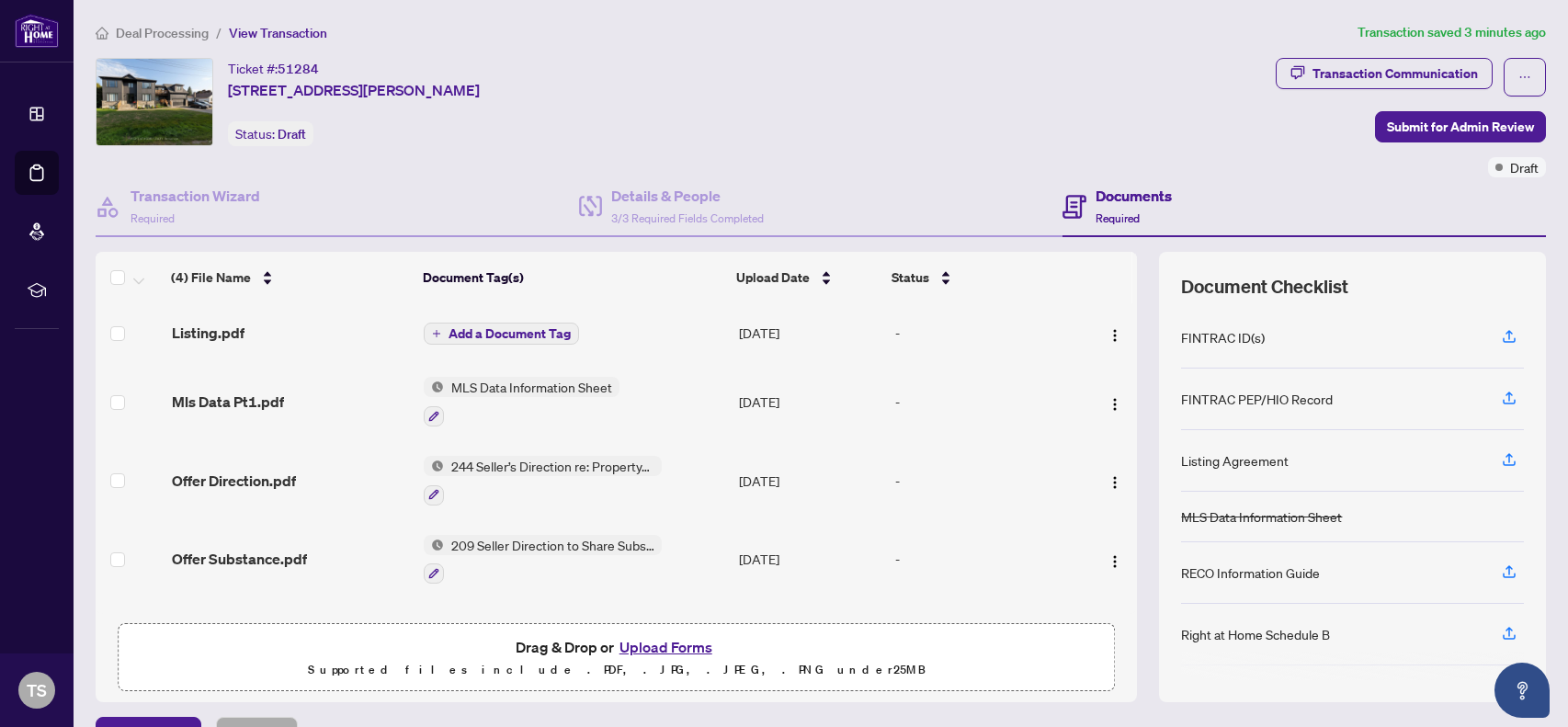
click at [502, 327] on span "Add a Document Tag" at bounding box center [509, 333] width 122 height 12
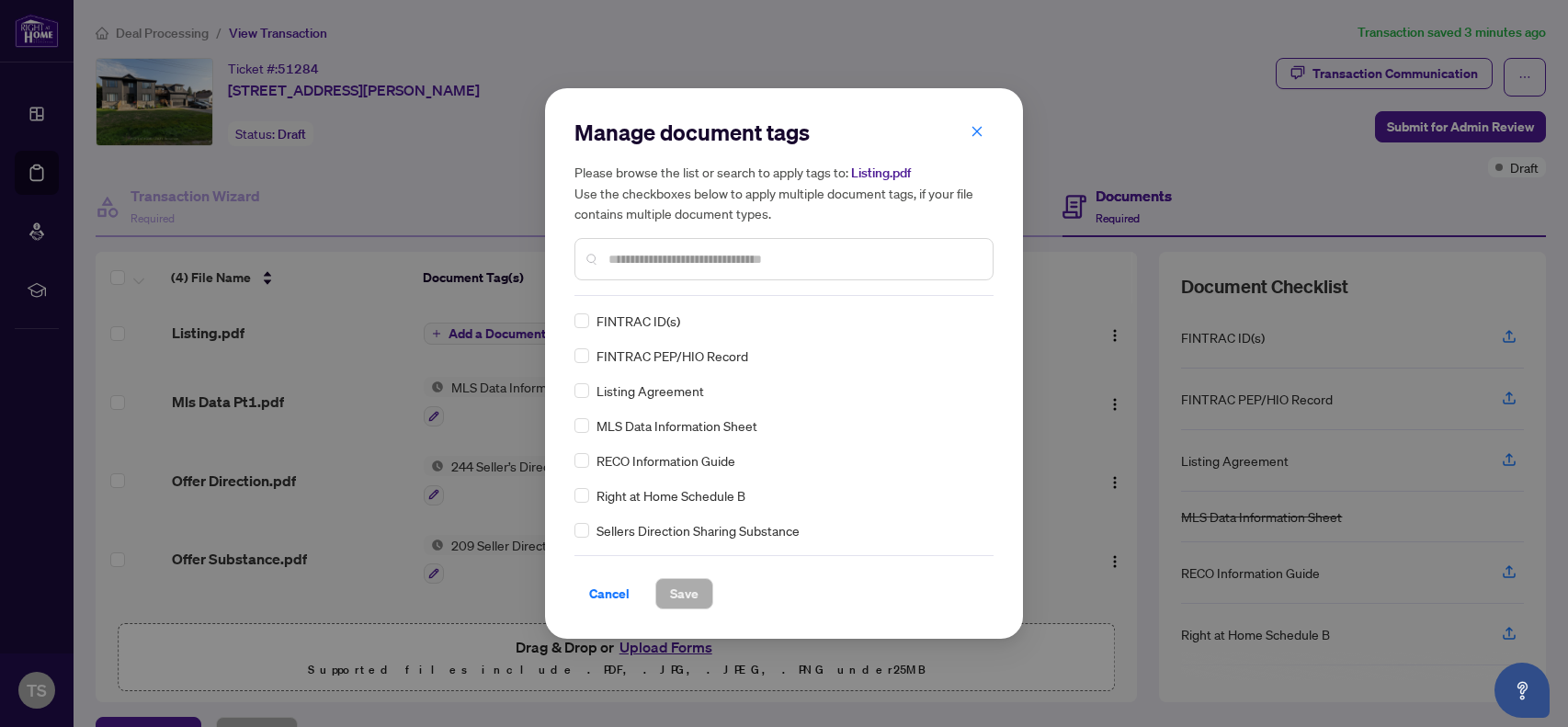
click at [646, 260] on input "text" at bounding box center [793, 258] width 370 height 20
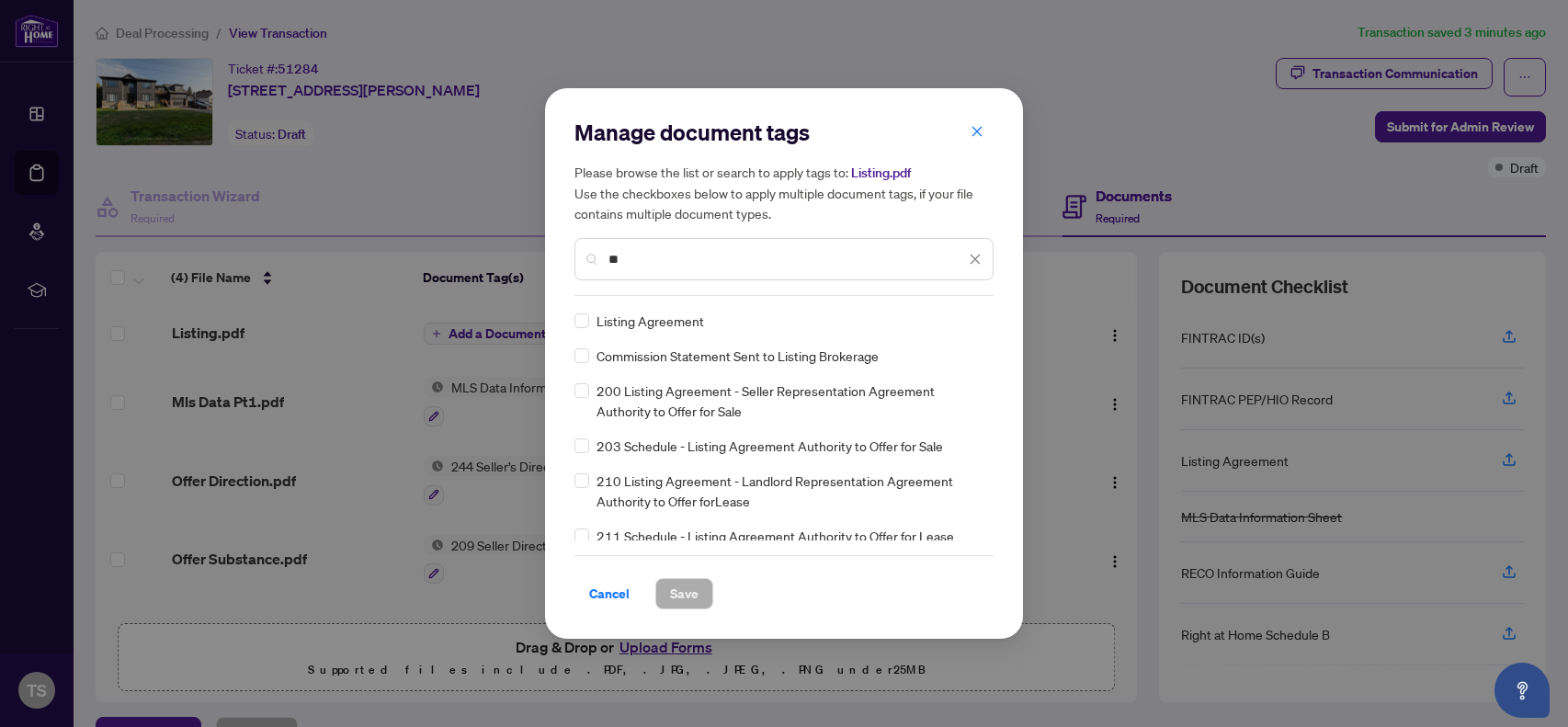
type input "*"
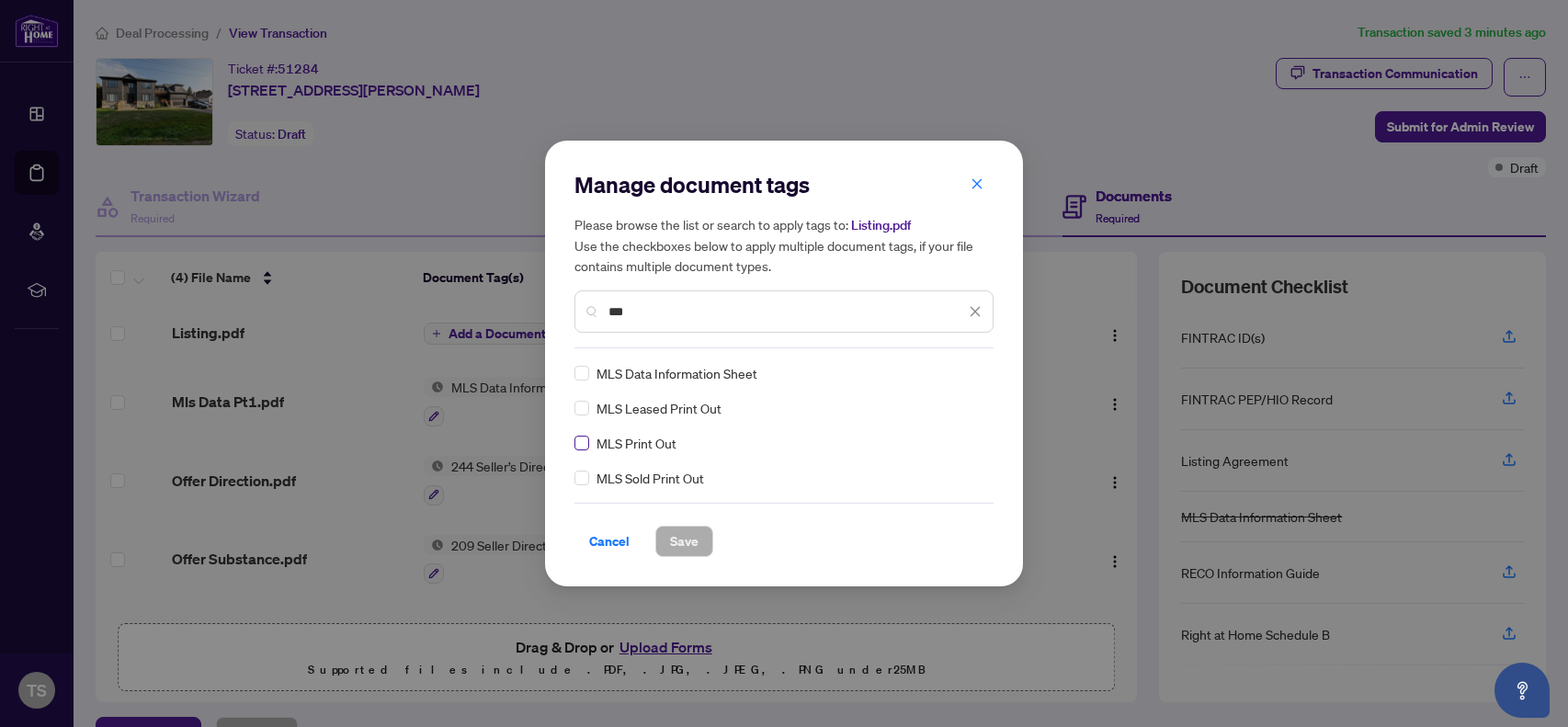
type input "***"
click at [689, 541] on span "Save" at bounding box center [685, 541] width 29 height 30
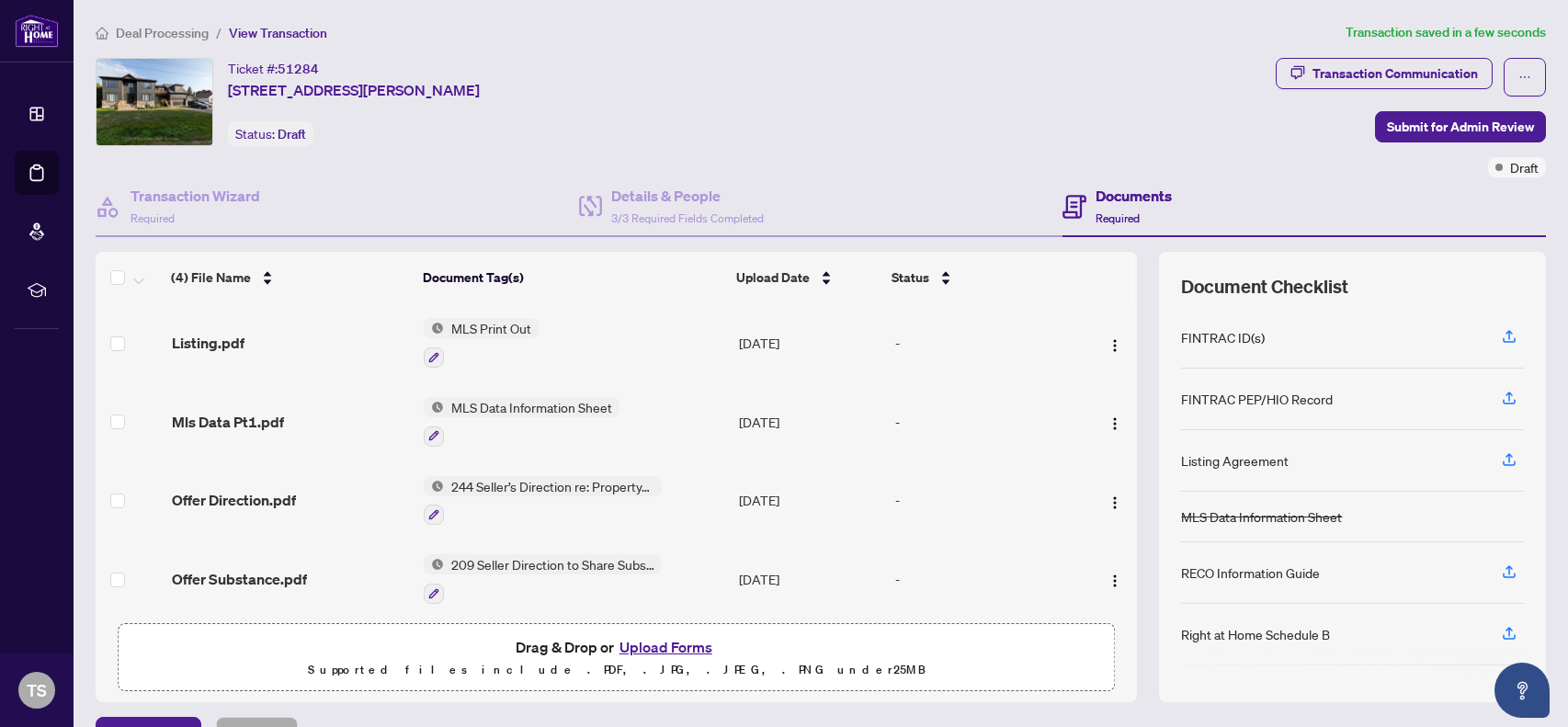
click at [658, 642] on button "Upload Forms" at bounding box center [665, 646] width 104 height 24
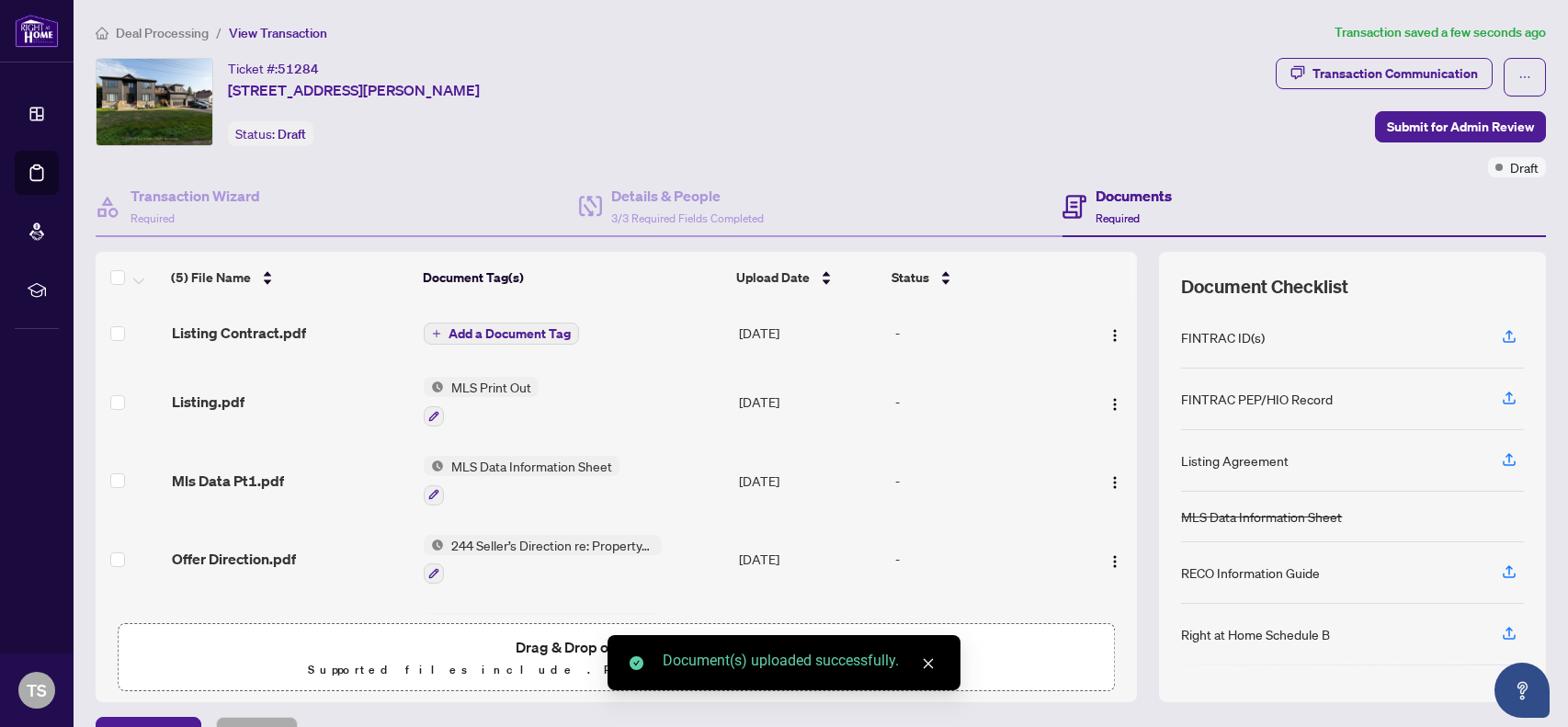
click at [537, 327] on span "Add a Document Tag" at bounding box center [509, 333] width 122 height 12
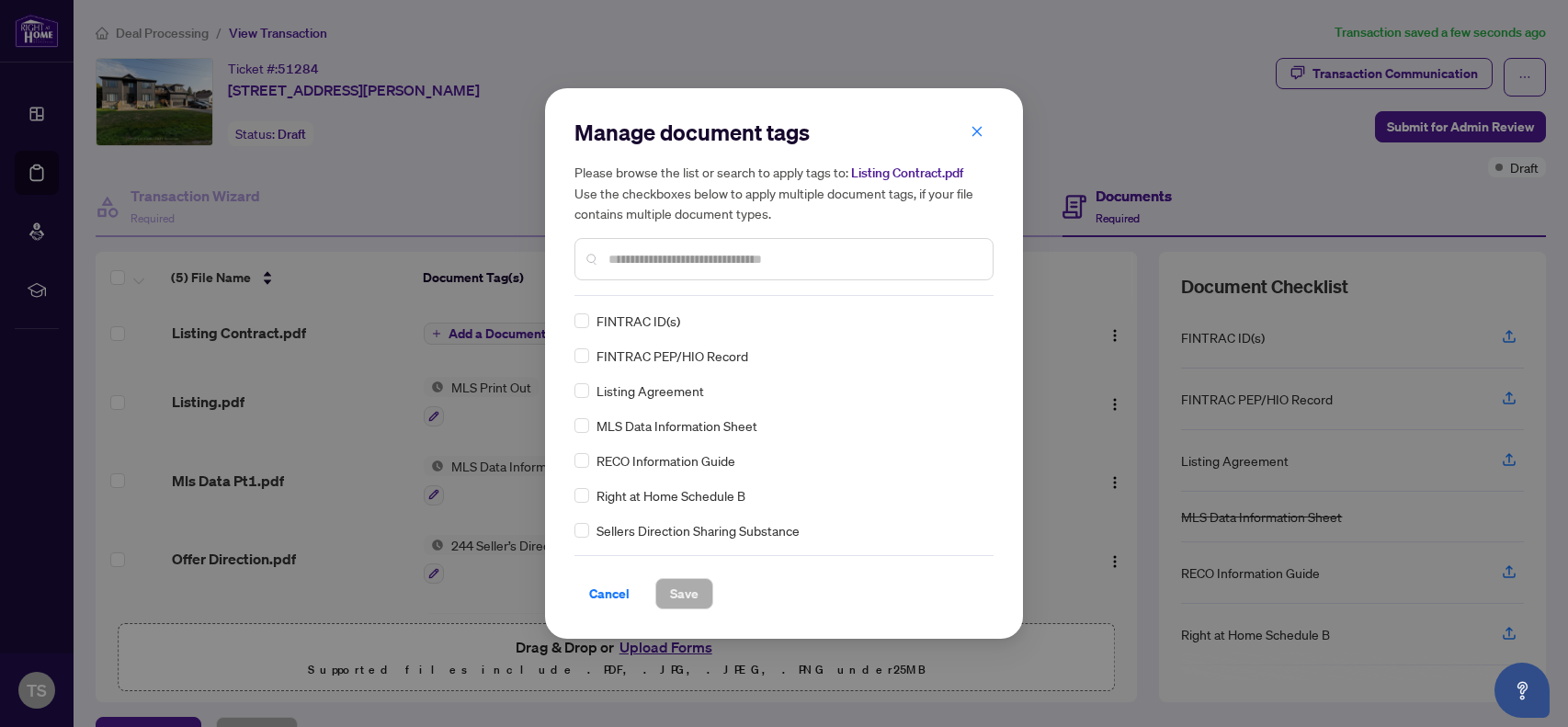
click at [627, 267] on input "text" at bounding box center [793, 258] width 370 height 20
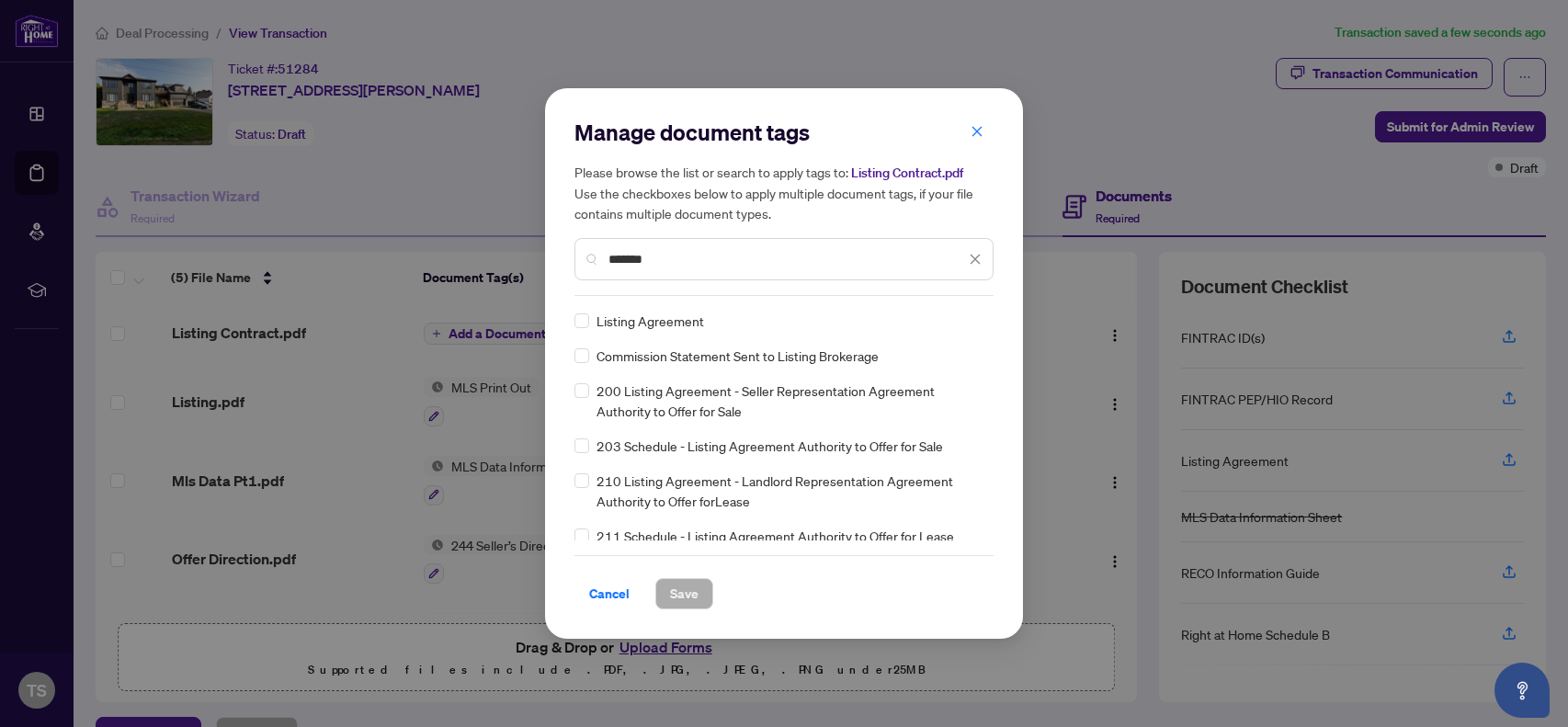
type input "*******"
click at [673, 594] on span "Save" at bounding box center [685, 594] width 29 height 30
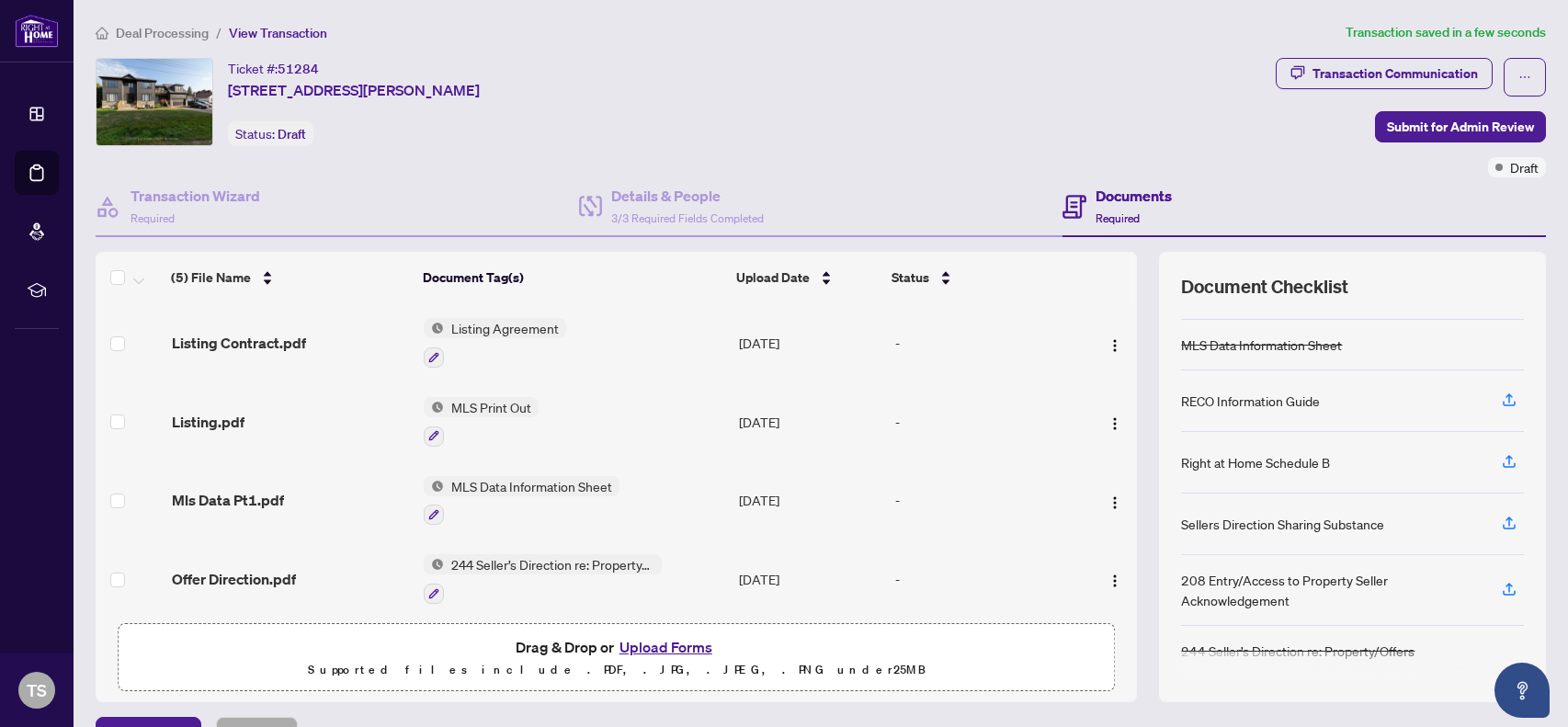
scroll to position [41, 0]
